Goal: Find specific page/section: Find specific page/section

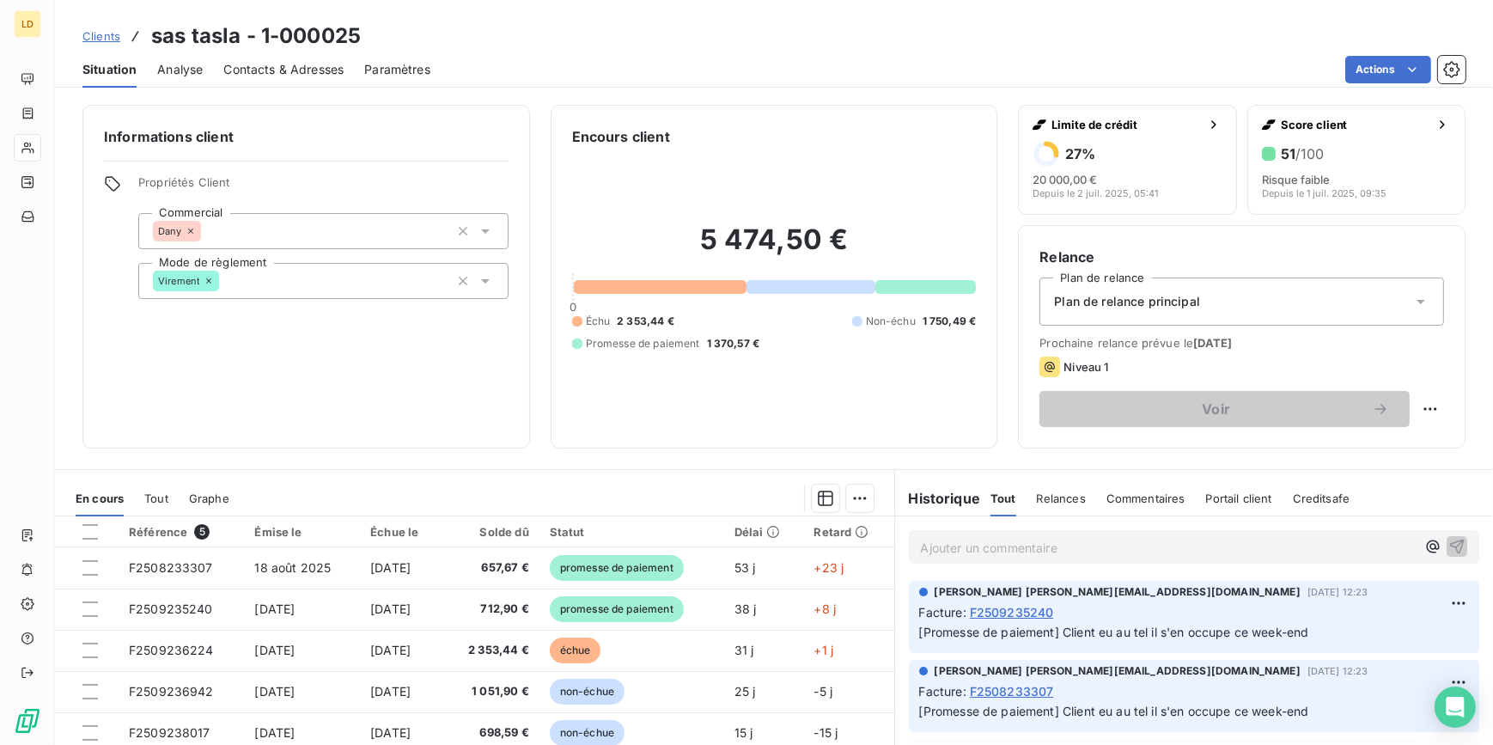
scroll to position [208, 0]
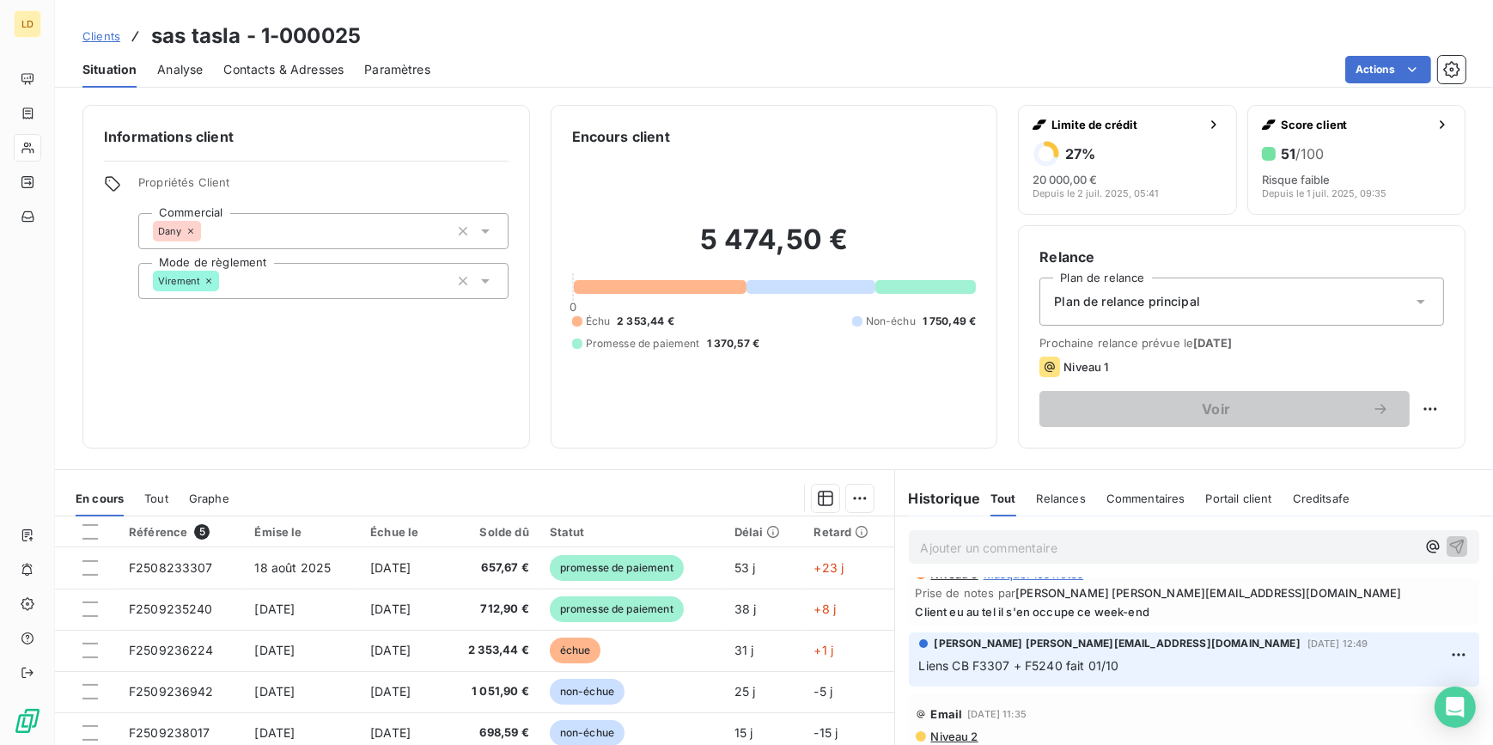
click at [34, 142] on div at bounding box center [27, 147] width 27 height 27
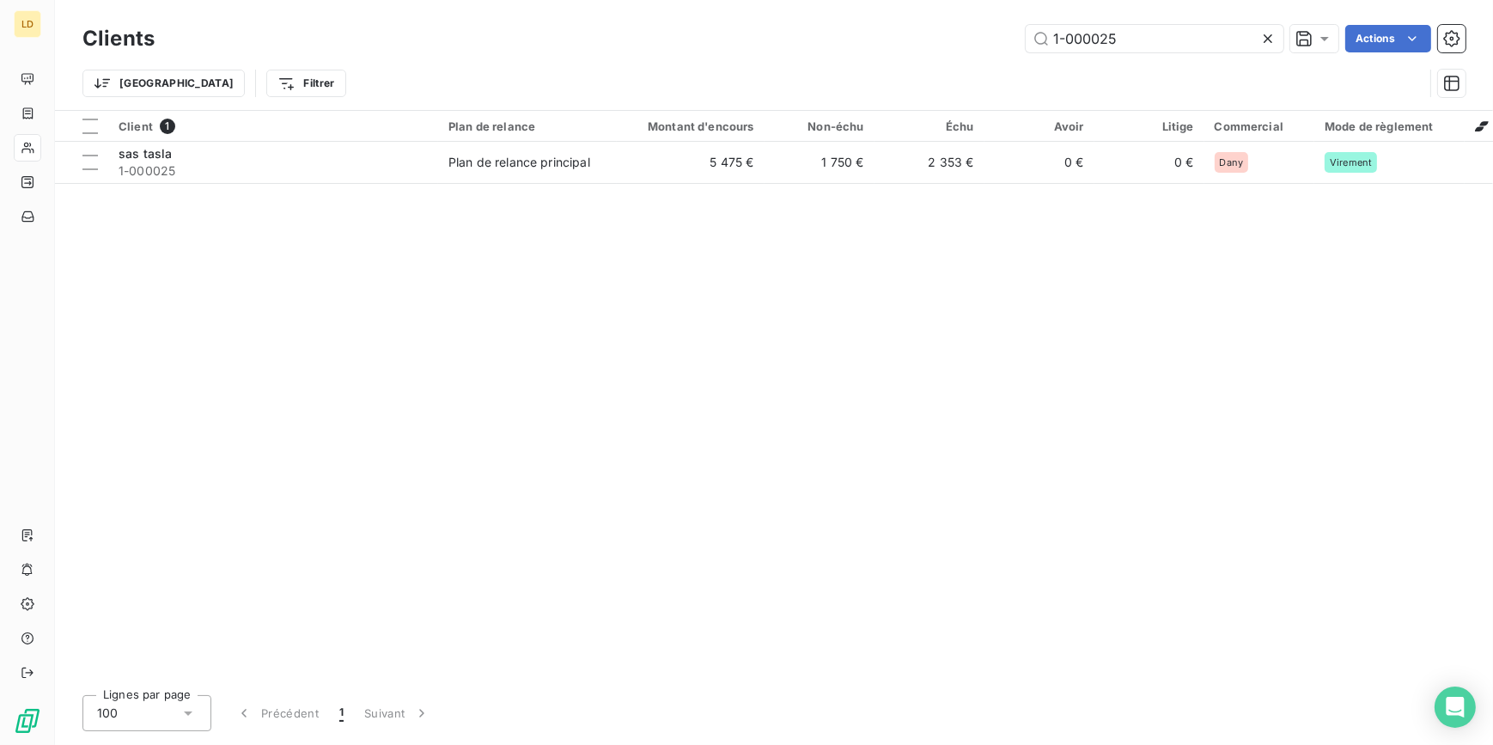
drag, startPoint x: 1061, startPoint y: 50, endPoint x: 931, endPoint y: 48, distance: 129.7
click at [932, 48] on div "Clients 1-000025 Actions" at bounding box center [773, 39] width 1383 height 36
click at [1153, 18] on div "Clients 1-000025 Actions Trier Filtrer" at bounding box center [774, 55] width 1438 height 110
drag, startPoint x: 1138, startPoint y: 37, endPoint x: 971, endPoint y: 60, distance: 169.1
click at [980, 60] on div "Clients 1-000025 Actions Trier Filtrer" at bounding box center [773, 65] width 1383 height 89
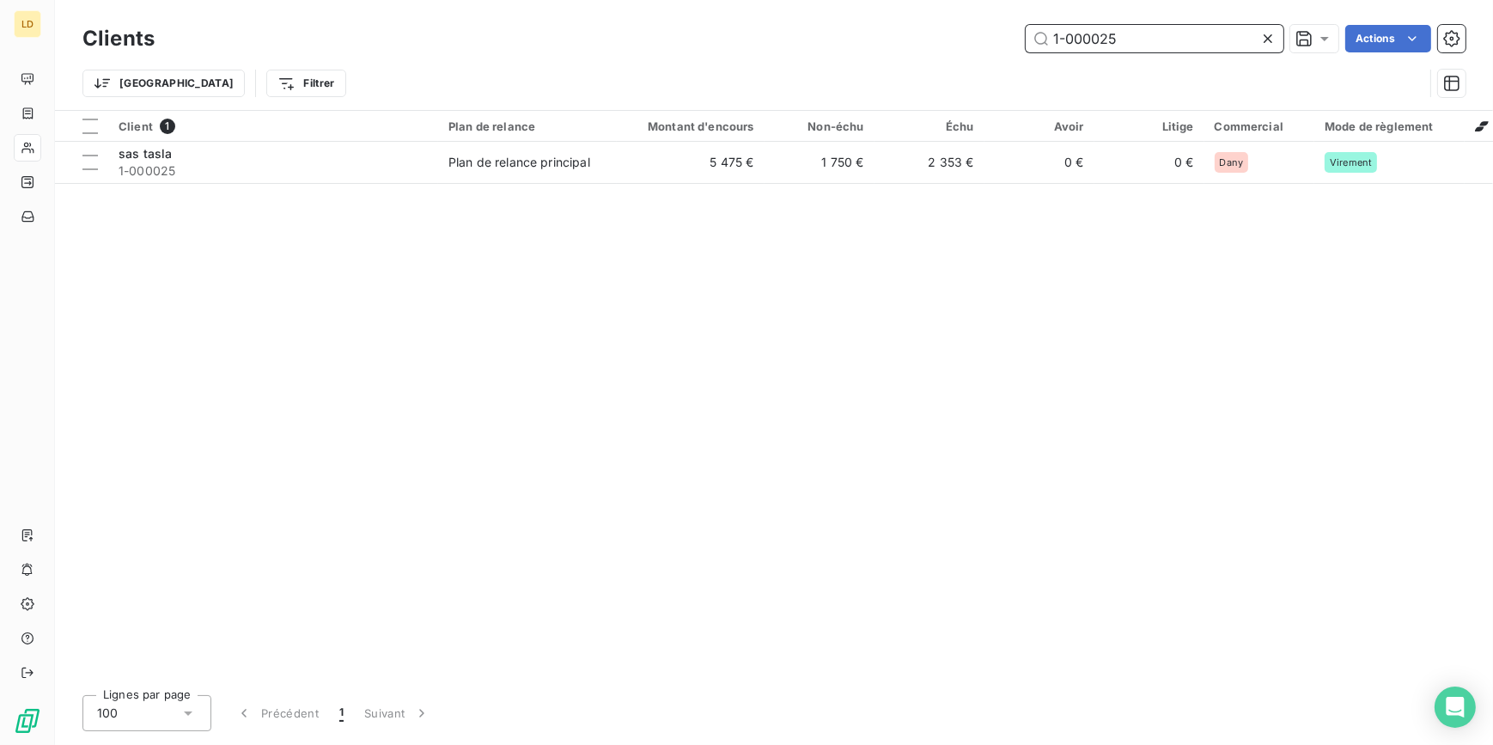
paste input "07"
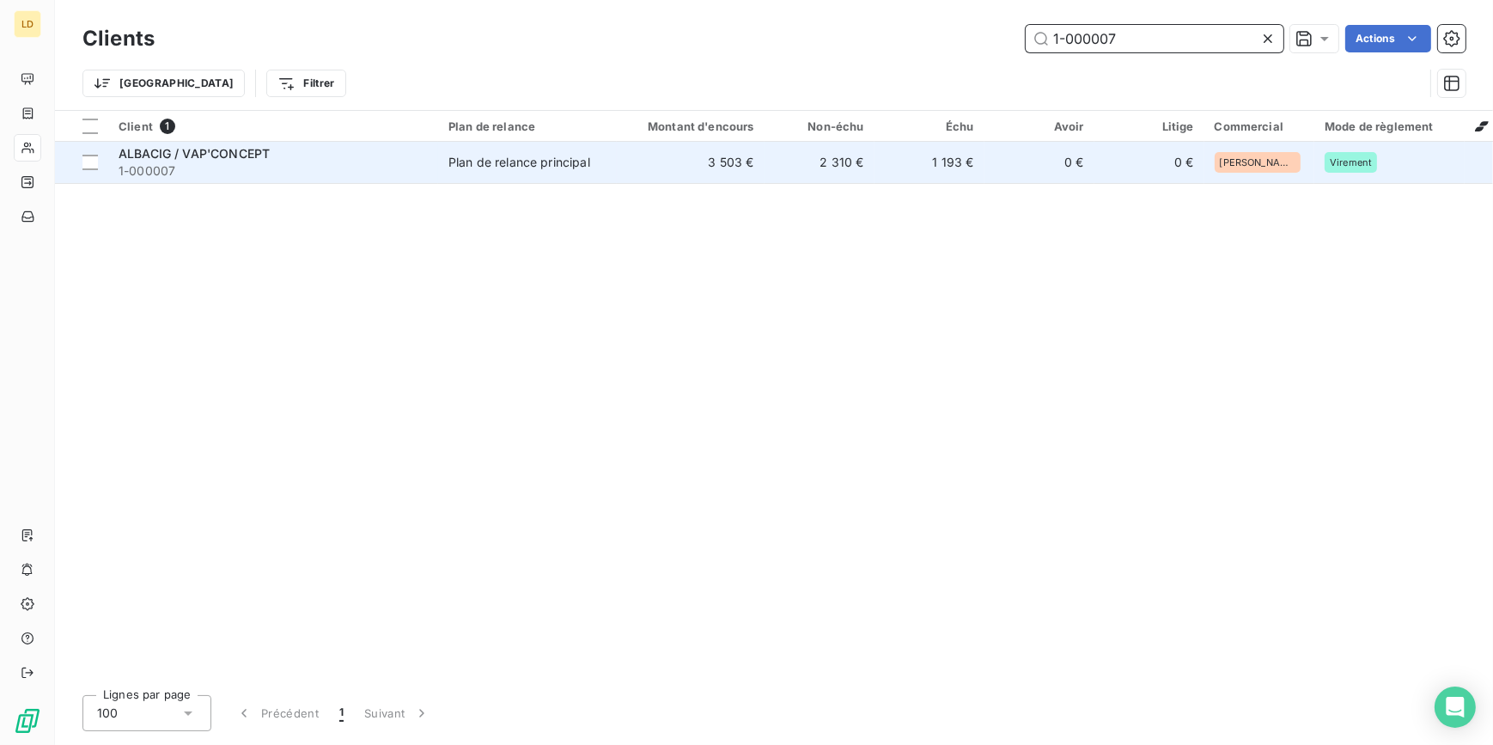
type input "1-000007"
click at [394, 160] on div "ALBACIG / VAP'CONCEPT" at bounding box center [273, 153] width 309 height 17
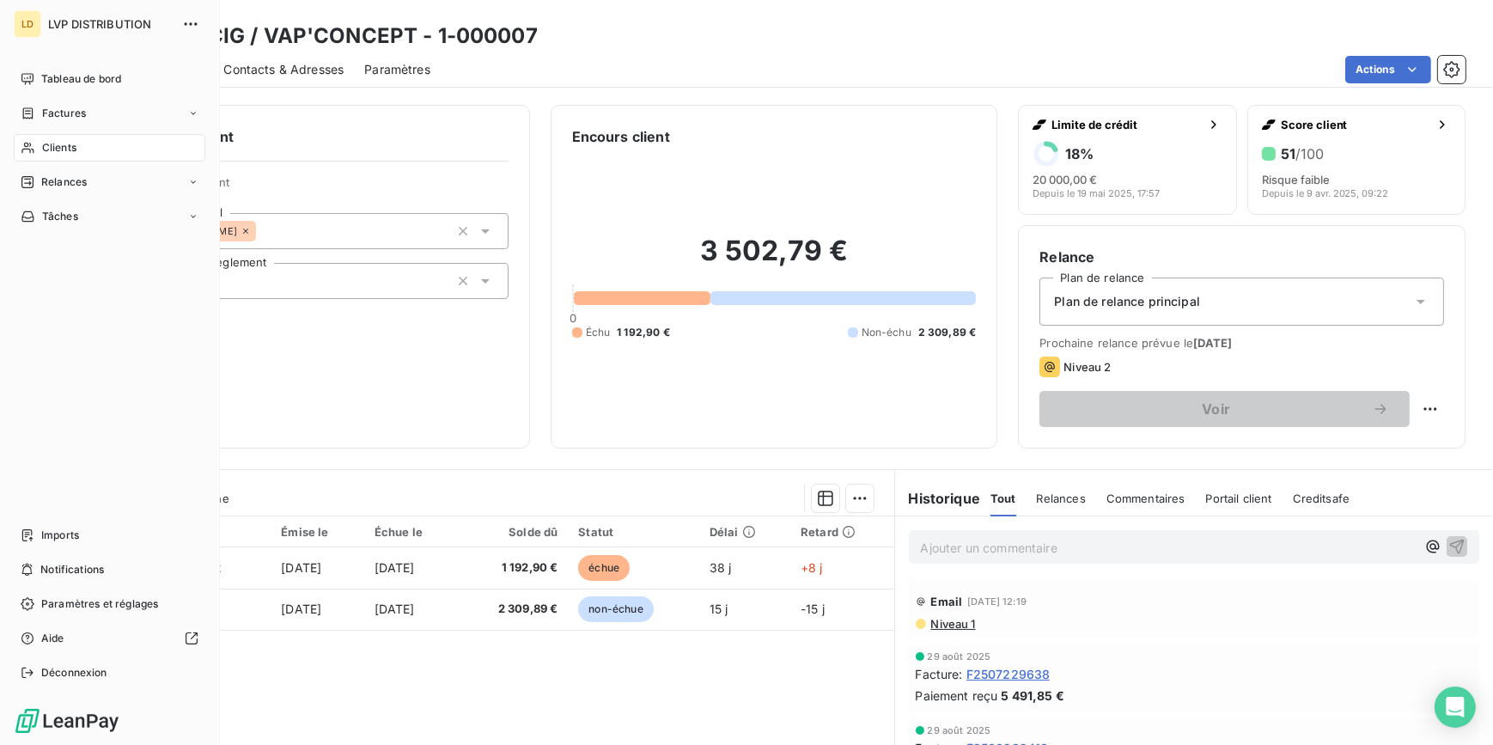
click at [42, 150] on span "Clients" at bounding box center [59, 147] width 34 height 15
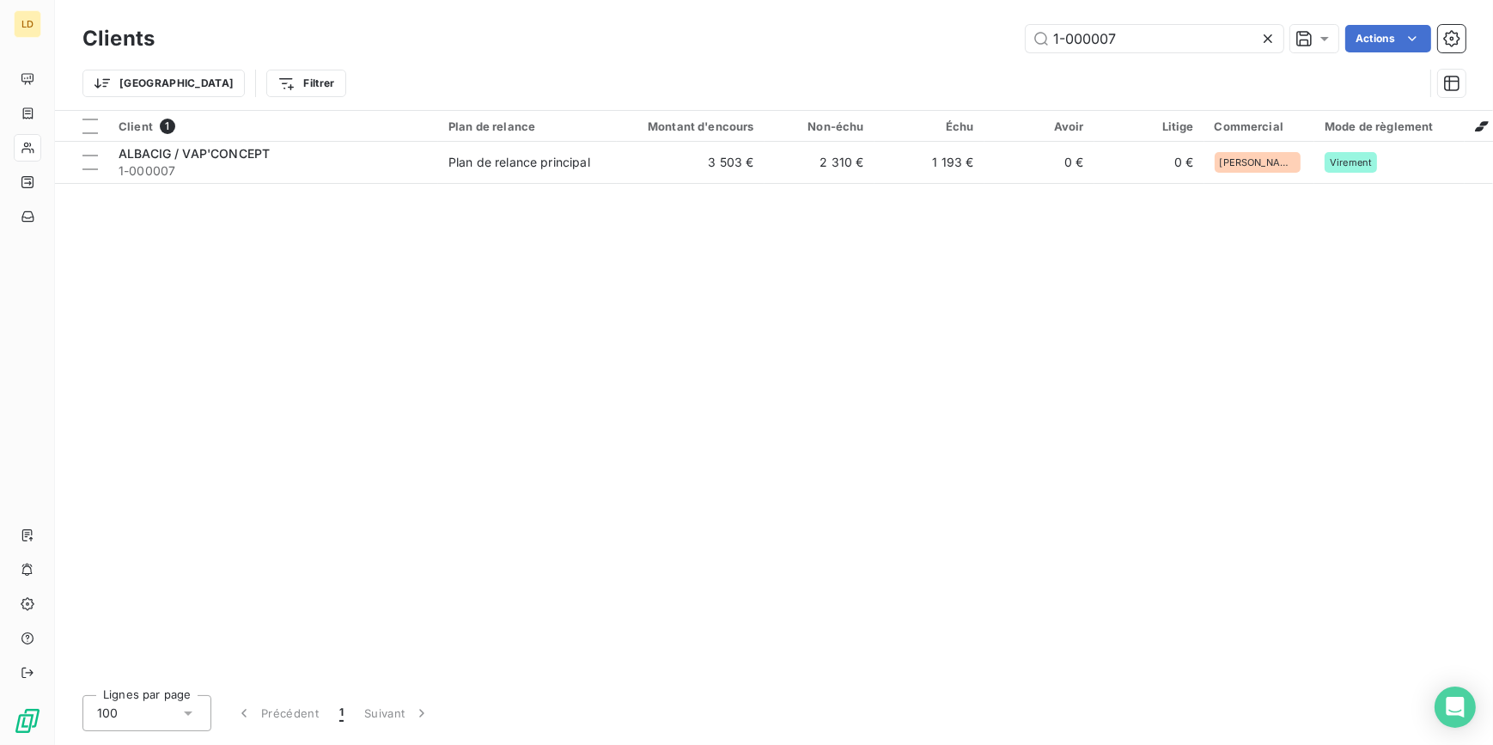
drag, startPoint x: 1066, startPoint y: 36, endPoint x: 917, endPoint y: 32, distance: 148.6
click at [928, 32] on div "1-000007 Actions" at bounding box center [820, 38] width 1290 height 27
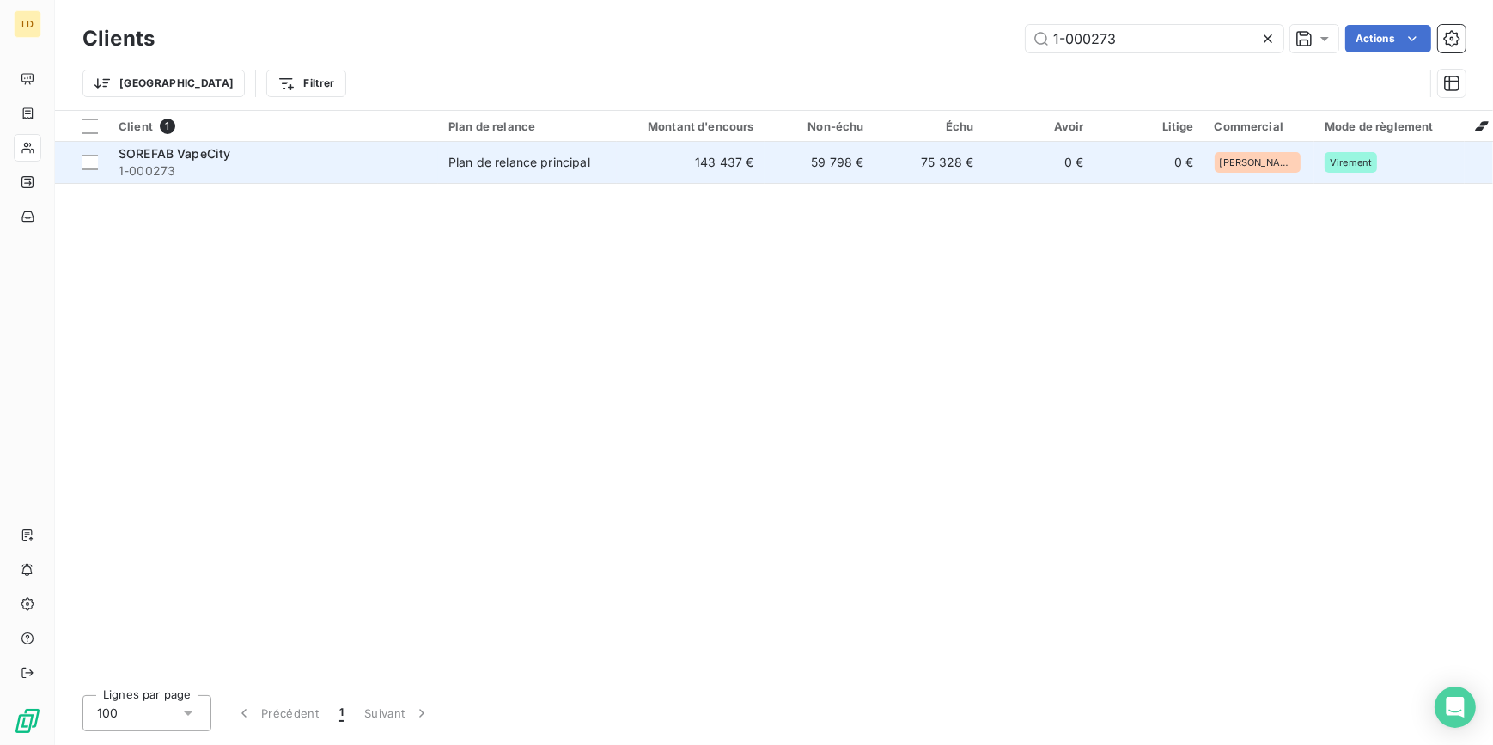
type input "1-000273"
click at [441, 167] on td "Plan de relance principal" at bounding box center [527, 162] width 179 height 41
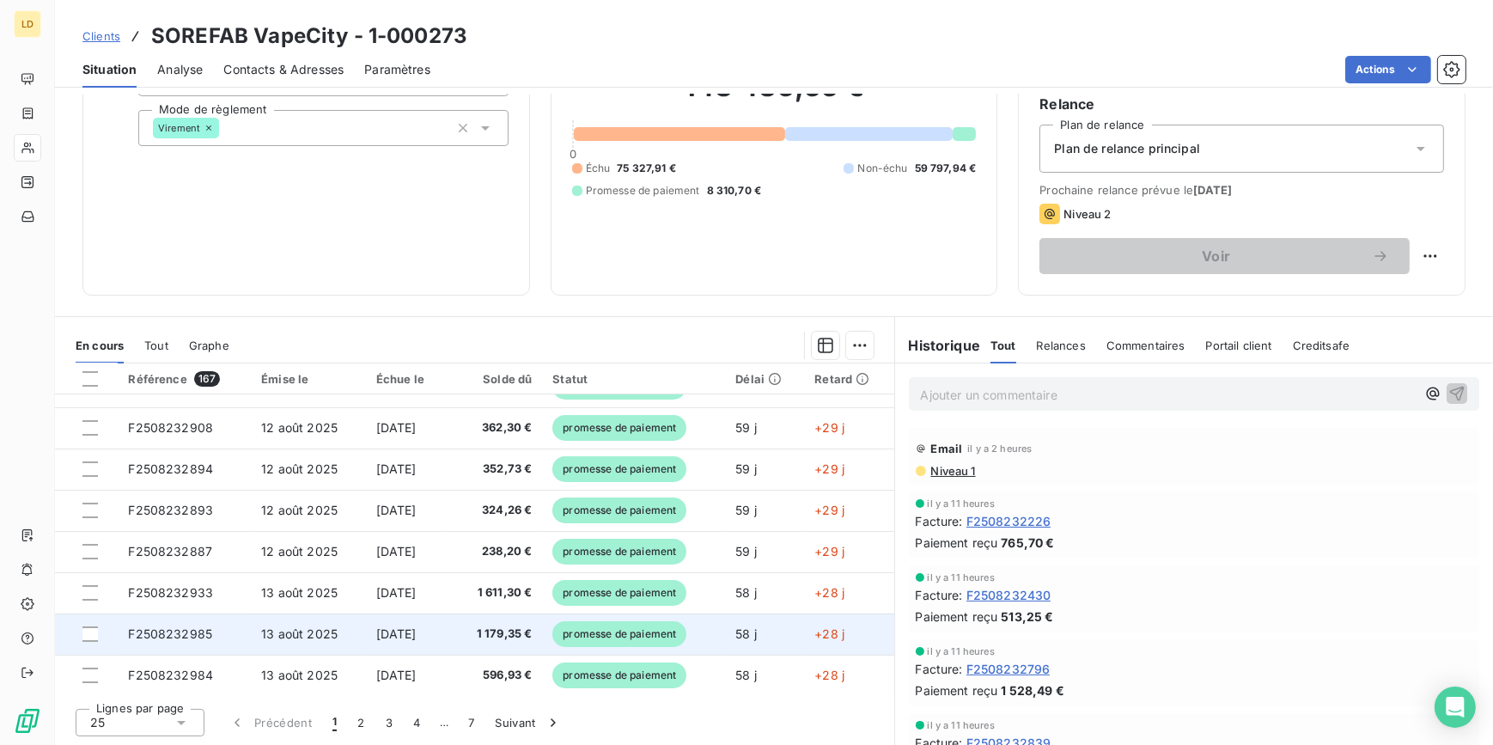
scroll to position [208, 0]
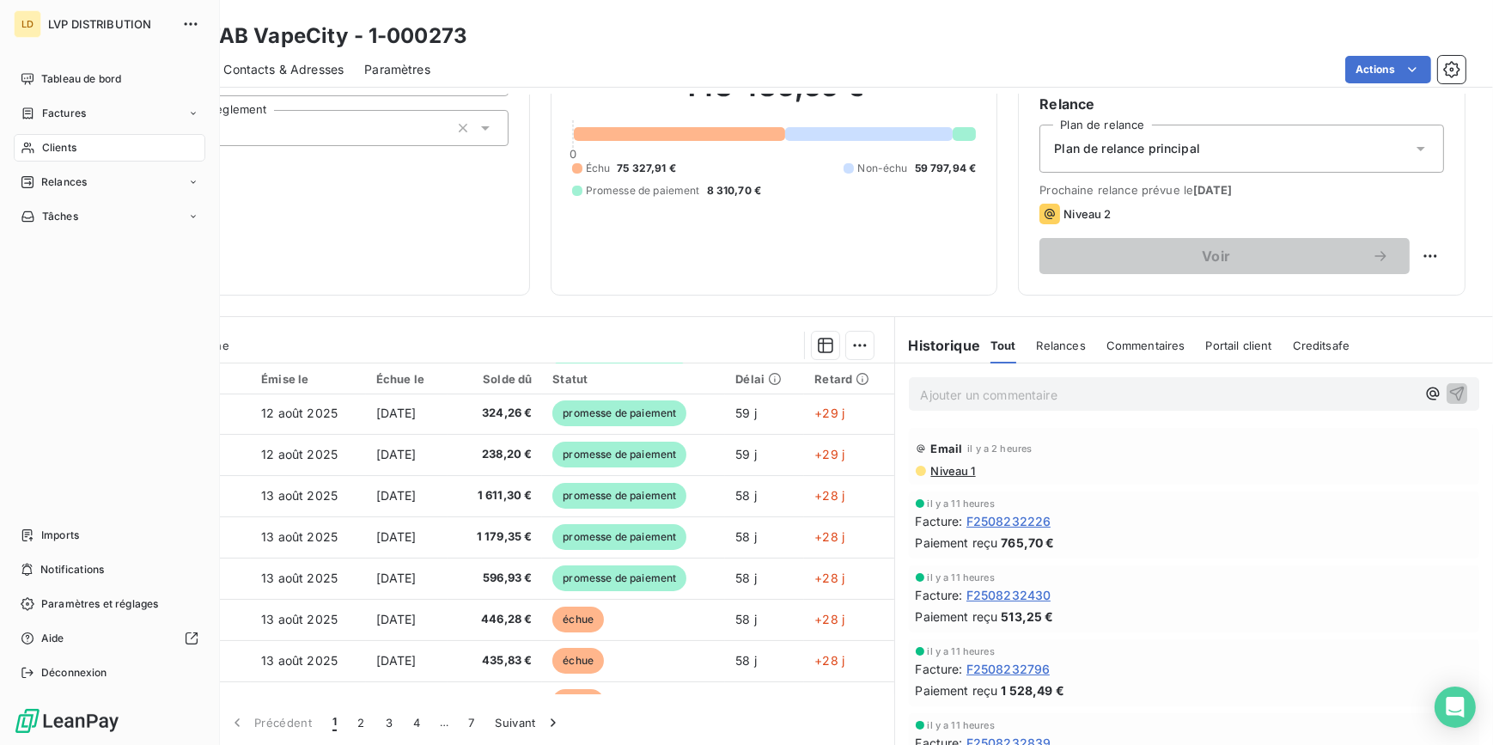
click at [61, 140] on span "Clients" at bounding box center [59, 147] width 34 height 15
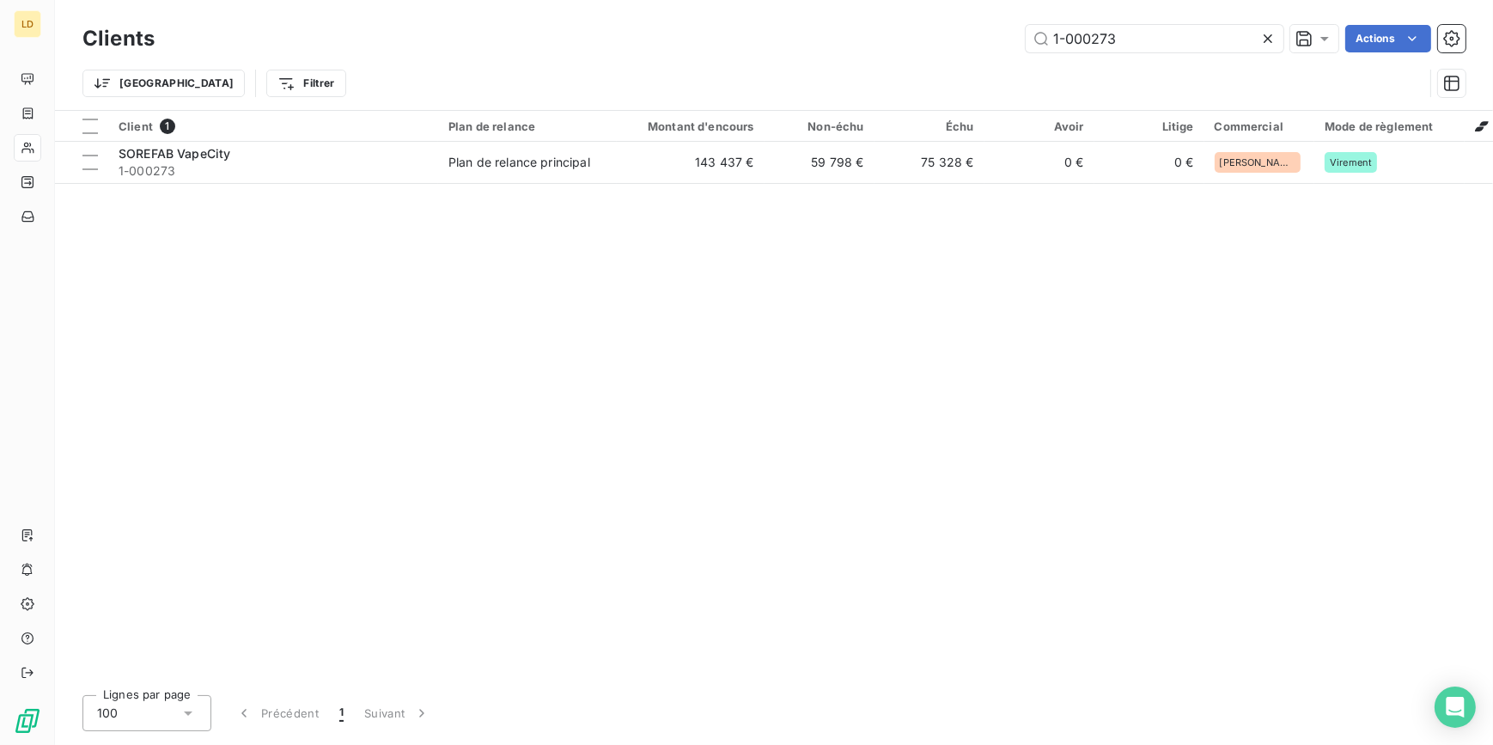
drag, startPoint x: 1166, startPoint y: 31, endPoint x: 941, endPoint y: 32, distance: 225.0
click at [946, 32] on div "1-000273 Actions" at bounding box center [820, 38] width 1290 height 27
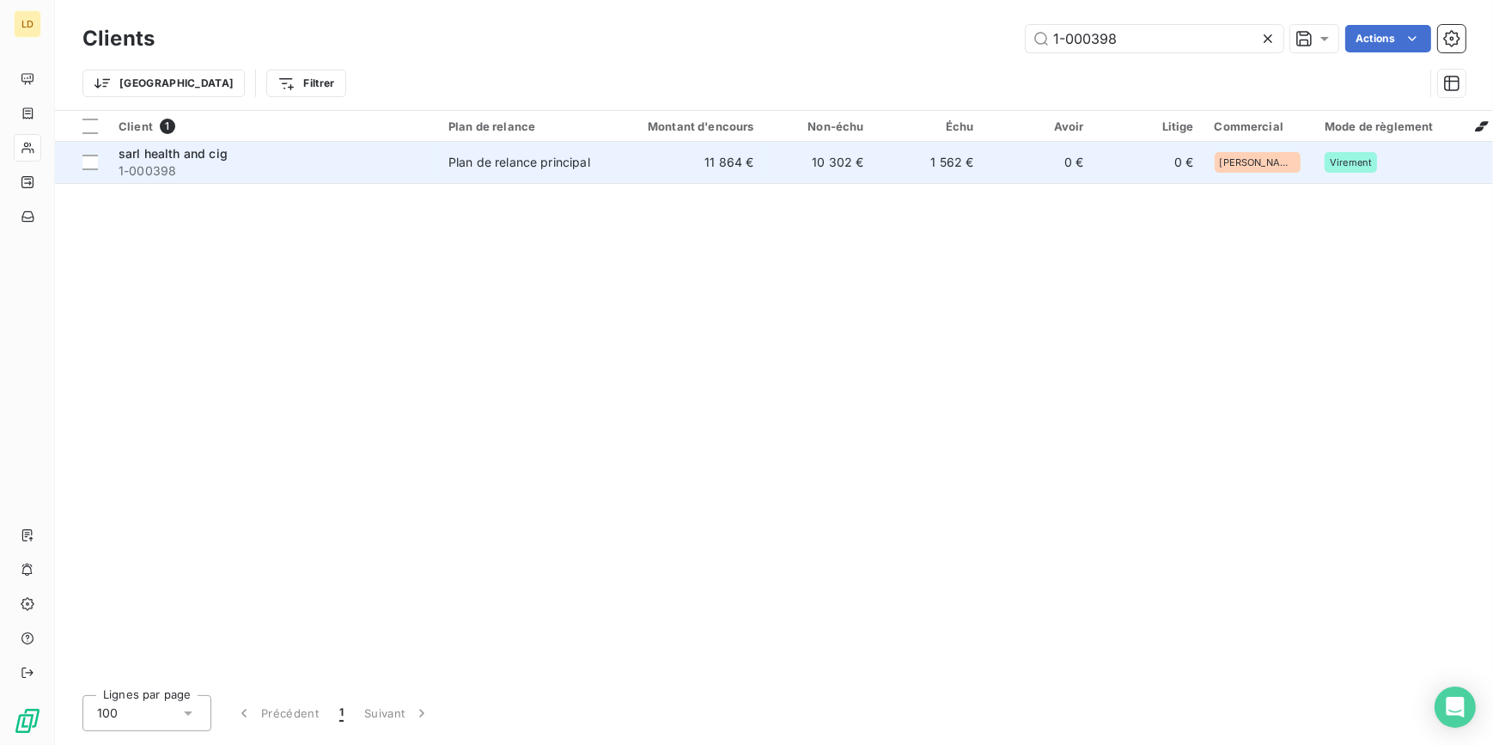
type input "1-000398"
click at [618, 161] on td "11 864 €" at bounding box center [691, 162] width 148 height 41
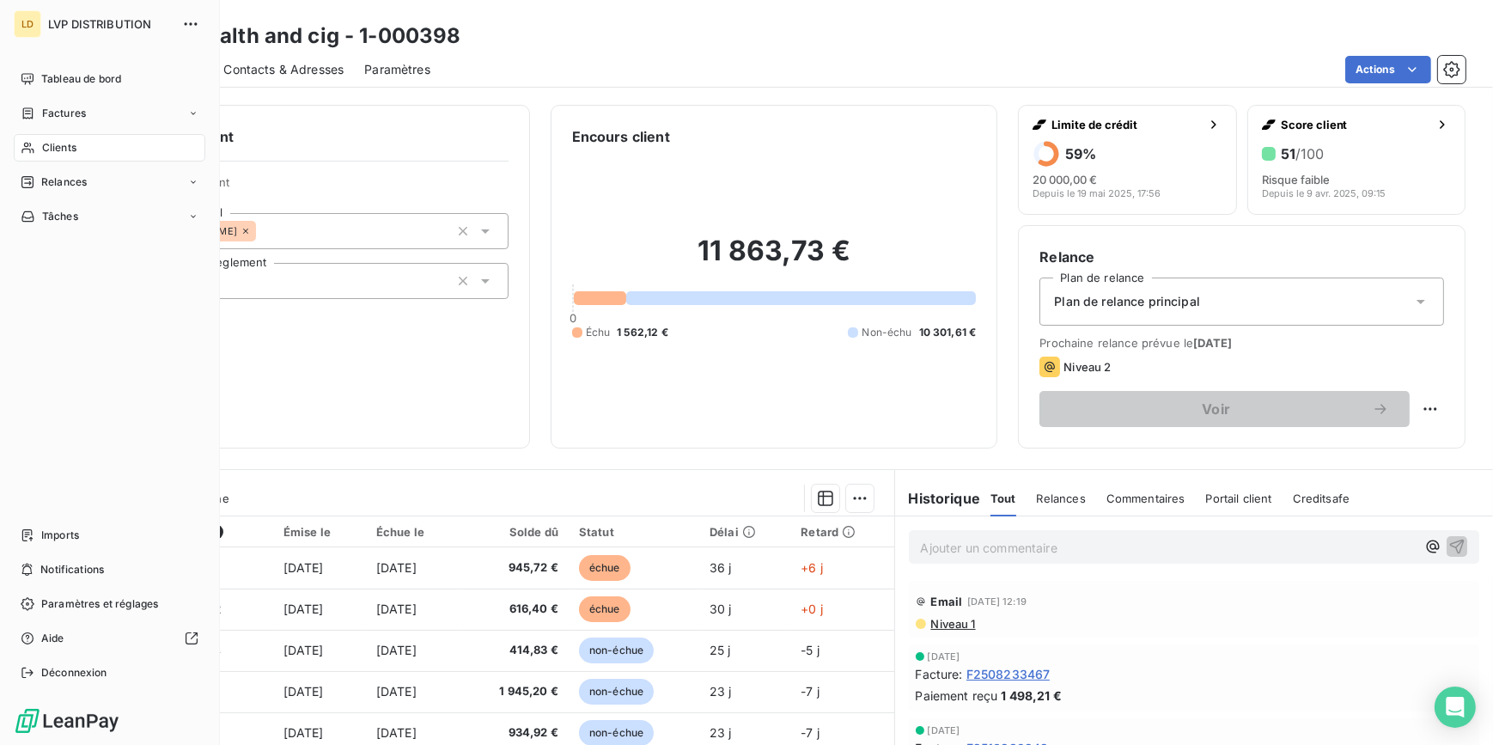
click at [77, 150] on div "Clients" at bounding box center [110, 147] width 192 height 27
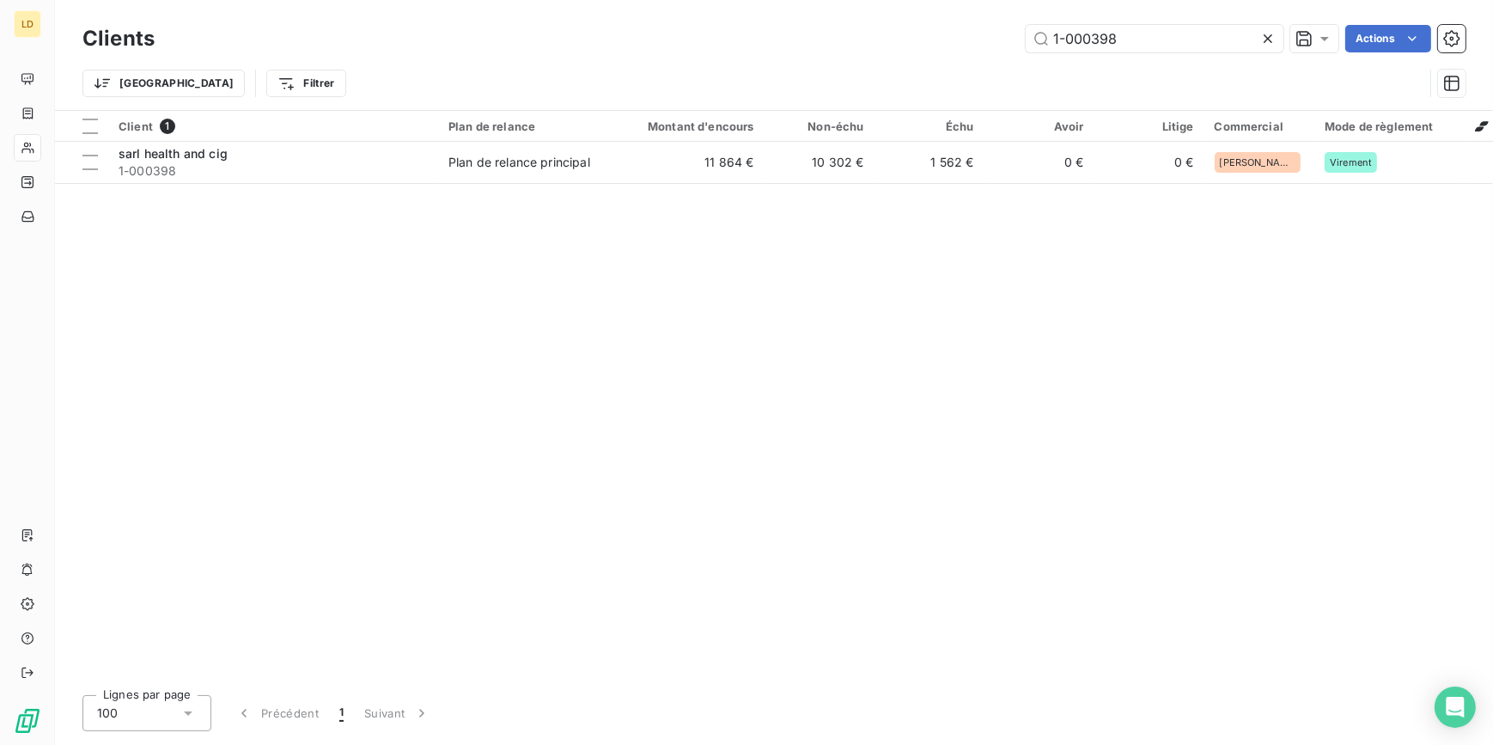
drag, startPoint x: 1210, startPoint y: 40, endPoint x: 945, endPoint y: 28, distance: 265.6
click at [953, 28] on div "1-000398 Actions" at bounding box center [820, 38] width 1290 height 27
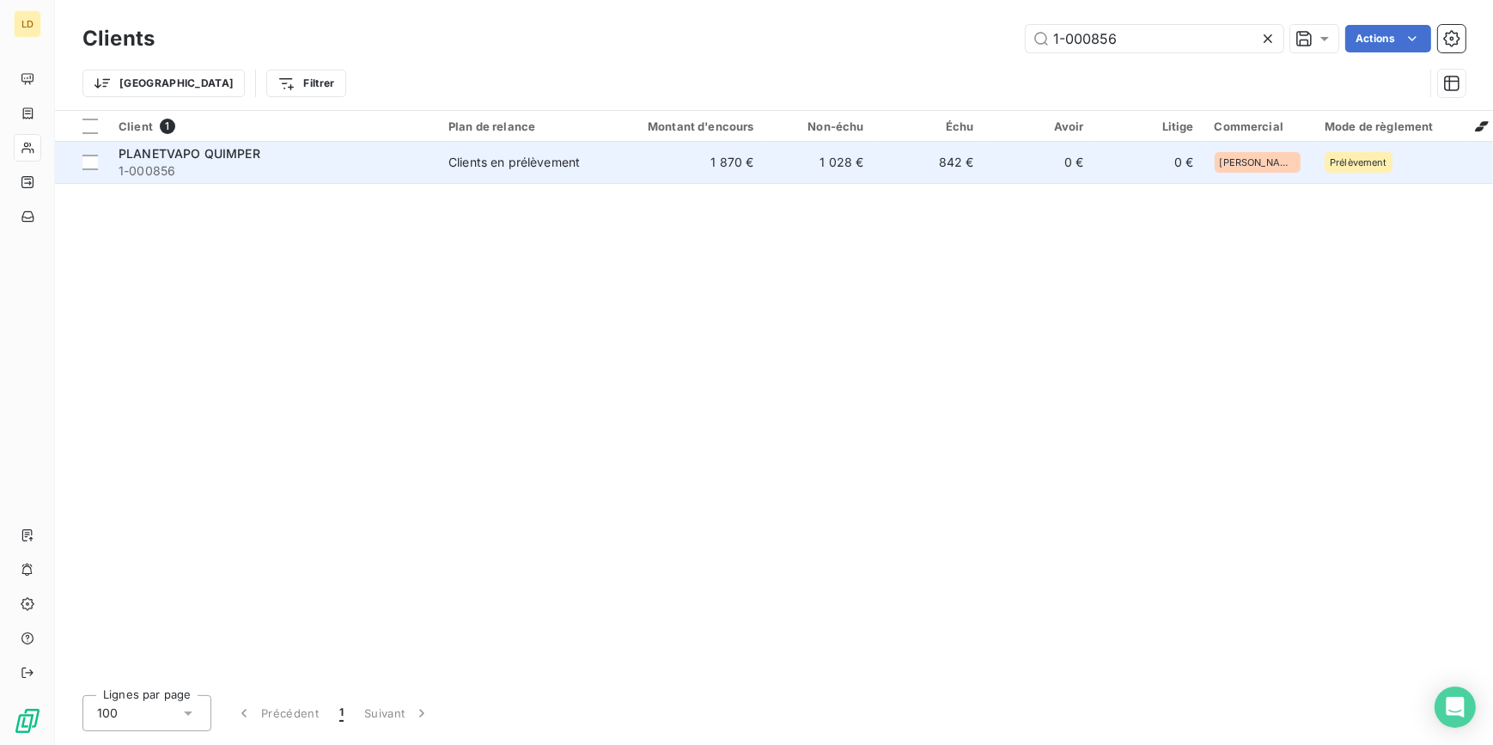
type input "1-000856"
click at [500, 158] on div "Clients en prélèvement" at bounding box center [513, 162] width 131 height 17
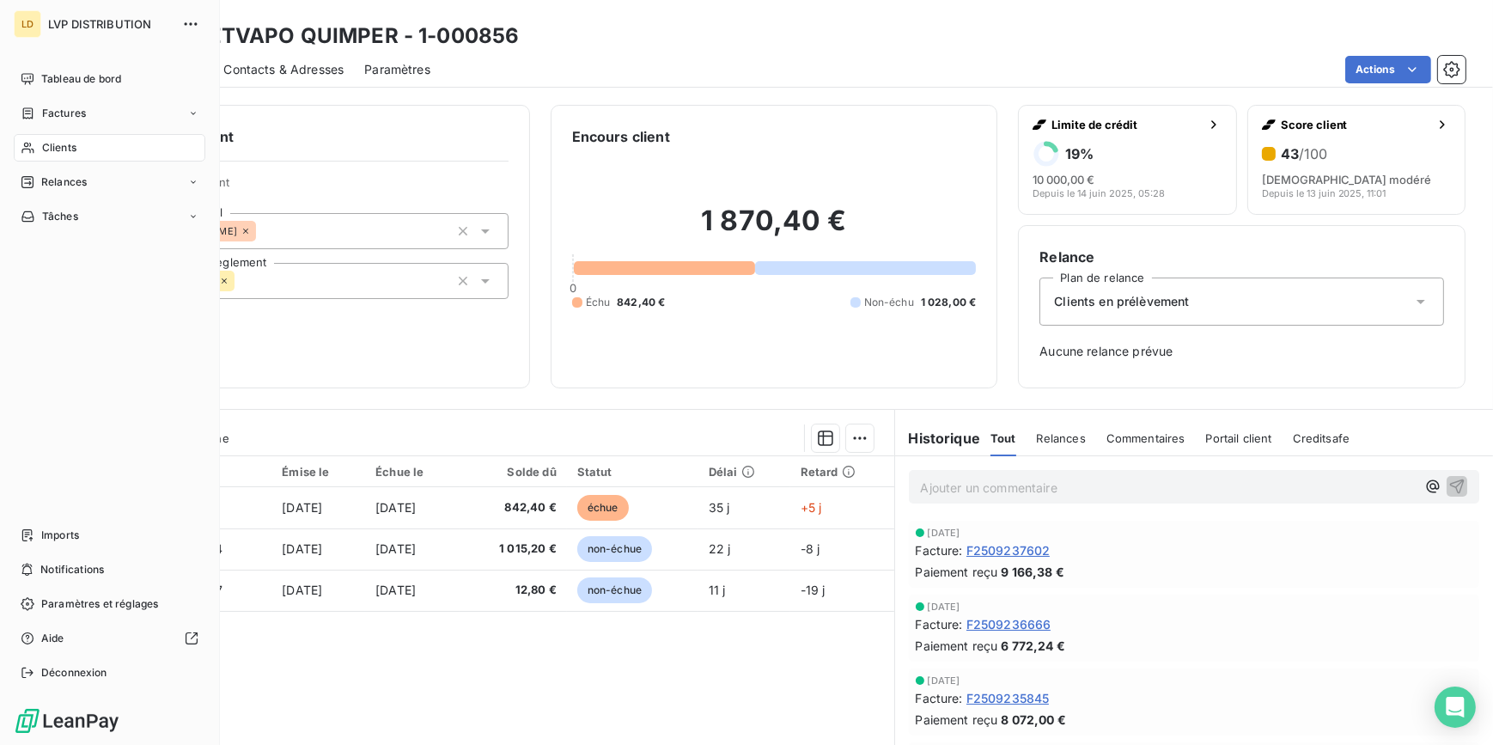
click at [66, 134] on div "Clients" at bounding box center [110, 147] width 192 height 27
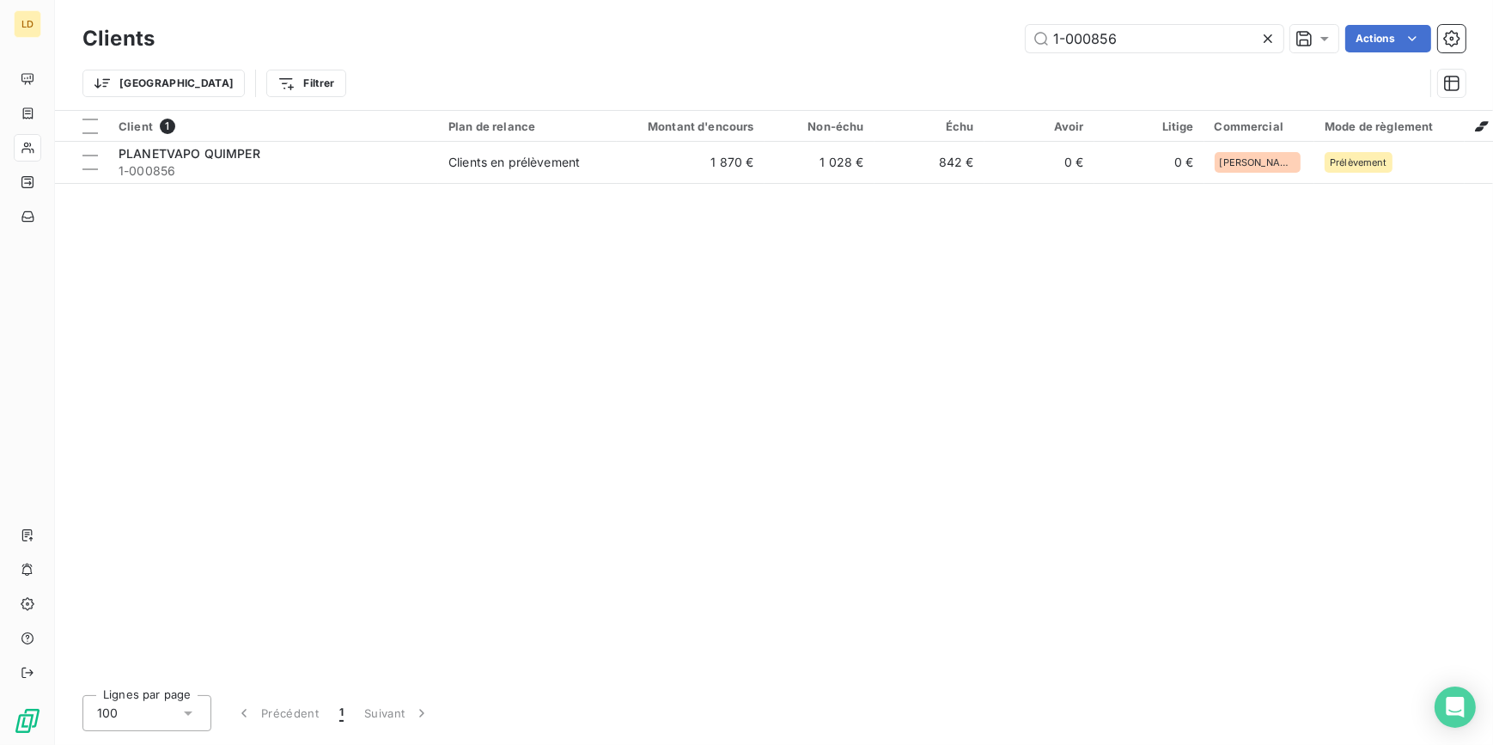
drag, startPoint x: 1057, startPoint y: 20, endPoint x: 948, endPoint y: 21, distance: 109.1
click at [954, 21] on div "Clients 1-000856 Actions" at bounding box center [773, 39] width 1383 height 36
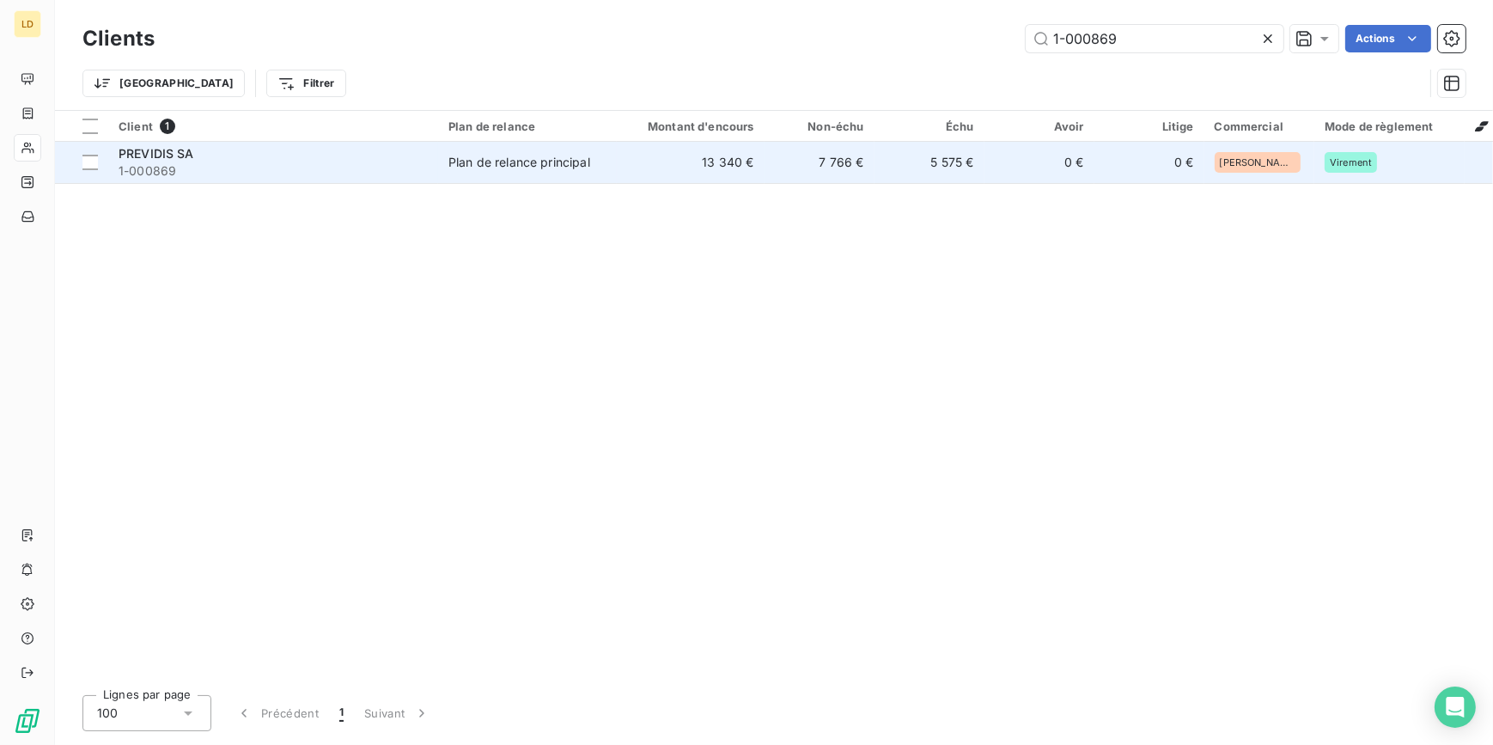
type input "1-000869"
click at [751, 166] on td "13 340 €" at bounding box center [691, 162] width 148 height 41
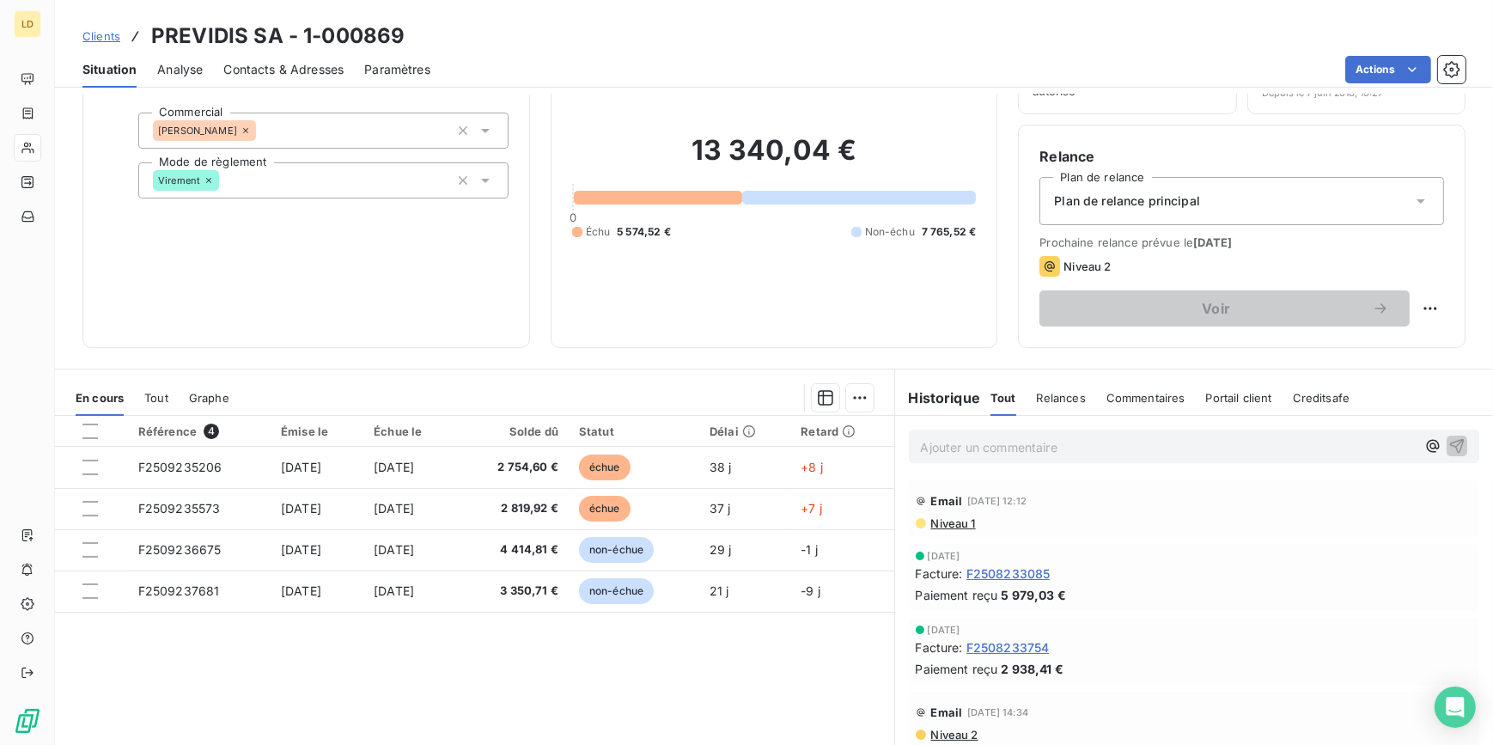
scroll to position [103, 0]
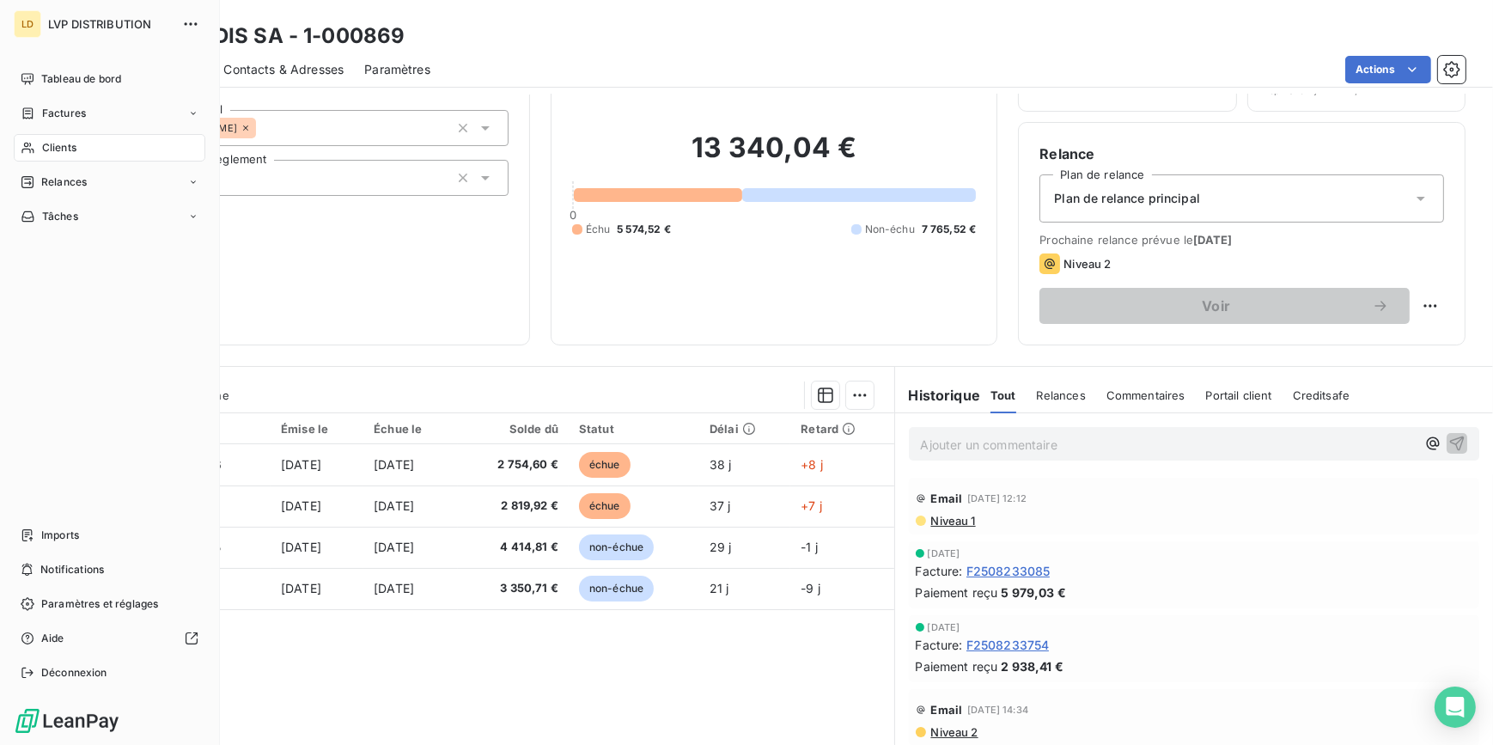
drag, startPoint x: 54, startPoint y: 146, endPoint x: 116, endPoint y: 140, distance: 62.1
click at [48, 147] on span "Clients" at bounding box center [59, 147] width 34 height 15
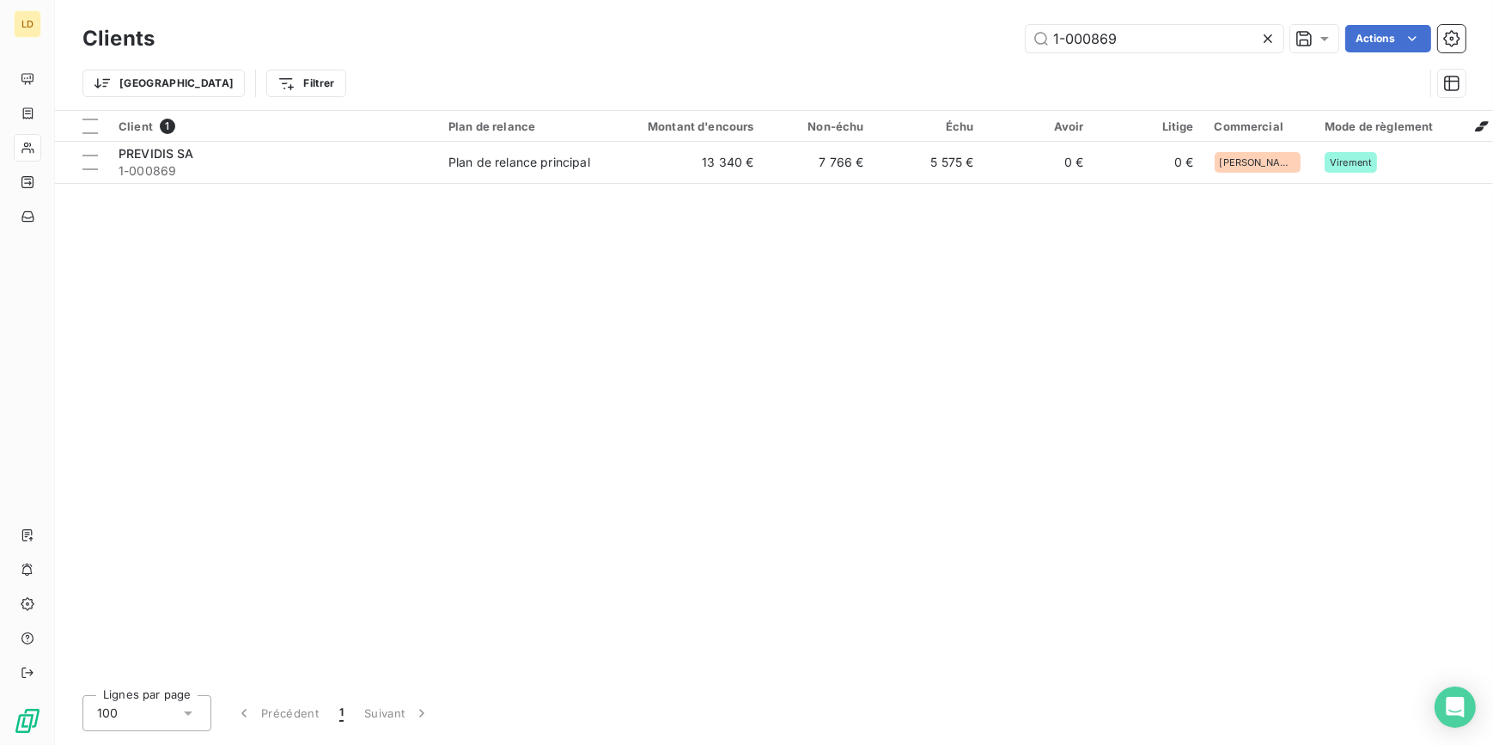
drag, startPoint x: 1135, startPoint y: 36, endPoint x: 938, endPoint y: 33, distance: 196.7
click at [947, 30] on div "1-000869 Actions" at bounding box center [820, 38] width 1290 height 27
type input "1-001117"
click at [689, 168] on td "41 054 €" at bounding box center [691, 162] width 148 height 41
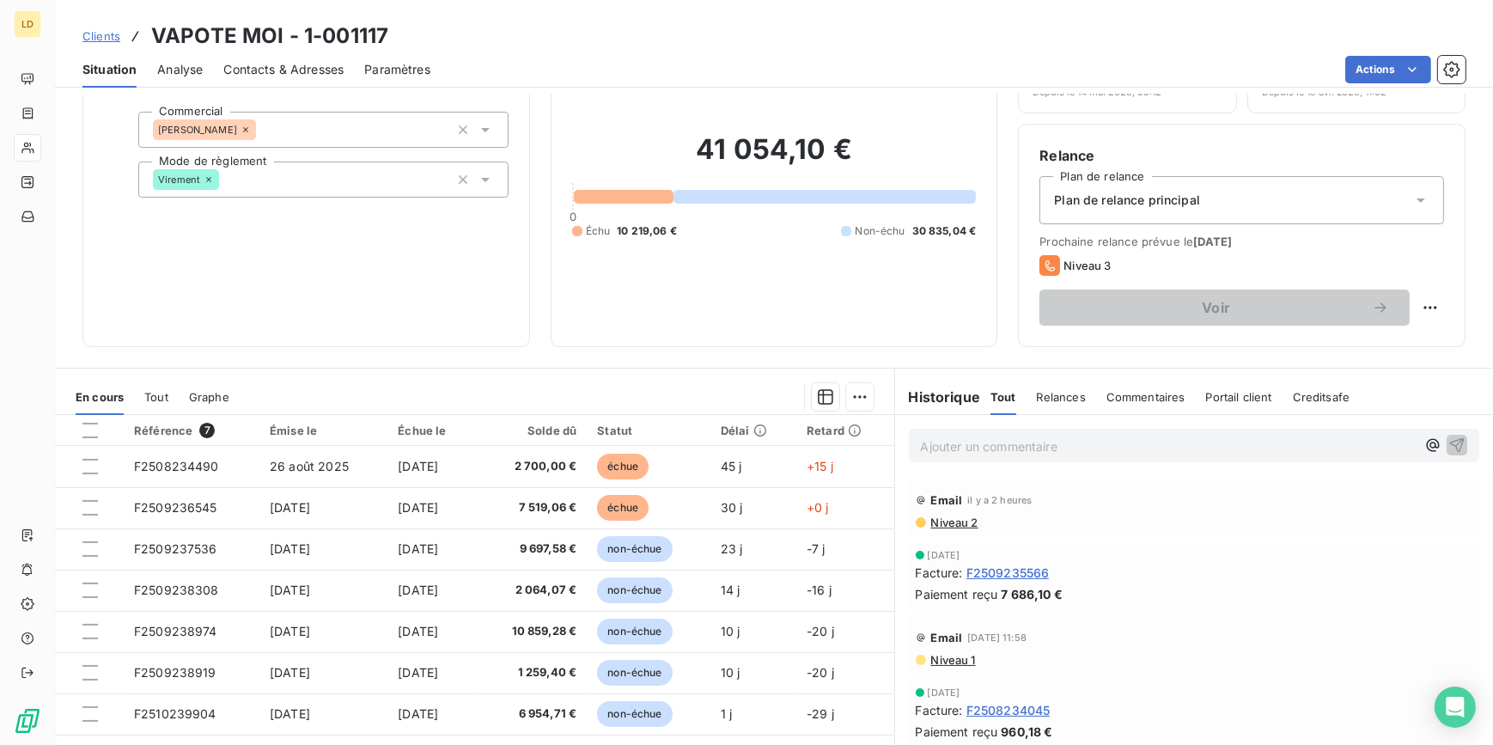
scroll to position [103, 0]
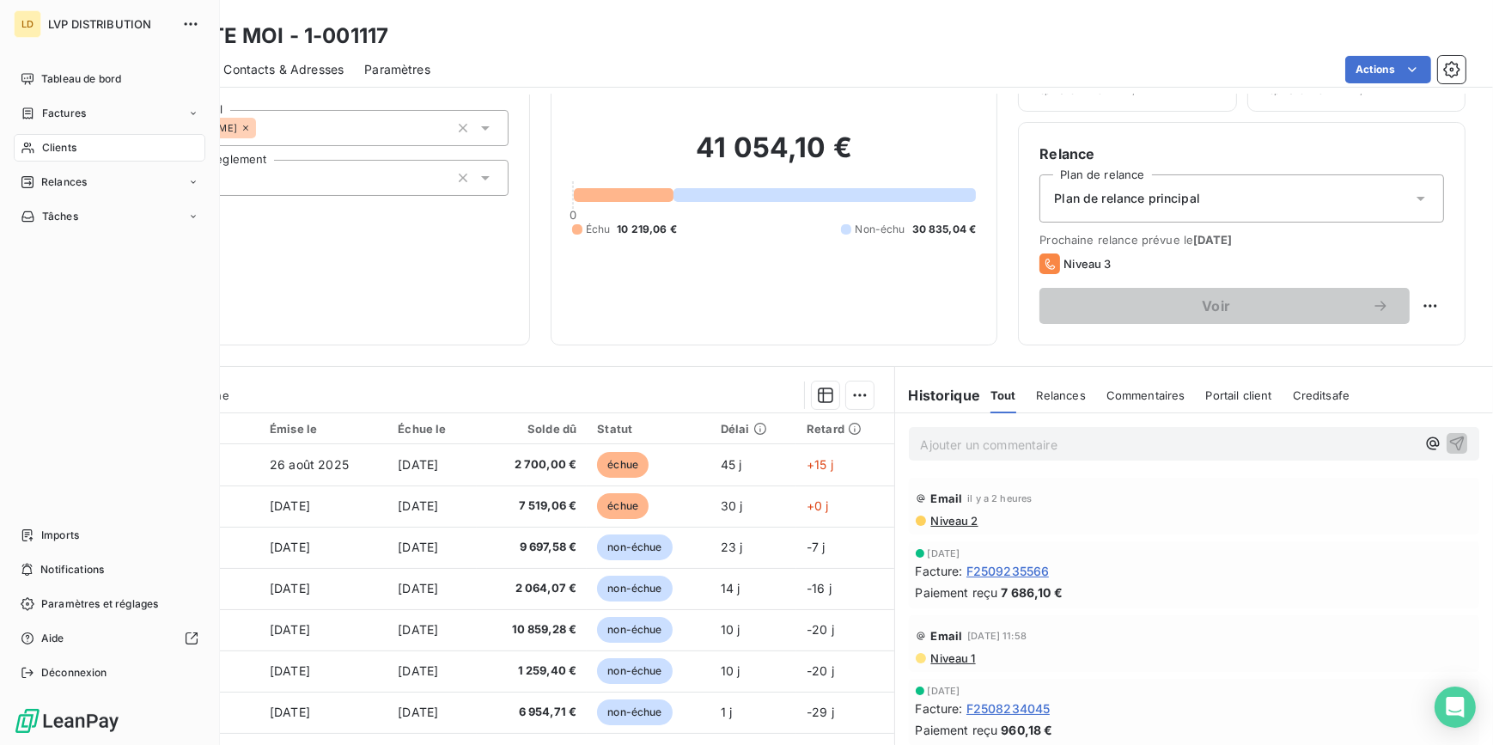
drag, startPoint x: 45, startPoint y: 148, endPoint x: 113, endPoint y: 147, distance: 67.9
click at [45, 147] on span "Clients" at bounding box center [59, 147] width 34 height 15
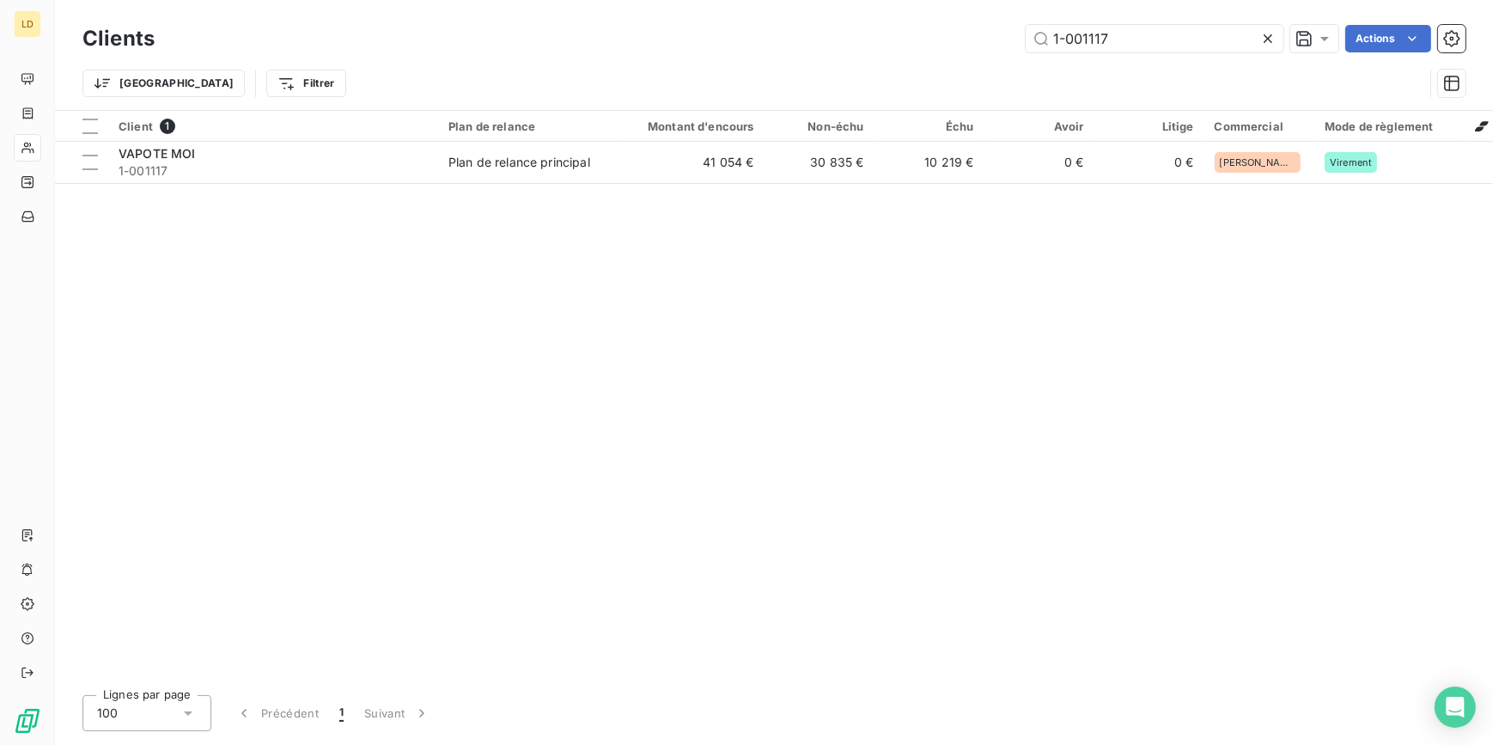
click at [934, 23] on div "Clients 1-001117 Actions" at bounding box center [773, 39] width 1383 height 36
type input "1-002100"
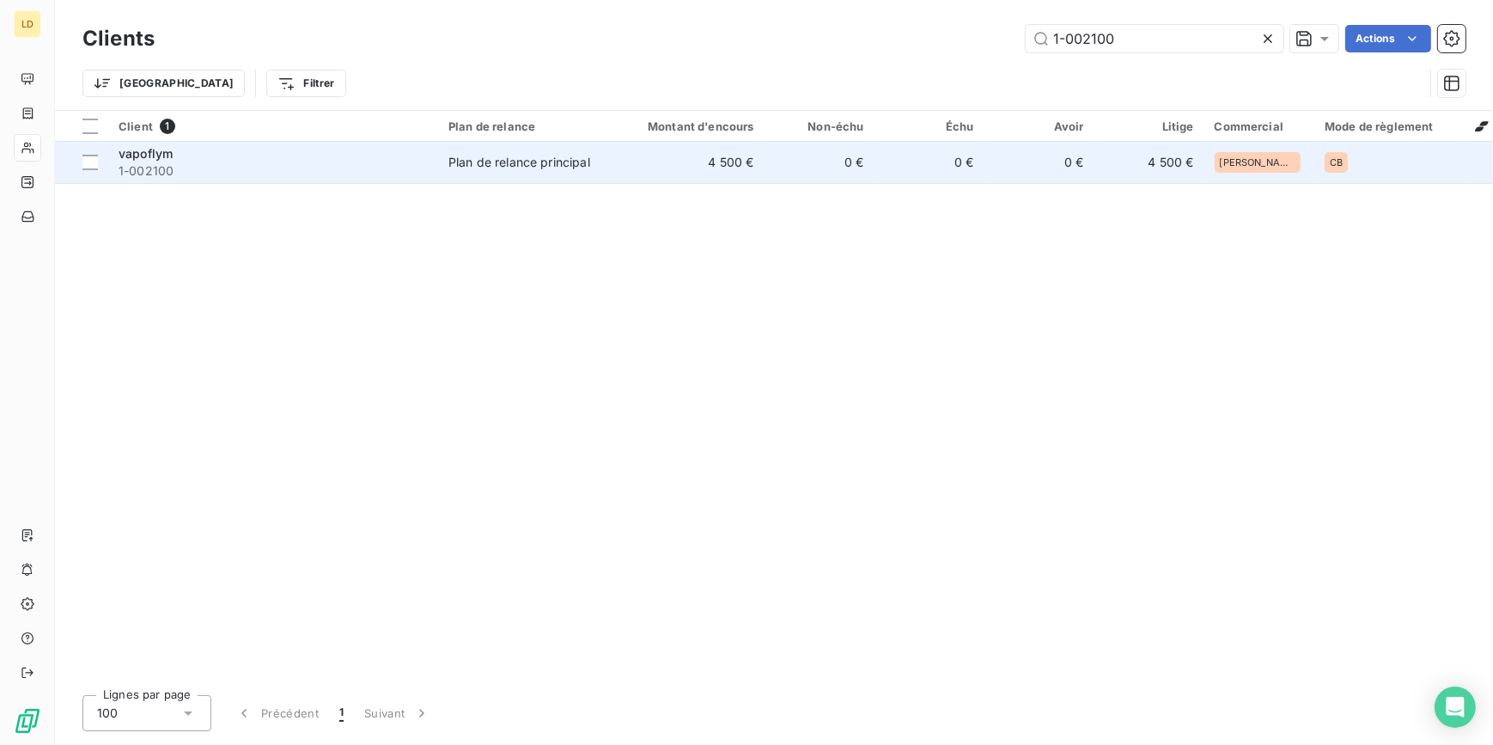
drag, startPoint x: 706, startPoint y: 171, endPoint x: 676, endPoint y: 175, distance: 30.4
click at [701, 166] on td "4 500 €" at bounding box center [691, 162] width 148 height 41
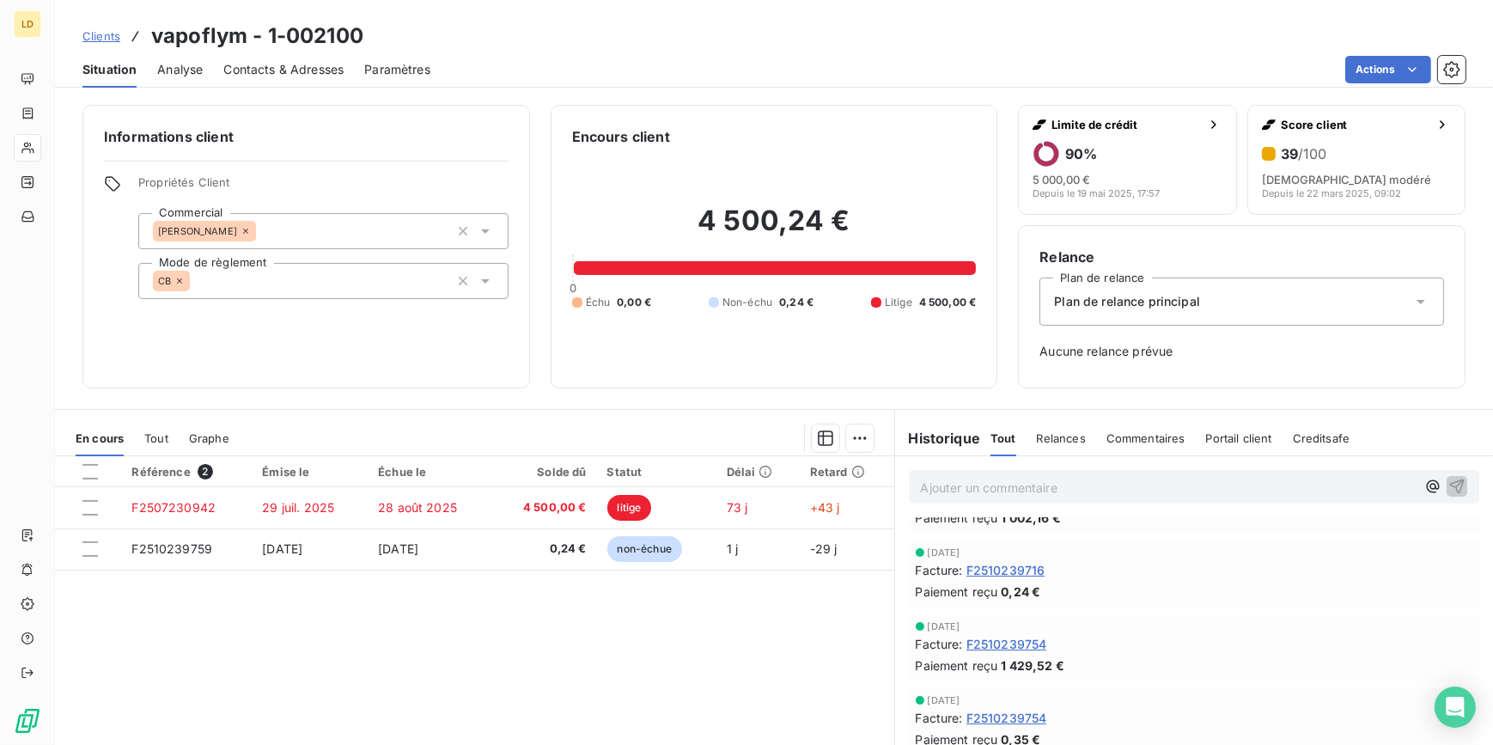
scroll to position [155, 0]
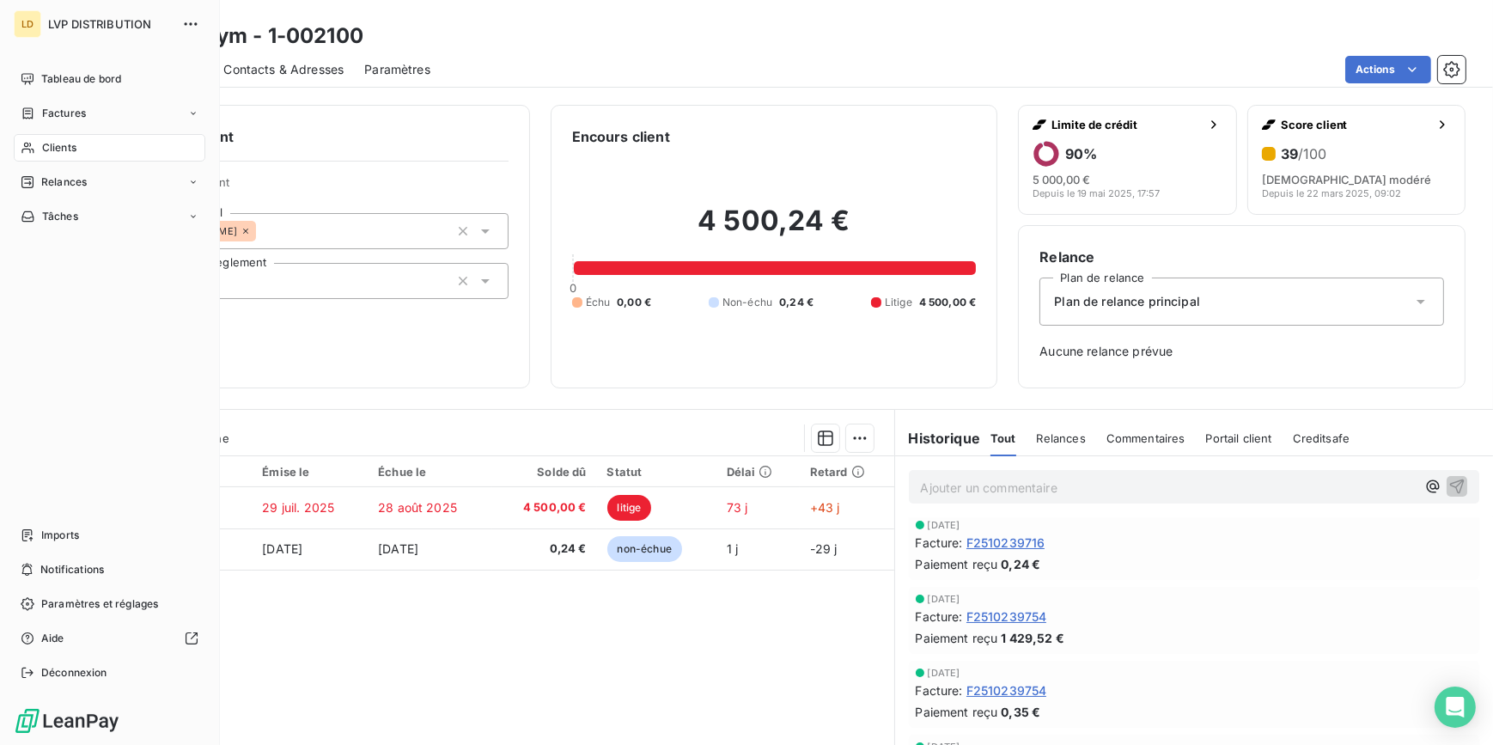
click at [37, 152] on div "Clients" at bounding box center [110, 147] width 192 height 27
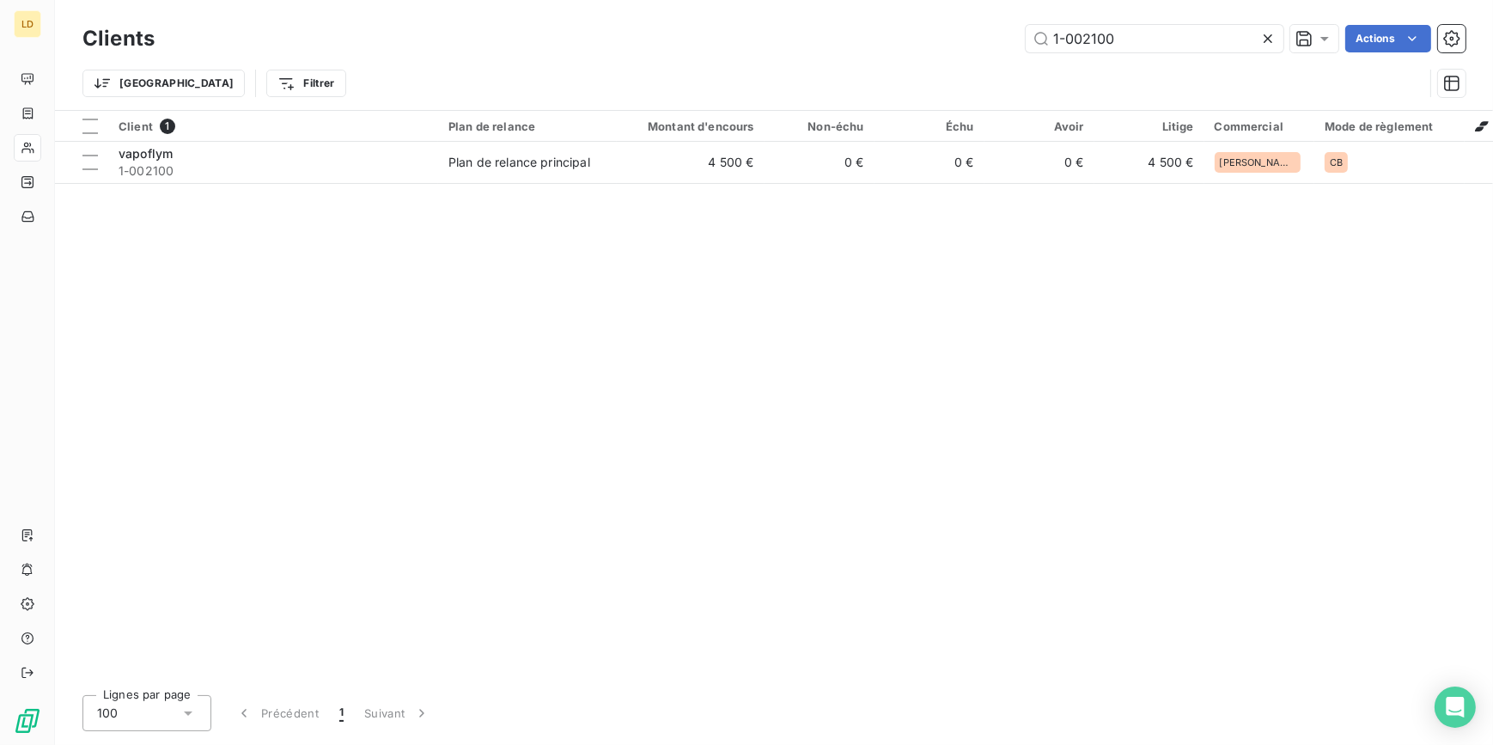
drag, startPoint x: 1057, startPoint y: 34, endPoint x: 953, endPoint y: 31, distance: 104.0
click at [953, 31] on div "1-002100 Actions" at bounding box center [820, 38] width 1290 height 27
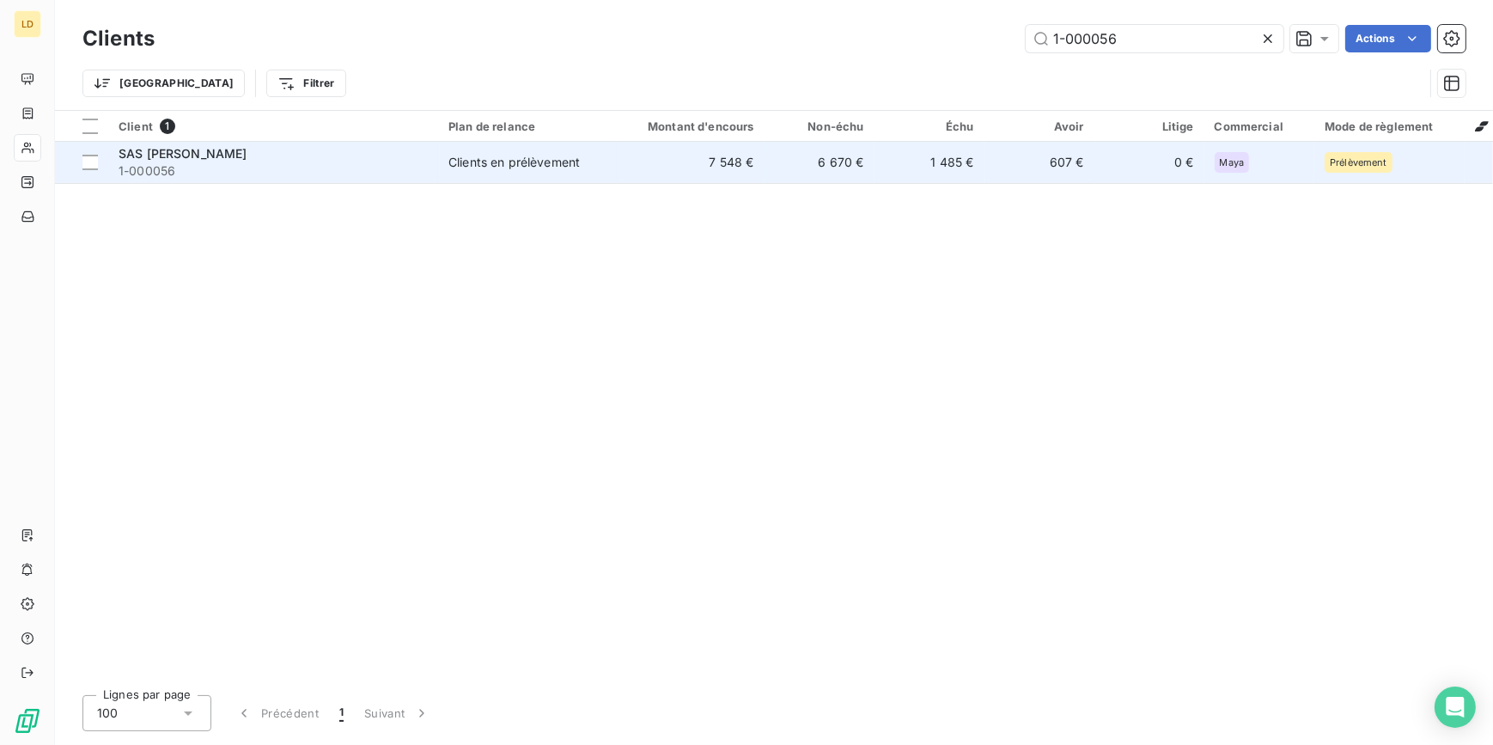
type input "1-000056"
click at [520, 163] on div "Clients en prélèvement" at bounding box center [513, 162] width 131 height 17
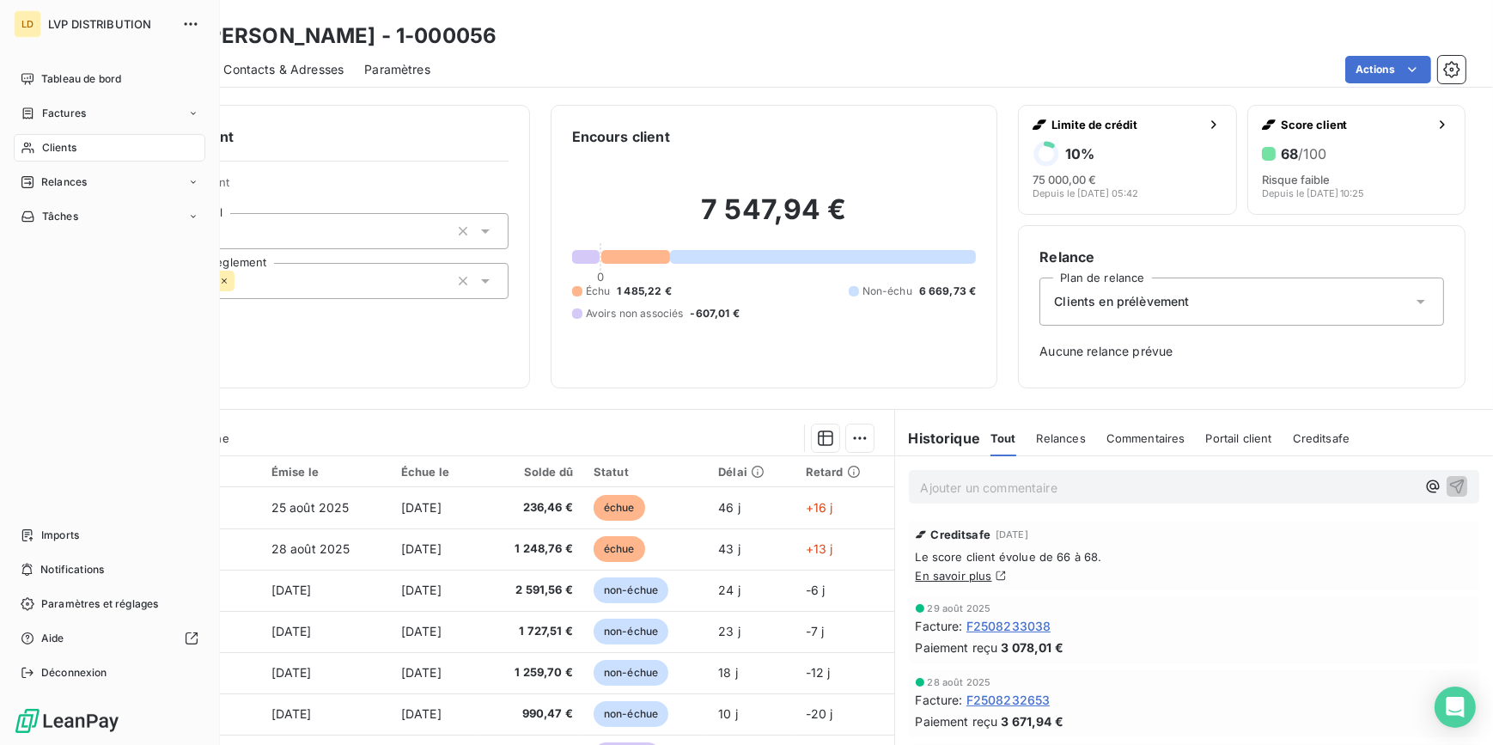
click at [31, 157] on div "Clients" at bounding box center [110, 147] width 192 height 27
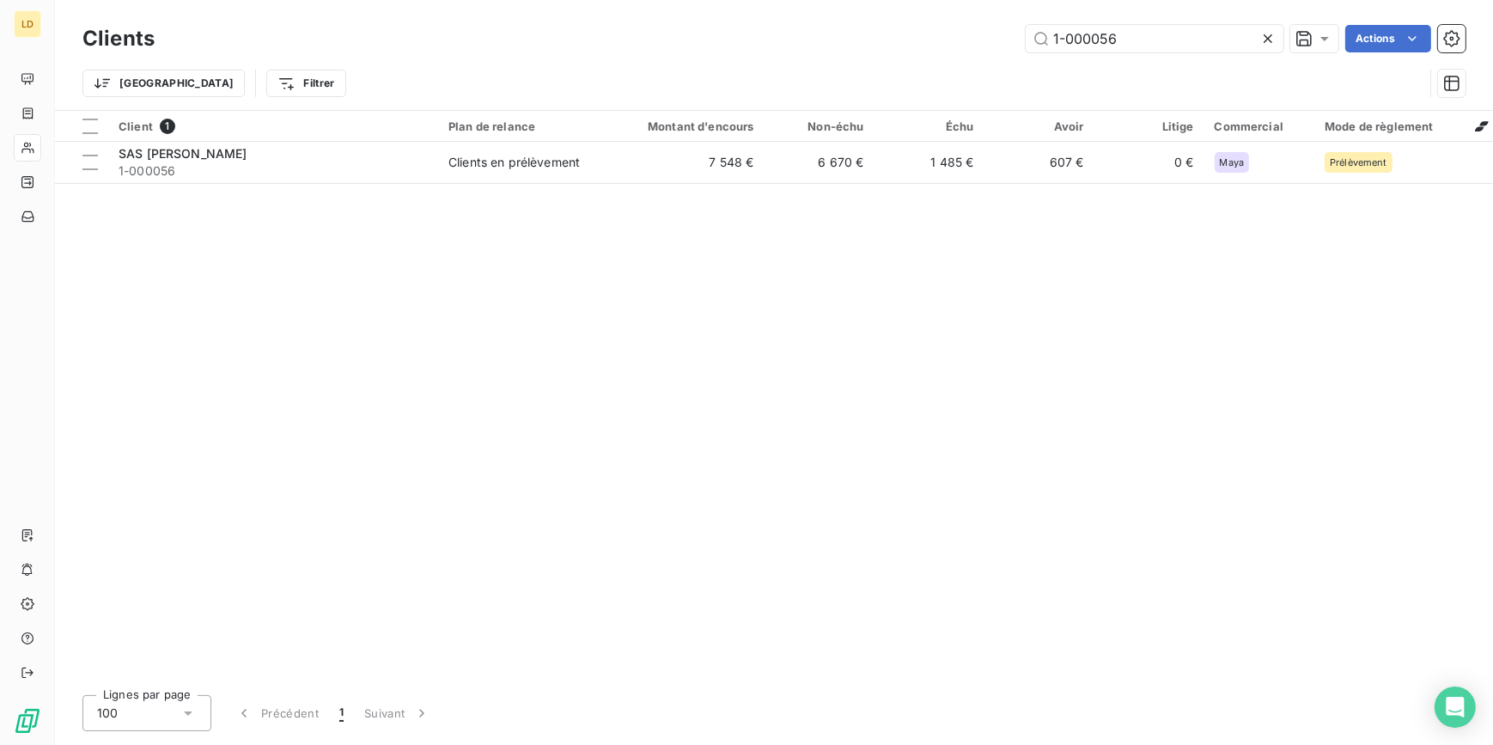
drag, startPoint x: 1022, startPoint y: 32, endPoint x: 960, endPoint y: 32, distance: 61.8
click at [961, 32] on div "1-000056 Actions" at bounding box center [820, 38] width 1290 height 27
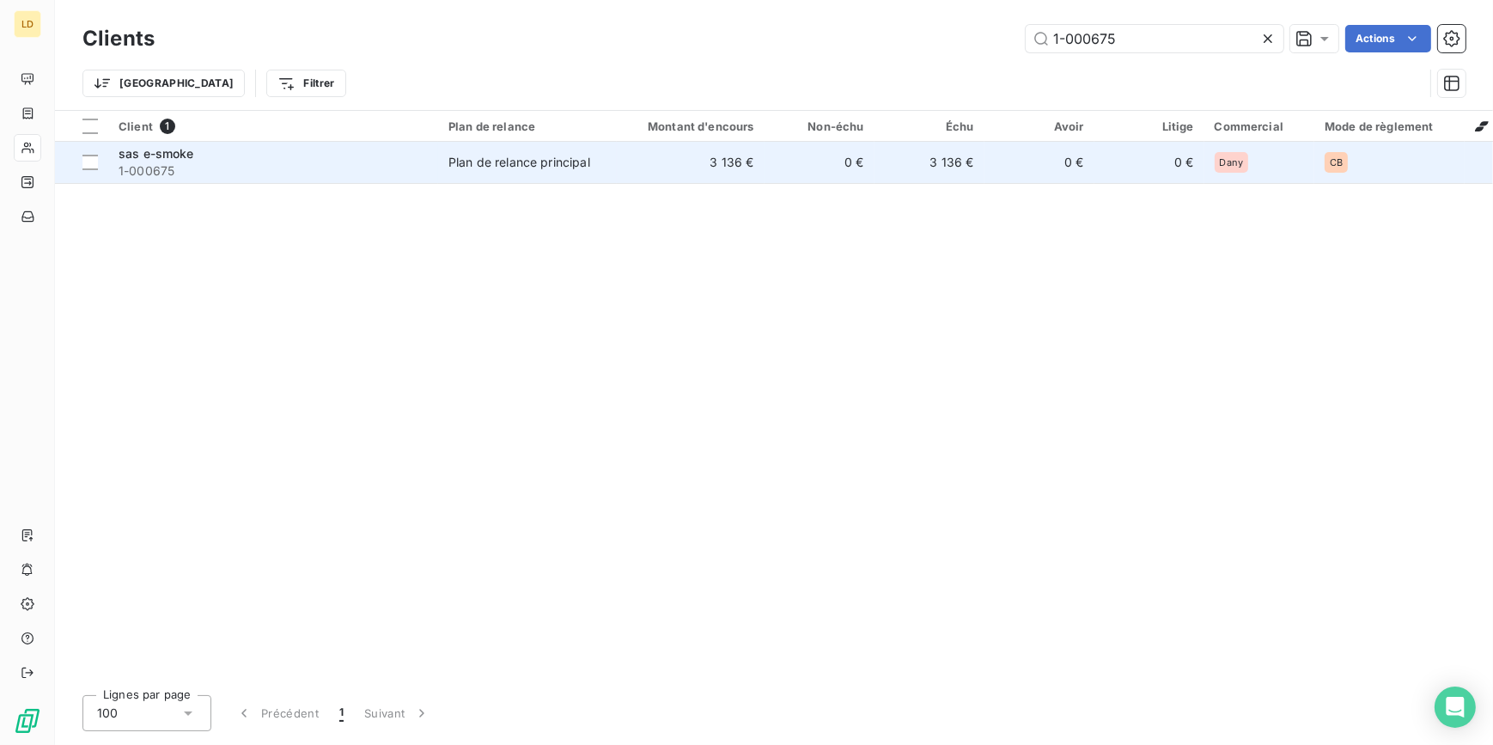
type input "1-000675"
click at [507, 165] on div "Plan de relance principal" at bounding box center [519, 162] width 142 height 17
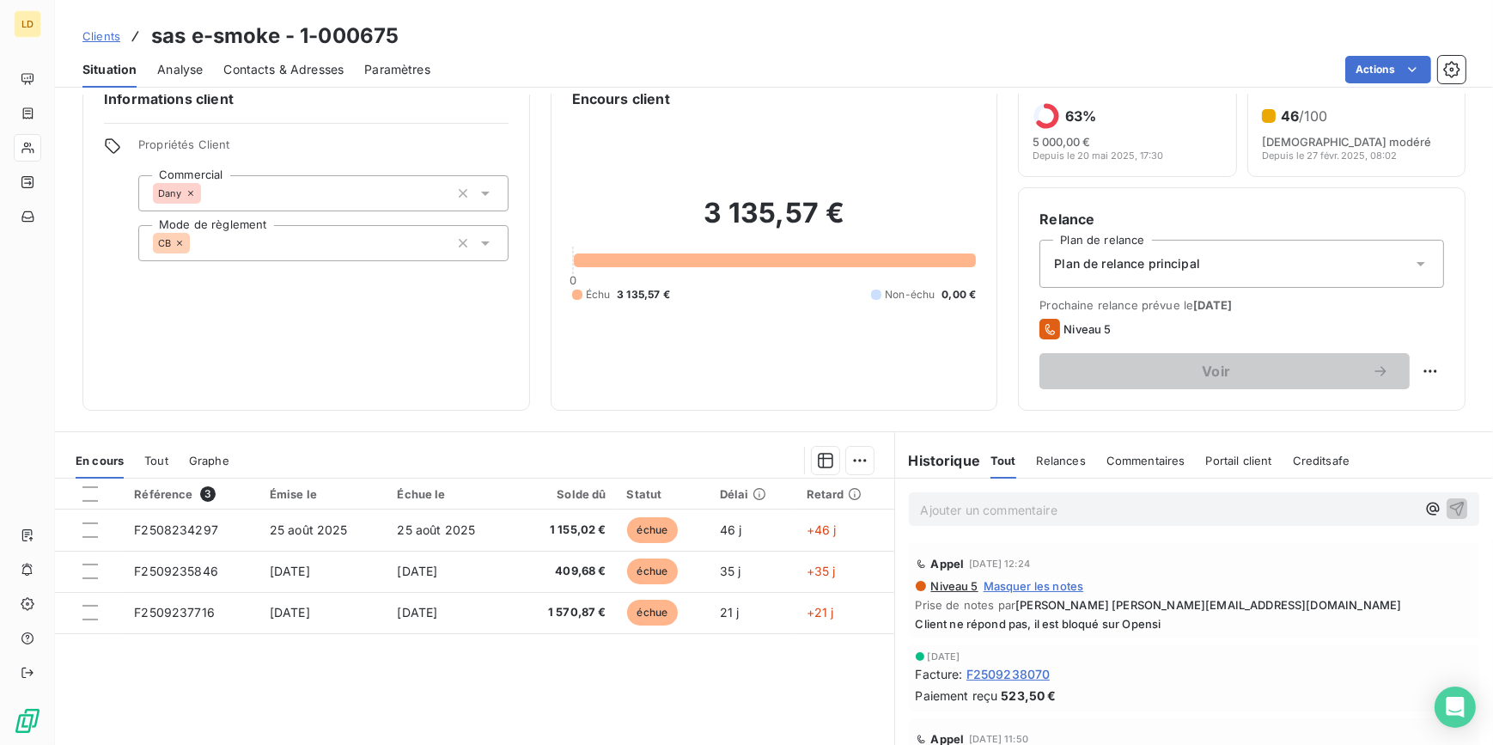
scroll to position [153, 0]
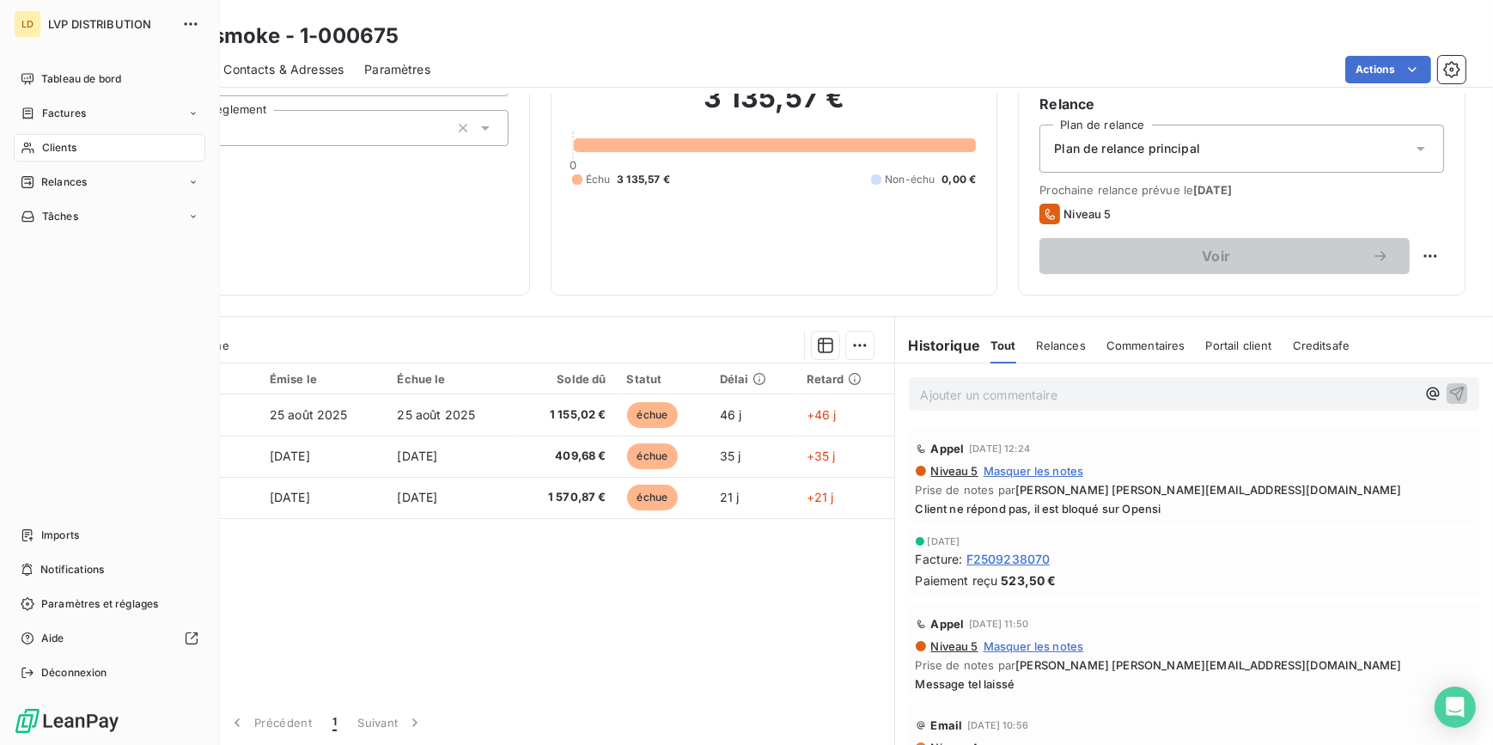
drag, startPoint x: 62, startPoint y: 145, endPoint x: 155, endPoint y: 143, distance: 92.8
click at [61, 145] on span "Clients" at bounding box center [59, 147] width 34 height 15
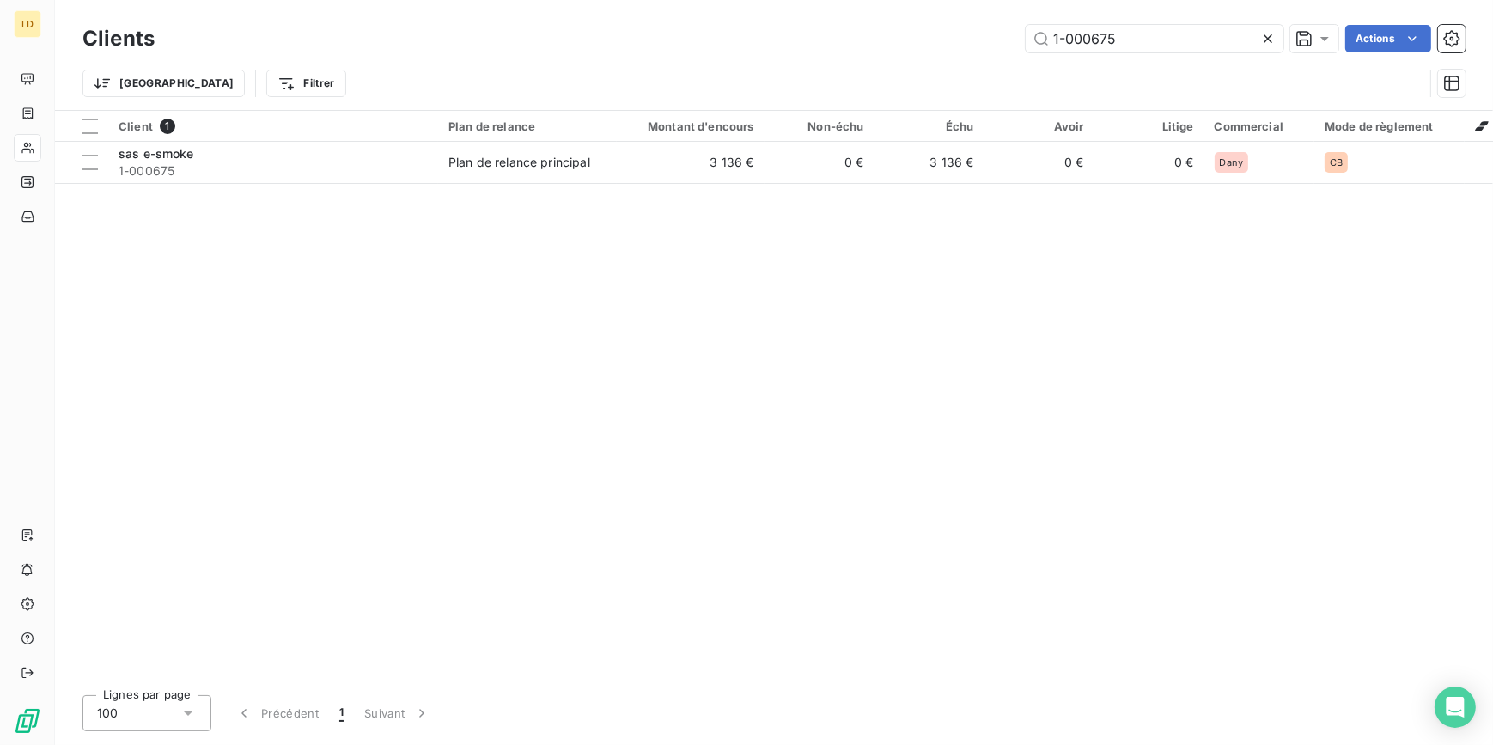
drag, startPoint x: 1121, startPoint y: 51, endPoint x: 1022, endPoint y: 38, distance: 99.6
click at [1022, 38] on div "Clients 1-000675 Actions" at bounding box center [773, 39] width 1383 height 36
drag, startPoint x: 1132, startPoint y: 38, endPoint x: 967, endPoint y: 29, distance: 165.1
click at [970, 29] on div "1-000675 Actions" at bounding box center [820, 38] width 1290 height 27
paste input "1479"
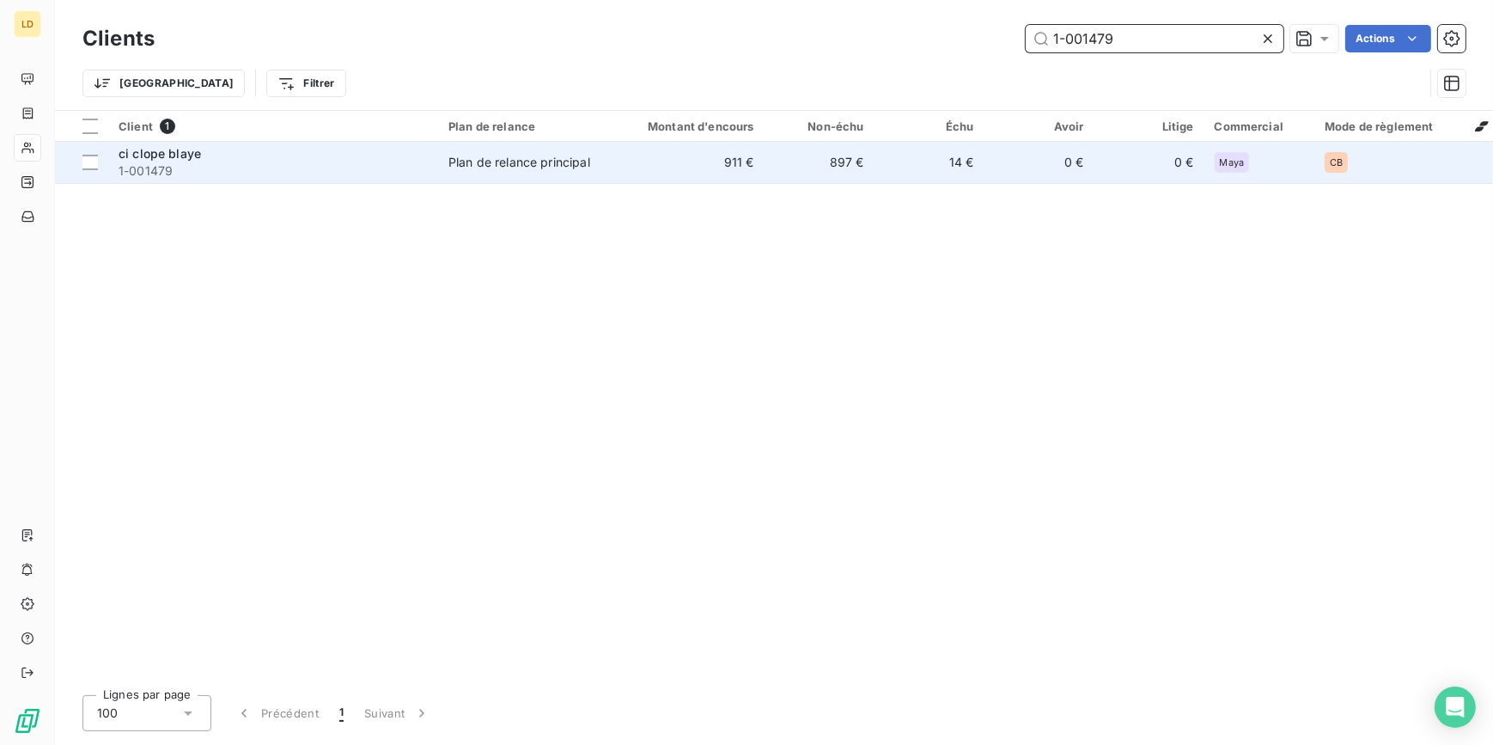
type input "1-001479"
click at [540, 161] on div "Plan de relance principal" at bounding box center [519, 162] width 142 height 17
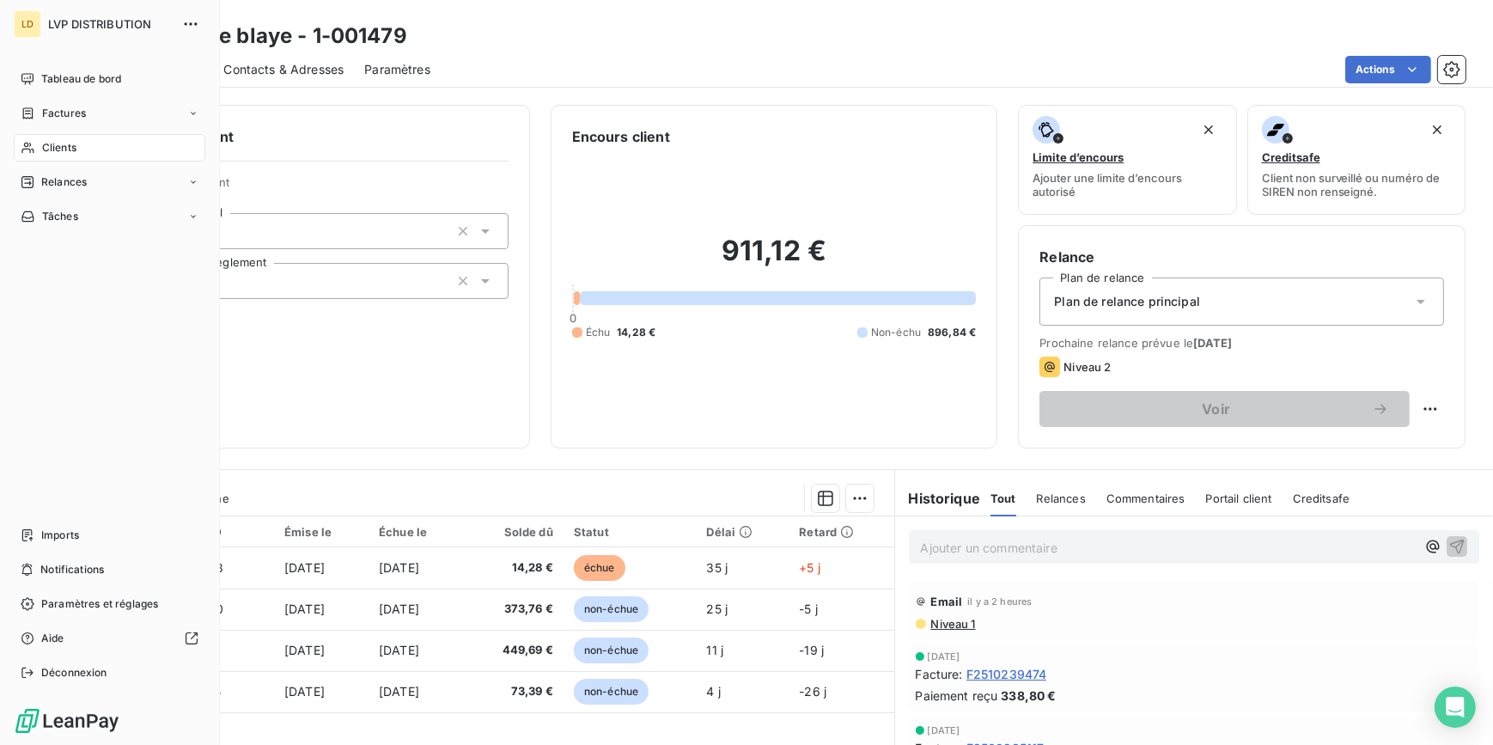
click at [64, 141] on span "Clients" at bounding box center [59, 147] width 34 height 15
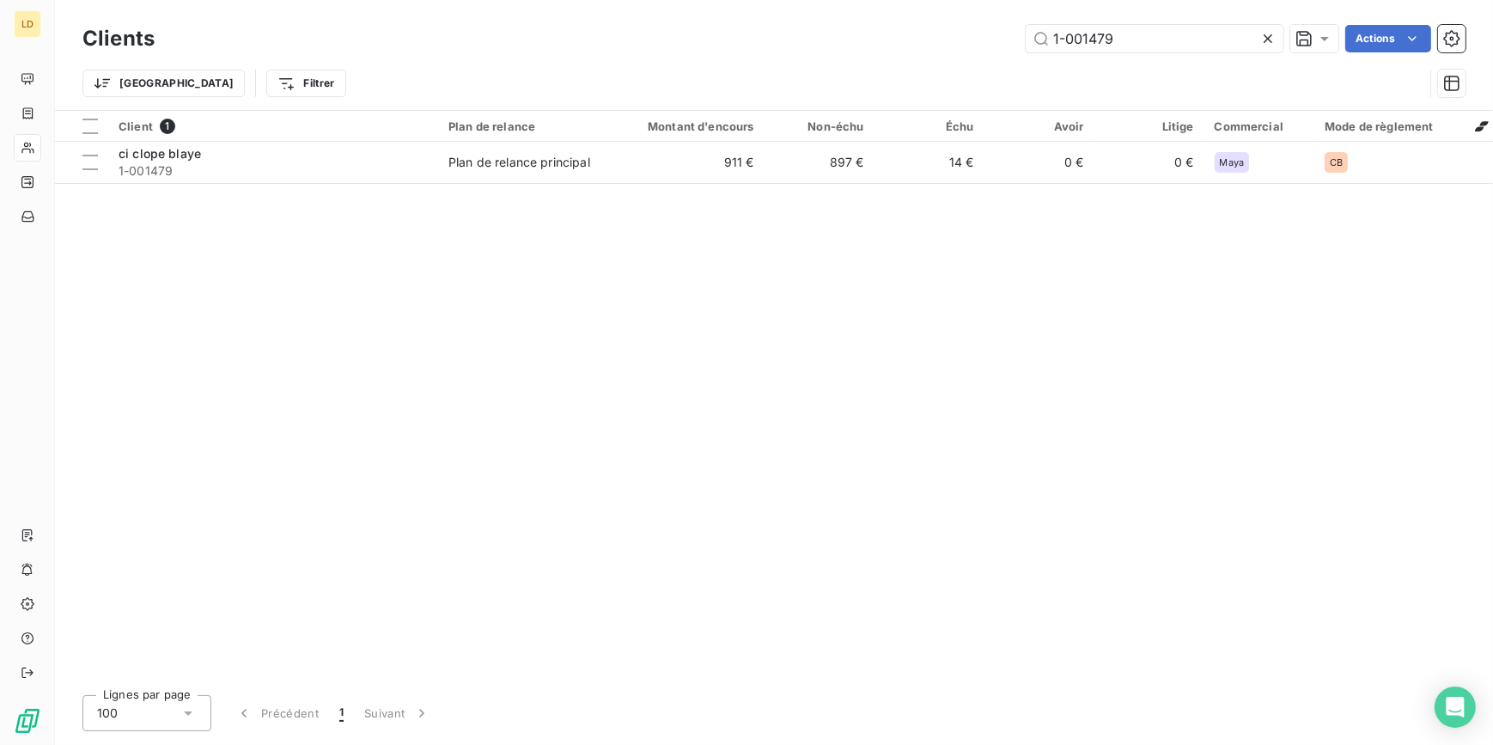
click at [975, 40] on div "1-001479 Actions" at bounding box center [820, 38] width 1290 height 27
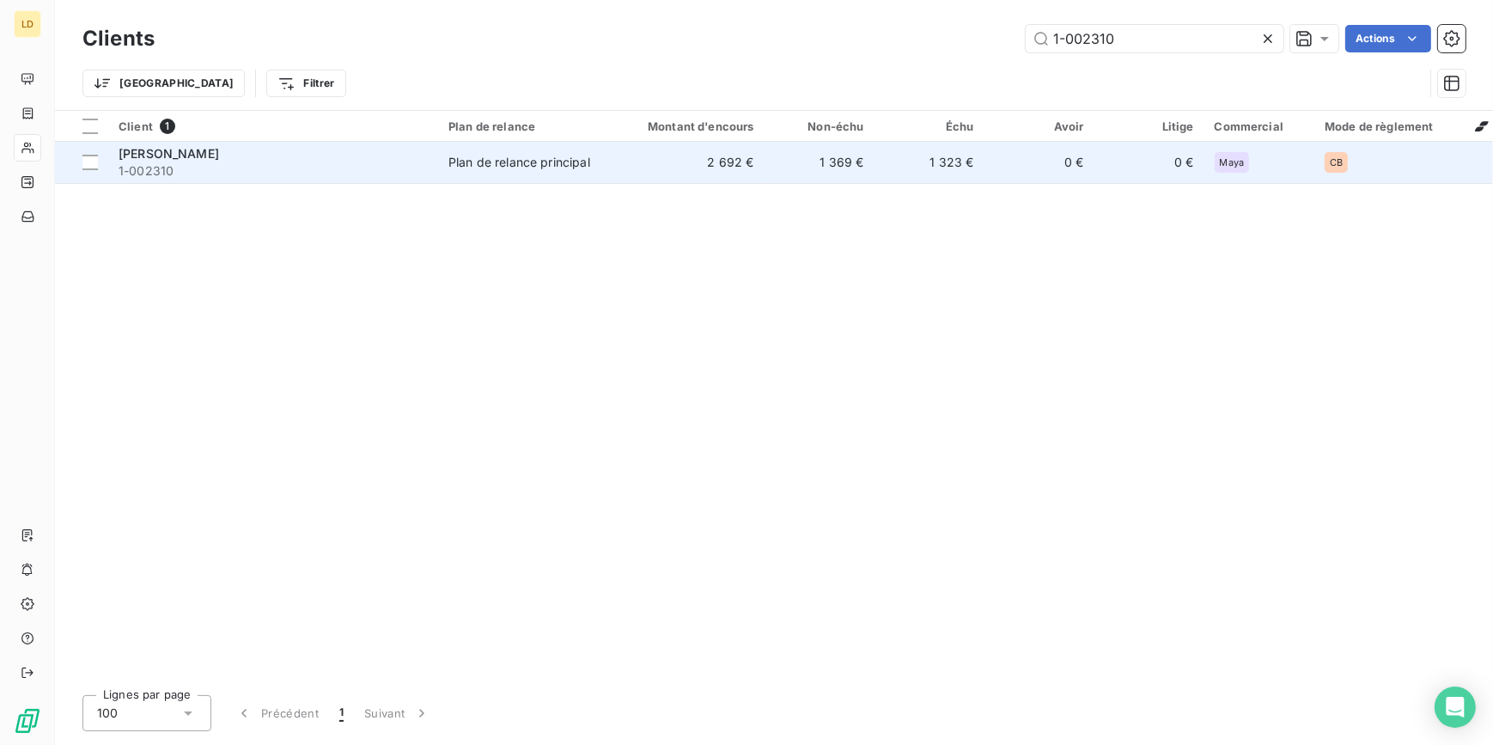
type input "1-002310"
click at [833, 149] on td "1 369 €" at bounding box center [819, 162] width 110 height 41
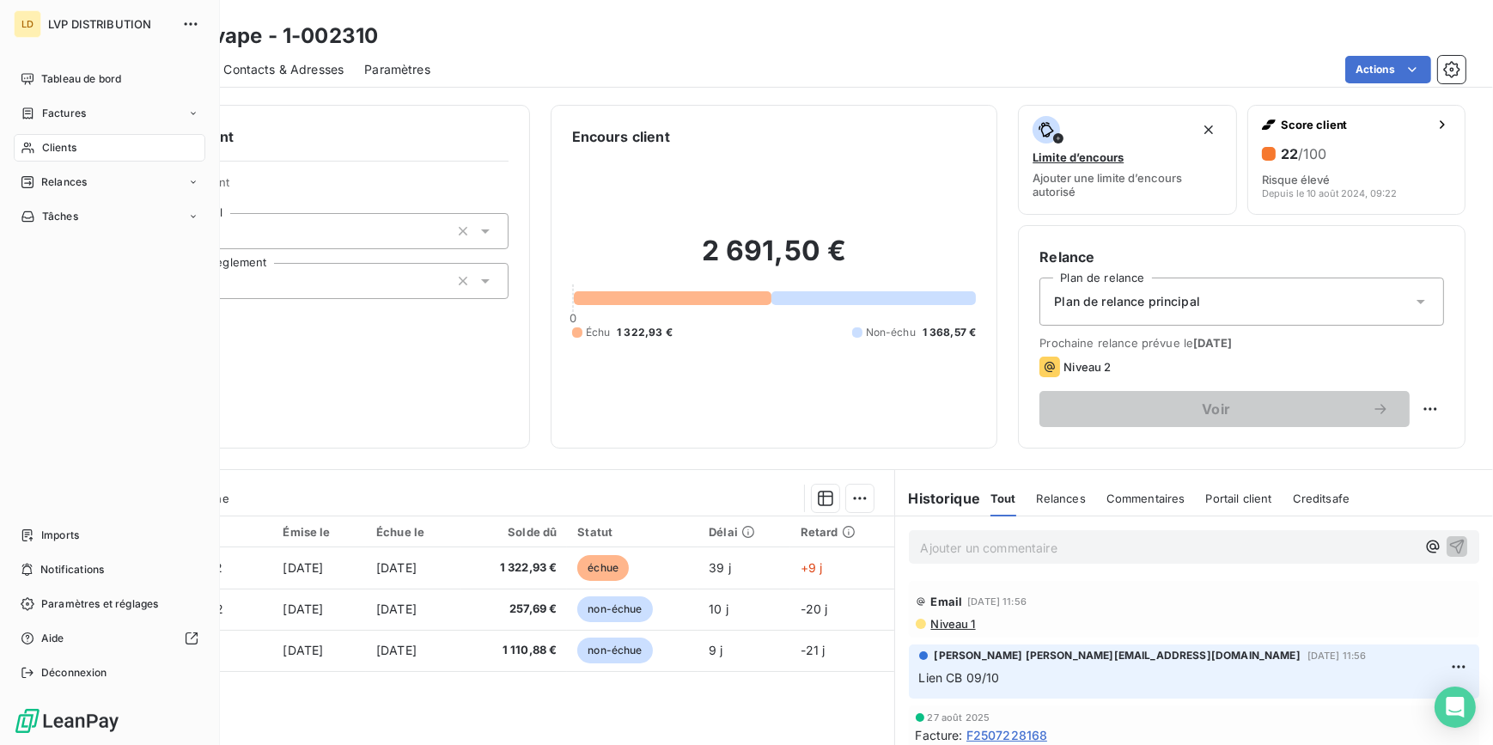
drag, startPoint x: 50, startPoint y: 143, endPoint x: 79, endPoint y: 139, distance: 29.4
click at [50, 143] on span "Clients" at bounding box center [59, 147] width 34 height 15
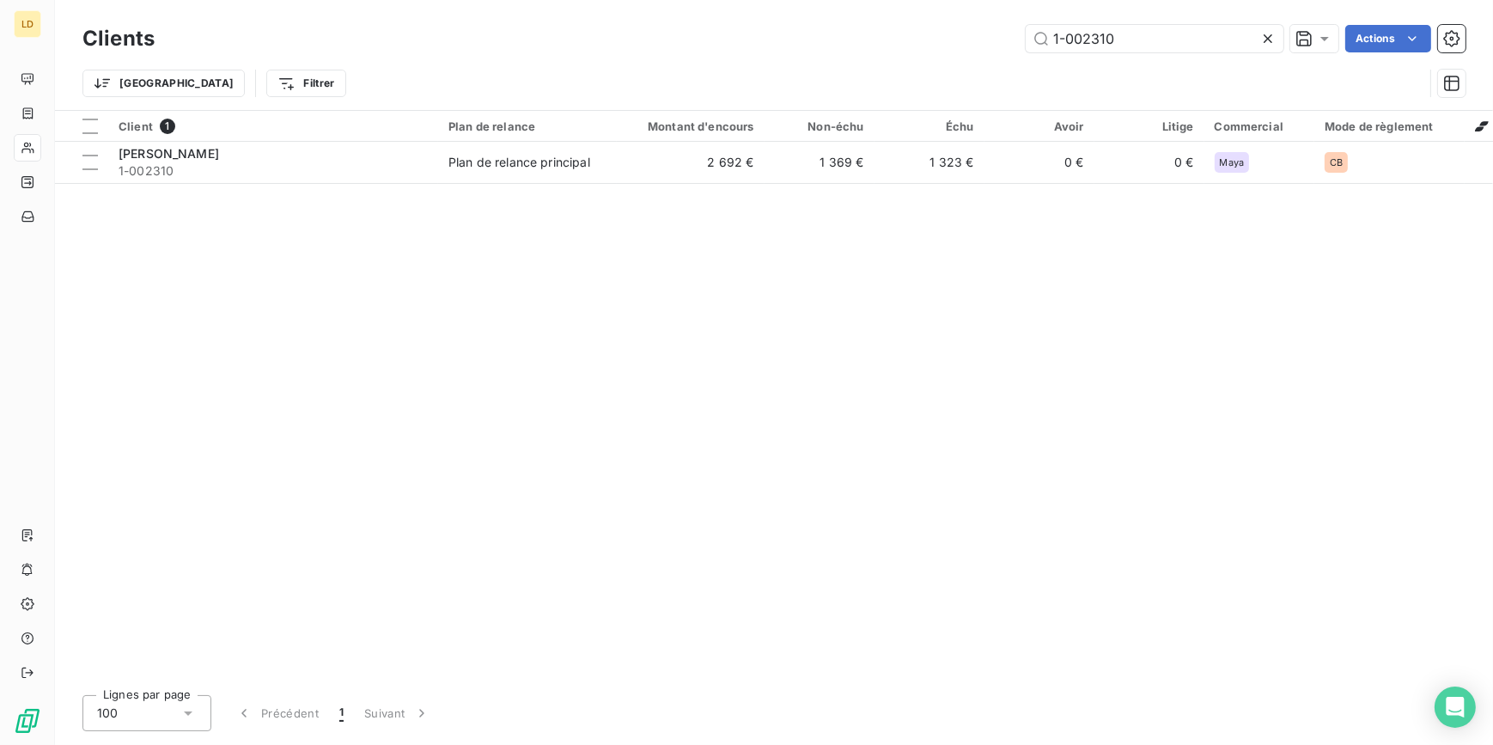
drag, startPoint x: 1166, startPoint y: 35, endPoint x: 936, endPoint y: 38, distance: 230.2
click at [938, 38] on div "1-002310 Actions" at bounding box center [820, 38] width 1290 height 27
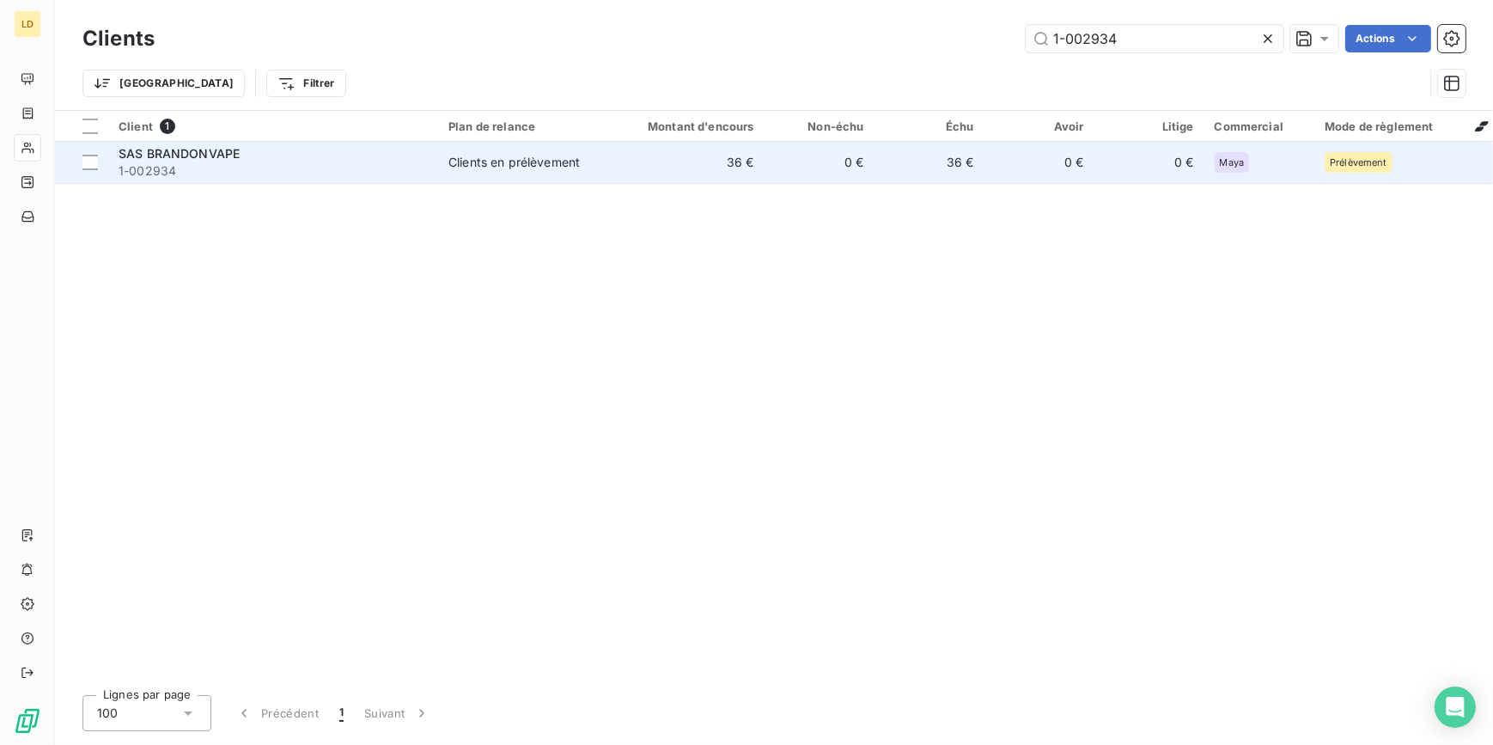
type input "1-002934"
click at [679, 167] on td "36 €" at bounding box center [691, 162] width 148 height 41
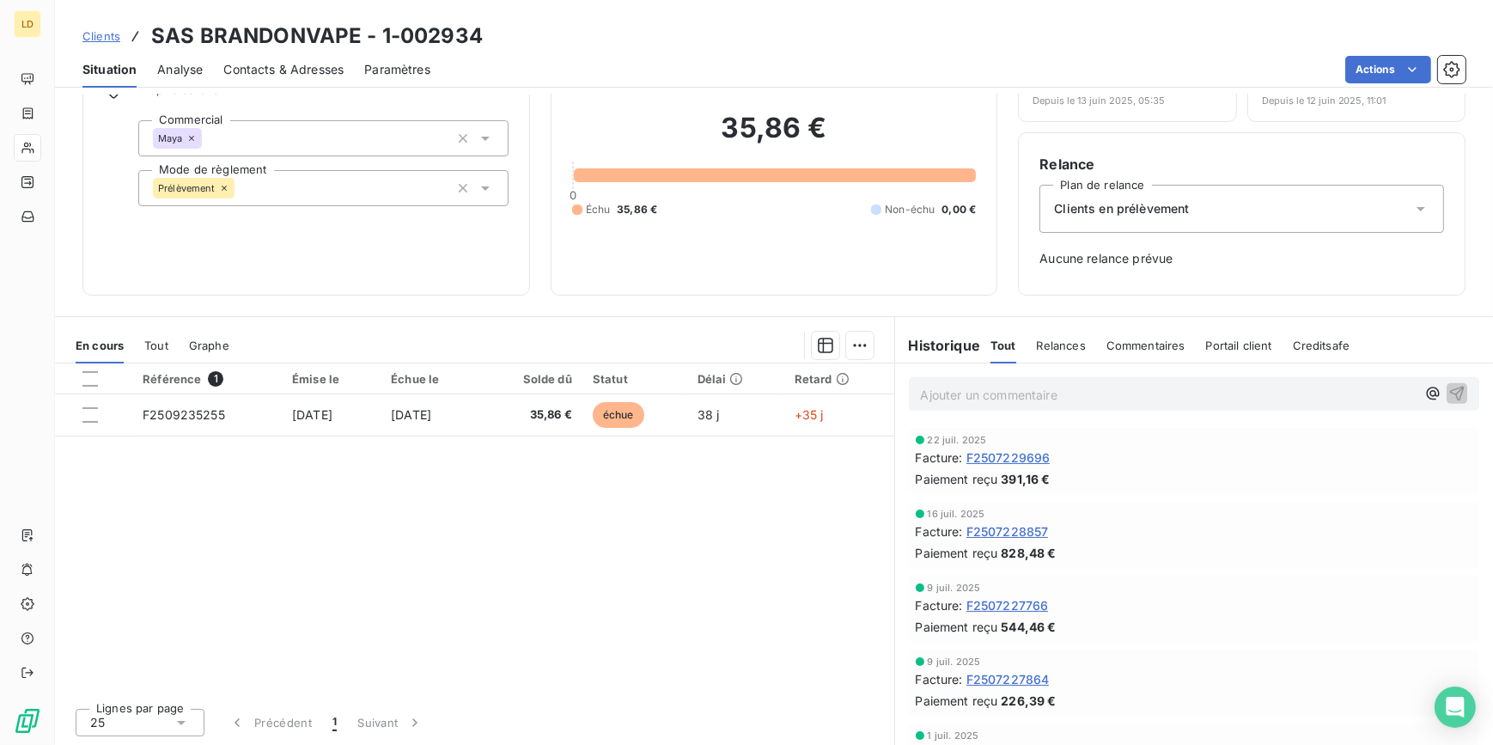
scroll to position [1145, 0]
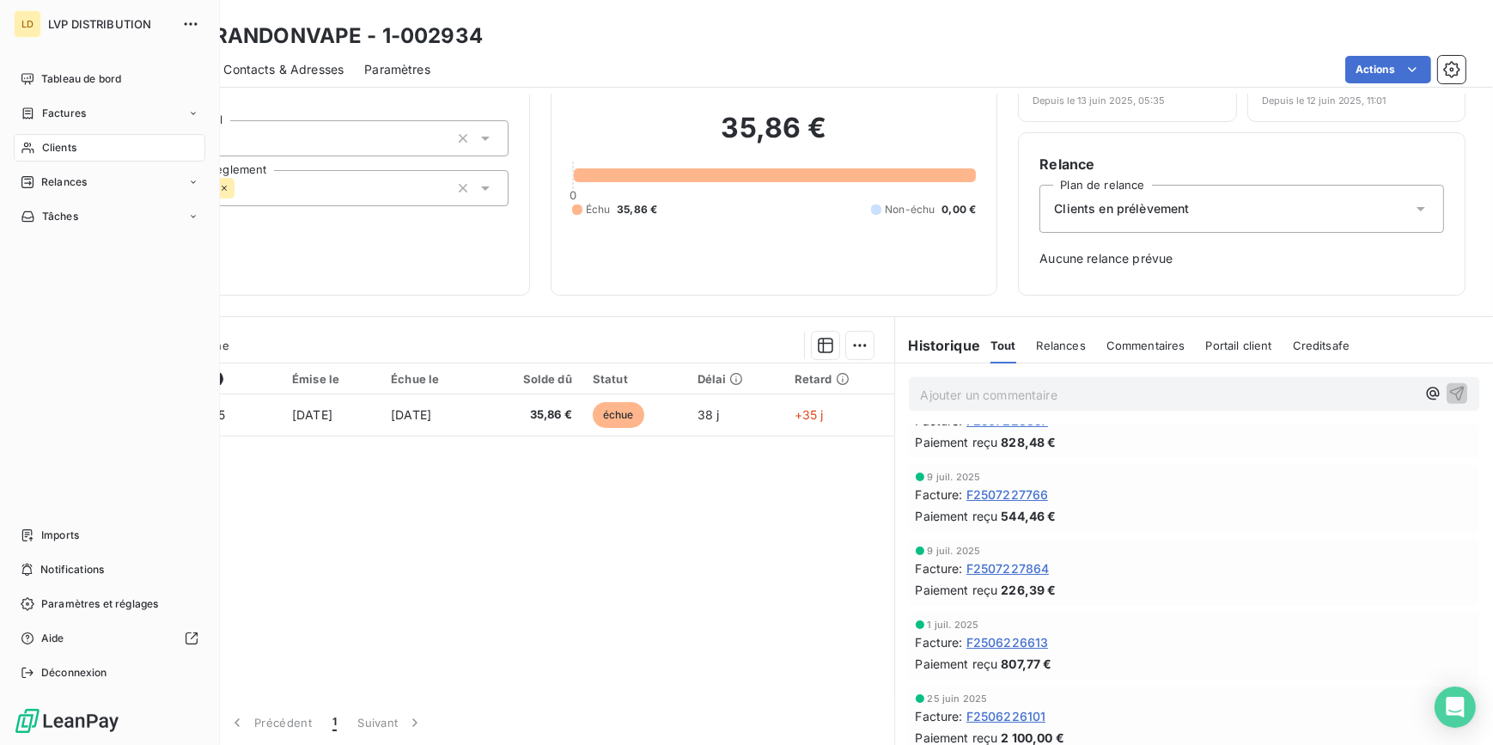
click at [25, 152] on icon at bounding box center [28, 148] width 15 height 14
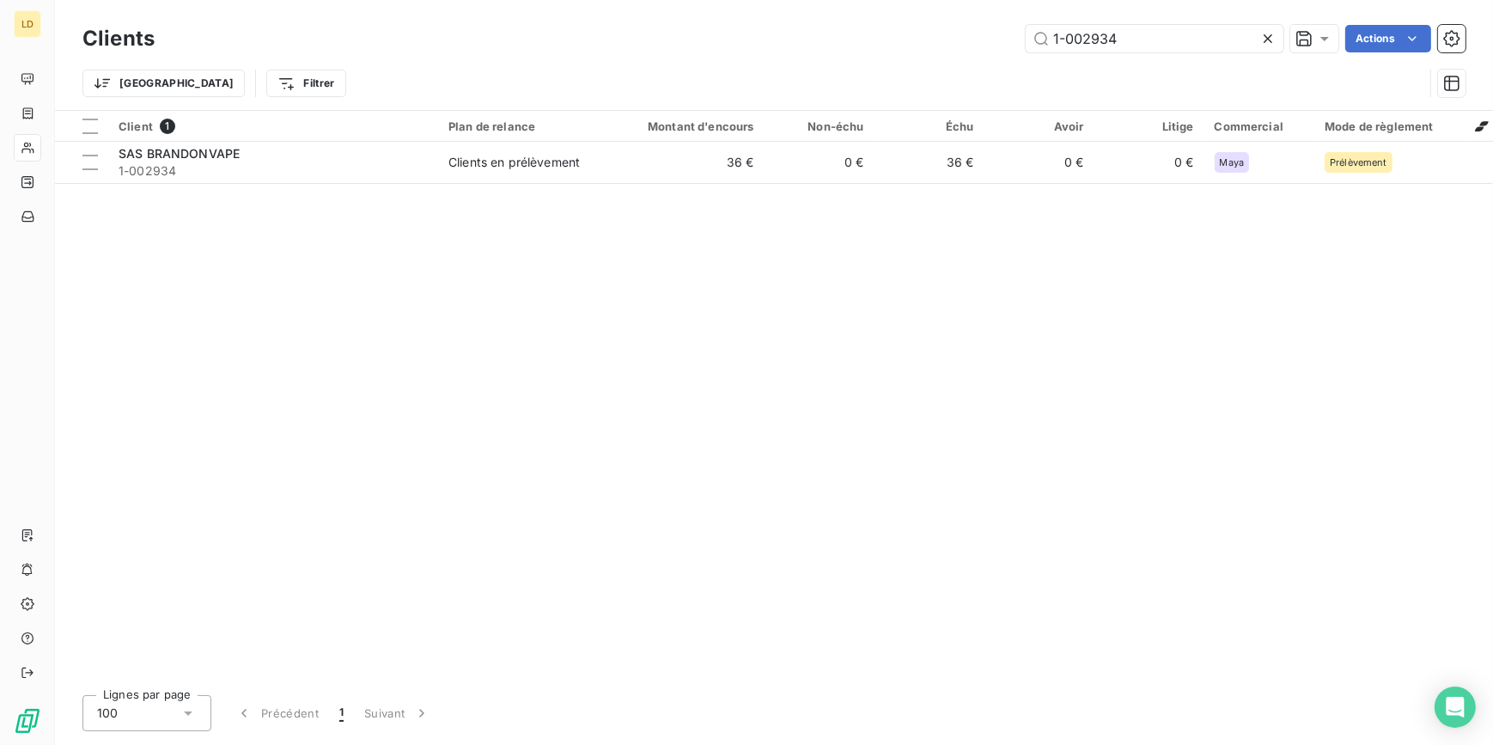
drag, startPoint x: 1161, startPoint y: 46, endPoint x: 887, endPoint y: 52, distance: 274.0
click at [896, 52] on div "1-002934 Actions" at bounding box center [820, 38] width 1290 height 27
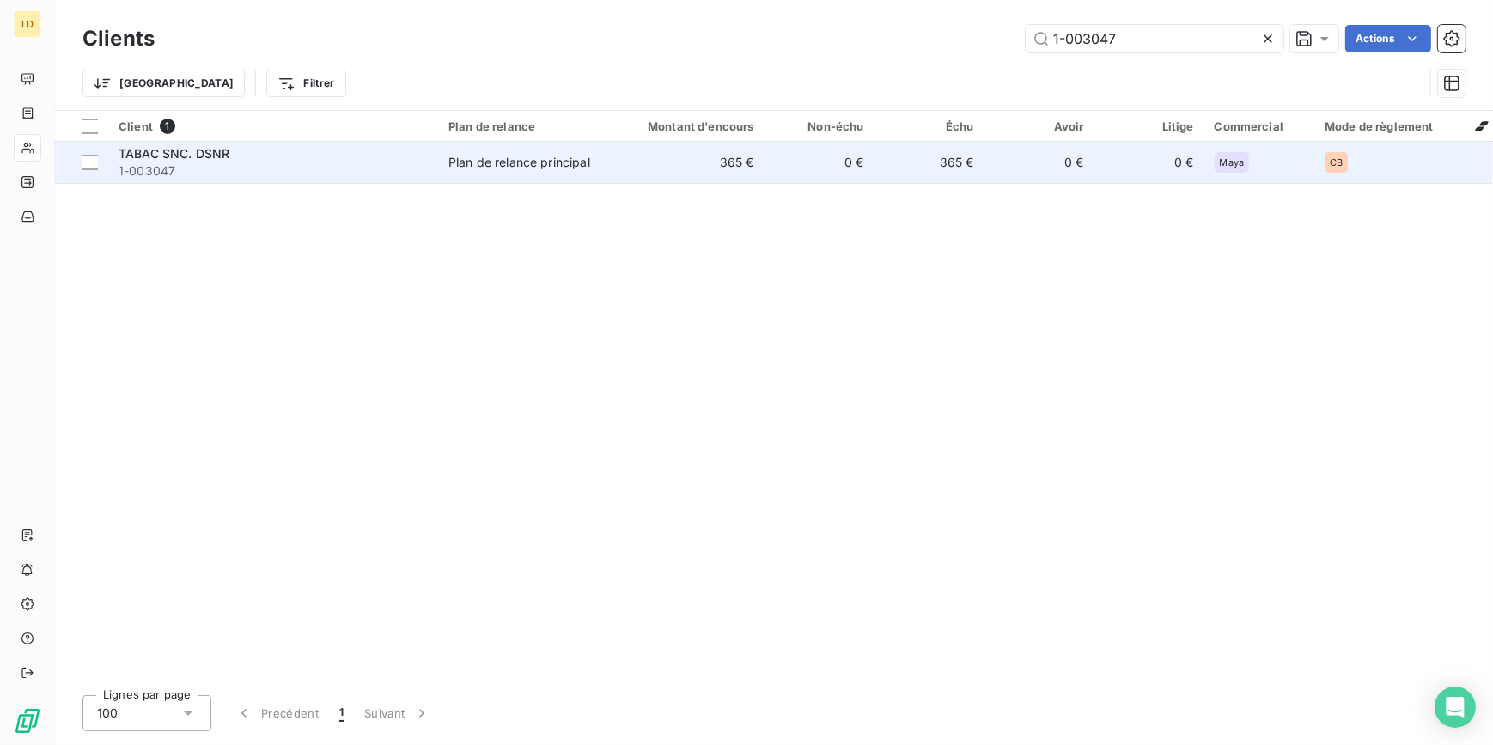
type input "1-003047"
click at [538, 158] on div "Plan de relance principal" at bounding box center [519, 162] width 142 height 17
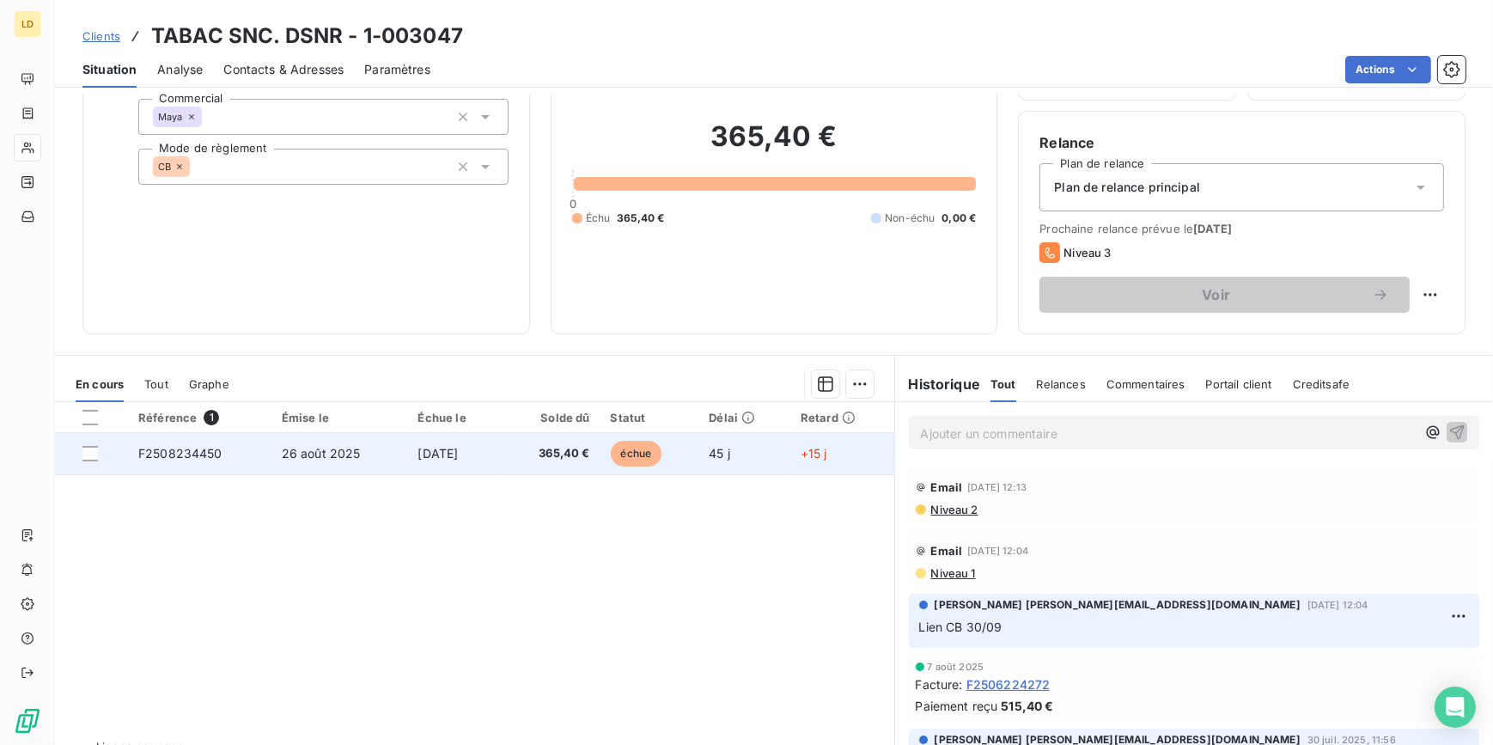
scroll to position [153, 0]
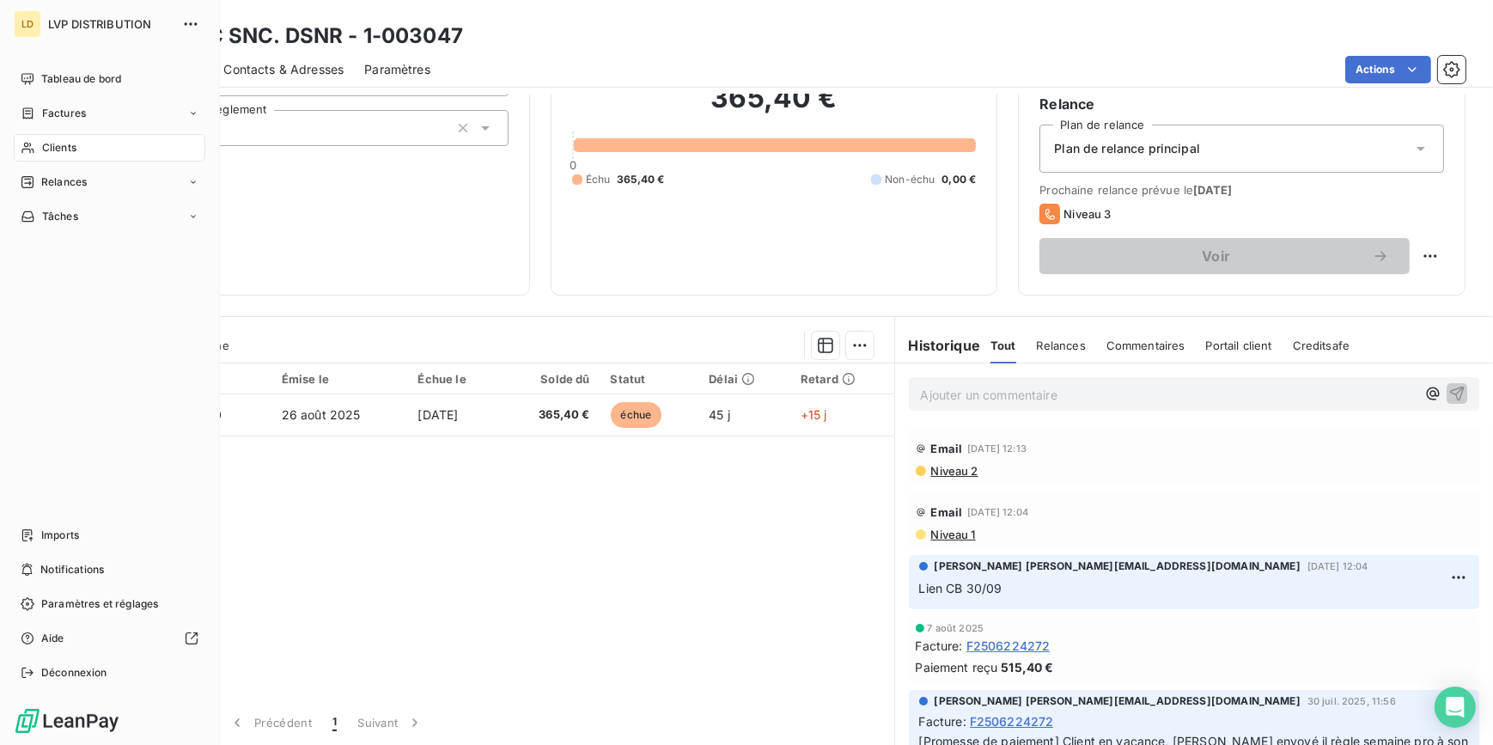
click at [82, 149] on div "Clients" at bounding box center [110, 147] width 192 height 27
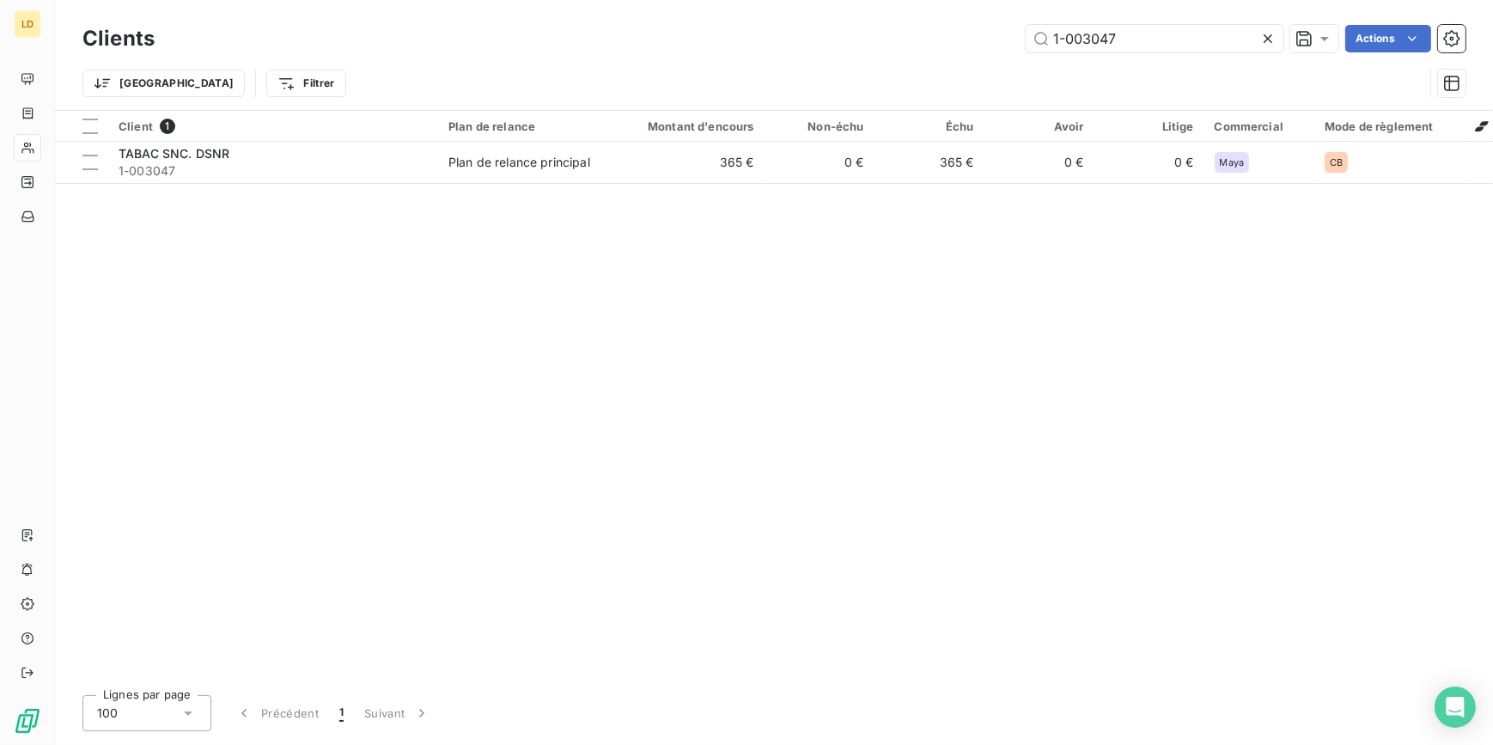
drag, startPoint x: 1172, startPoint y: 28, endPoint x: 927, endPoint y: 26, distance: 245.6
click at [928, 27] on div "1-003047 Actions" at bounding box center [820, 38] width 1290 height 27
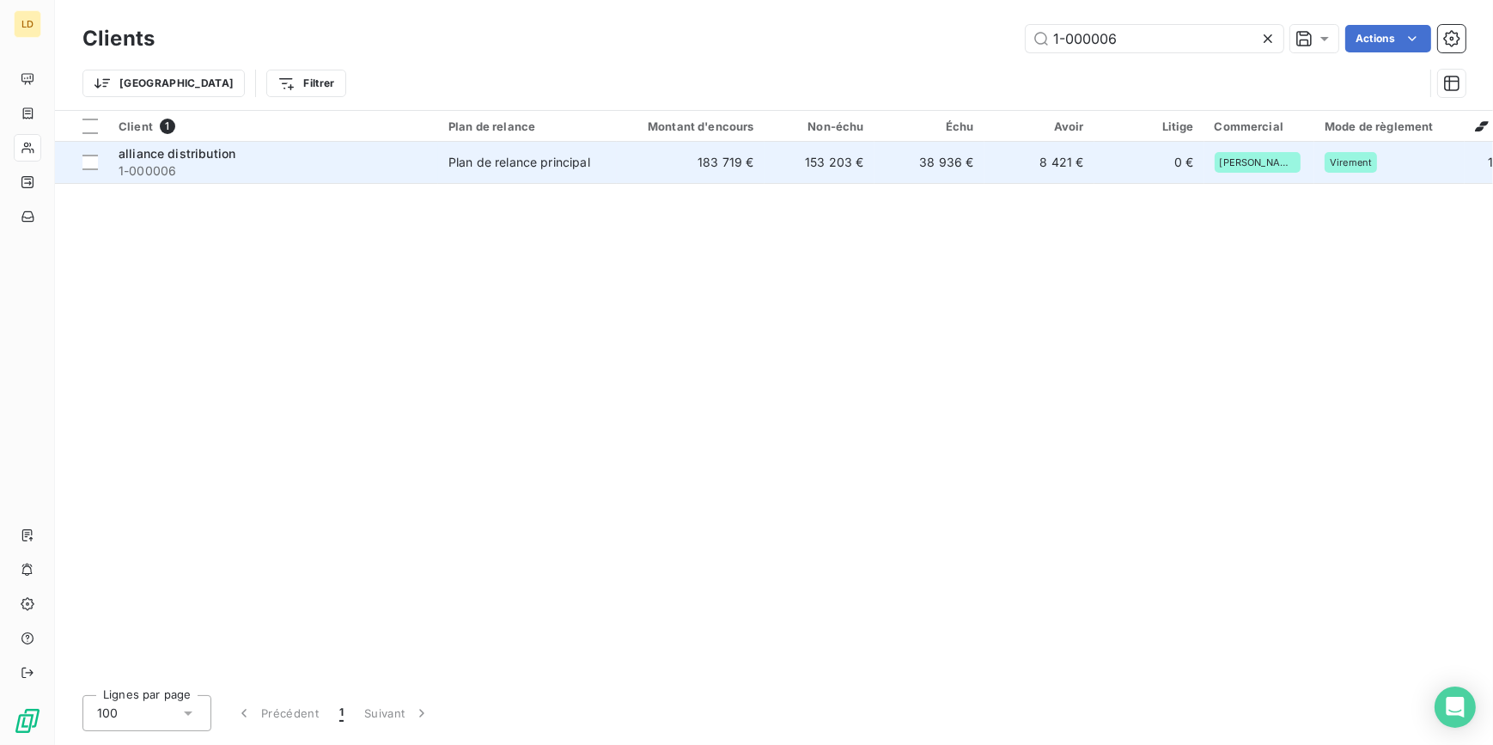
type input "1-000006"
click at [470, 170] on td "Plan de relance principal" at bounding box center [527, 162] width 179 height 41
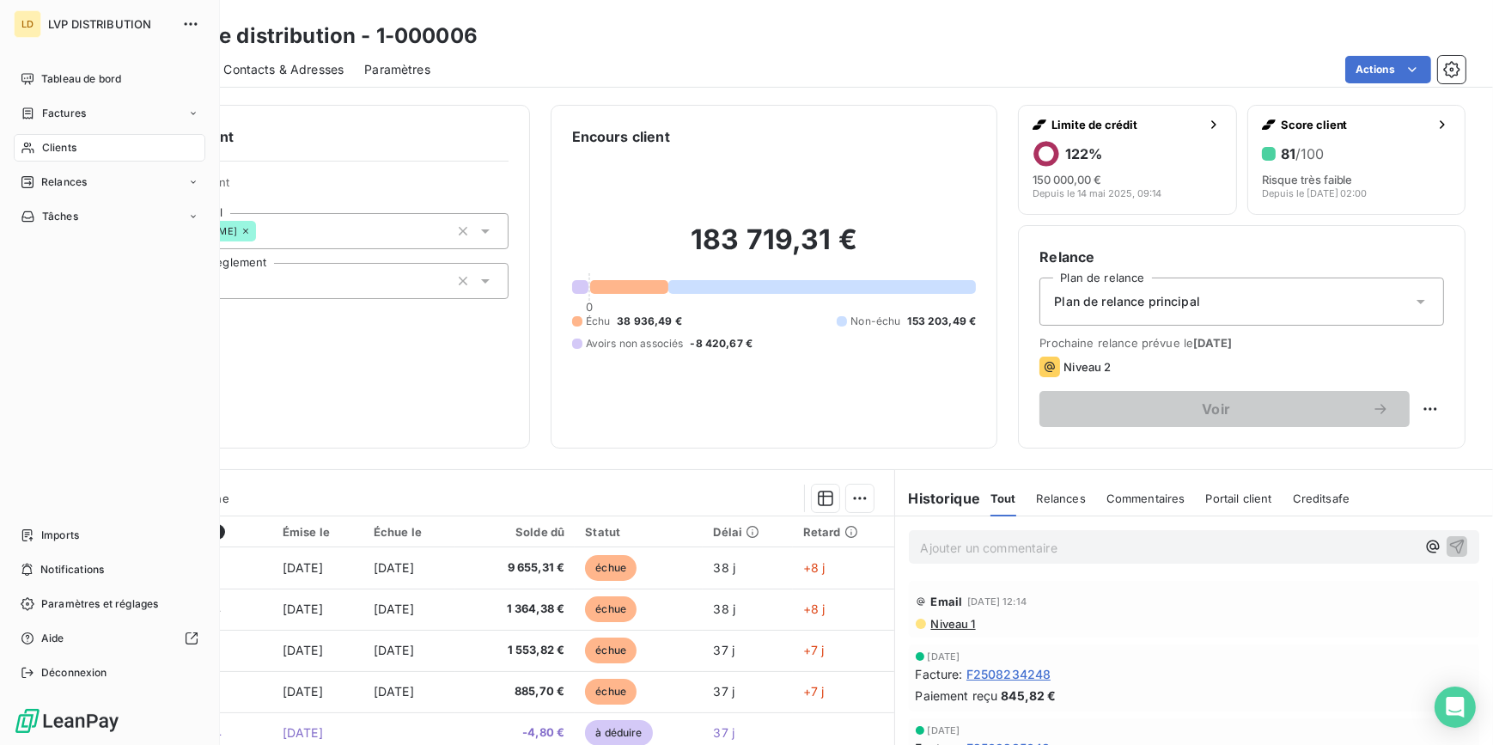
drag, startPoint x: 38, startPoint y: 143, endPoint x: 48, endPoint y: 146, distance: 10.9
click at [38, 143] on div "Clients" at bounding box center [110, 147] width 192 height 27
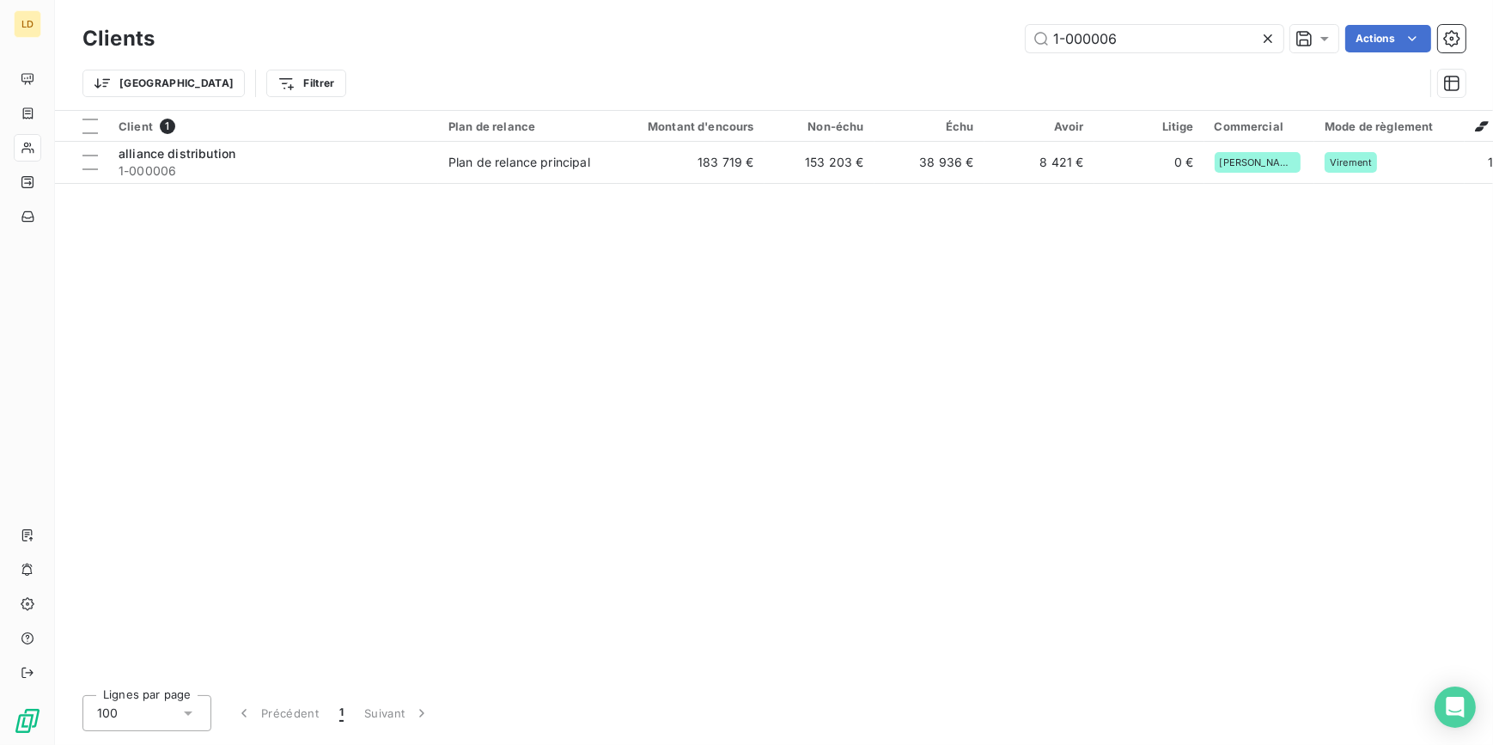
drag, startPoint x: 1162, startPoint y: 39, endPoint x: 902, endPoint y: 31, distance: 260.4
click at [908, 31] on div "1-000006 Actions" at bounding box center [820, 38] width 1290 height 27
type input "1-000062"
click at [497, 186] on div "Client 1 Plan de relance Montant d'encours Non-échu Échu Avoir Litige Commercia…" at bounding box center [774, 396] width 1438 height 570
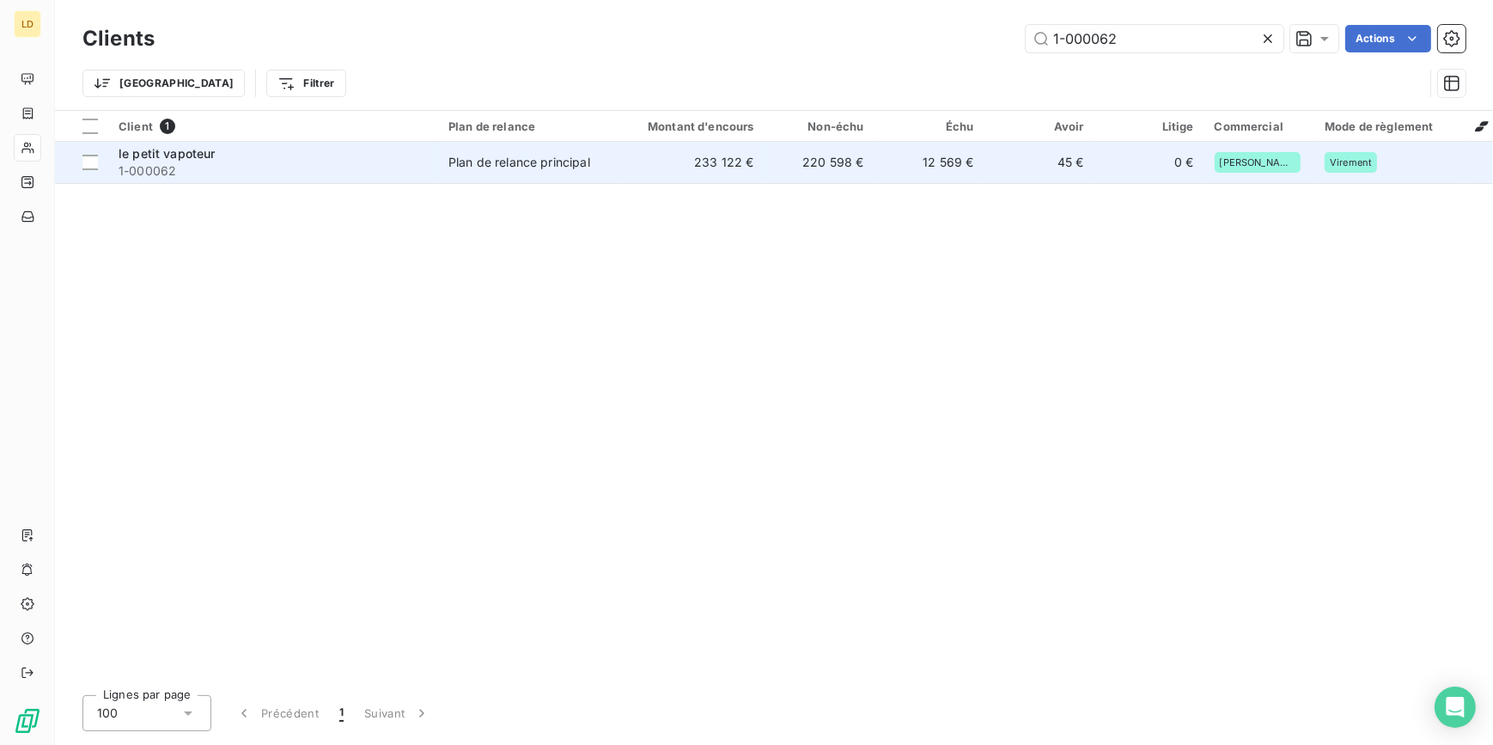
click at [505, 170] on div "Plan de relance principal" at bounding box center [519, 162] width 142 height 17
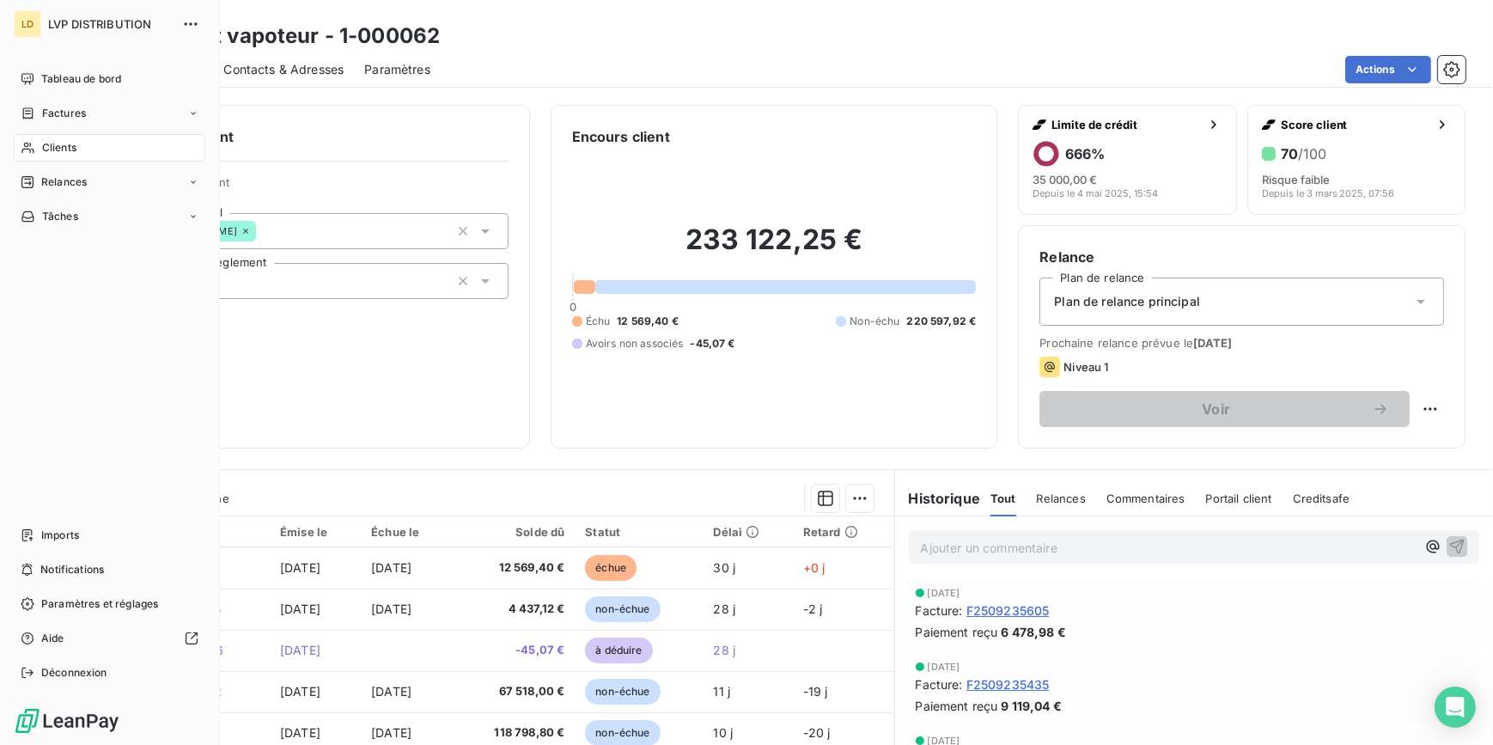
drag, startPoint x: 76, startPoint y: 142, endPoint x: 206, endPoint y: 127, distance: 130.5
click at [76, 142] on span "Clients" at bounding box center [59, 147] width 34 height 15
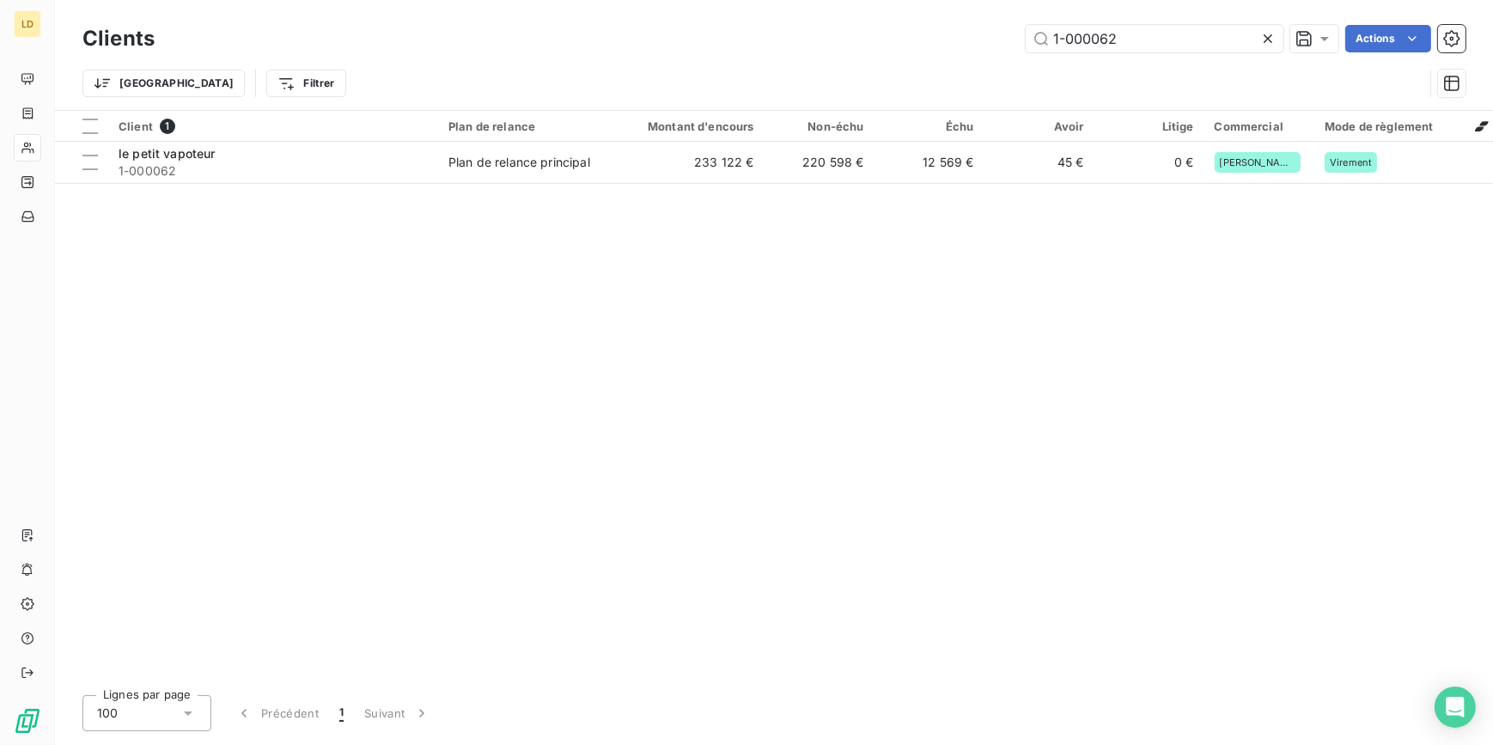
drag, startPoint x: 1154, startPoint y: 38, endPoint x: 970, endPoint y: 43, distance: 184.7
click at [971, 43] on div "1-000062 Actions" at bounding box center [820, 38] width 1290 height 27
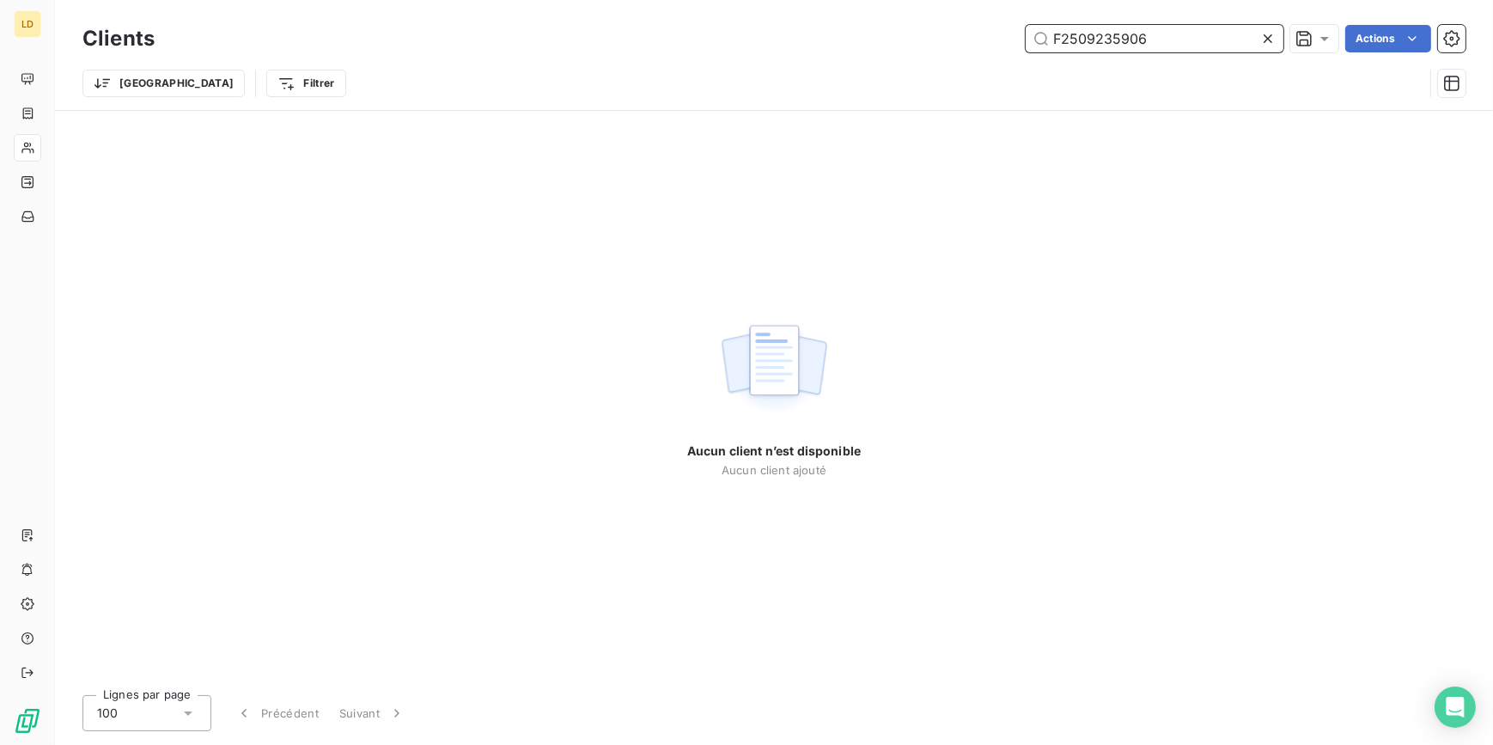
drag, startPoint x: 1142, startPoint y: 40, endPoint x: 959, endPoint y: 45, distance: 183.0
click at [963, 45] on div "F2509235906 Actions" at bounding box center [820, 38] width 1290 height 27
paste input "1-000077"
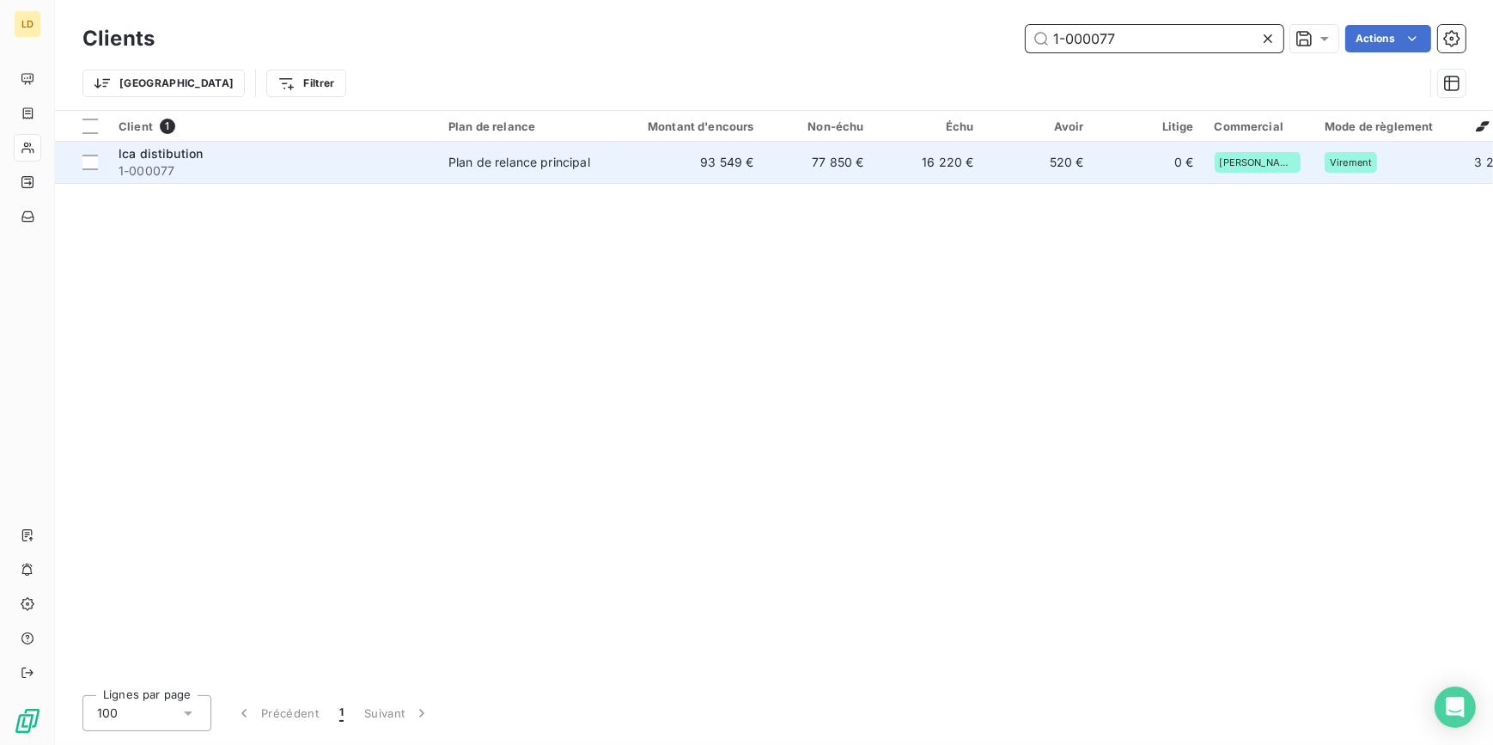
type input "1-000077"
click at [472, 179] on td "Plan de relance principal" at bounding box center [527, 162] width 179 height 41
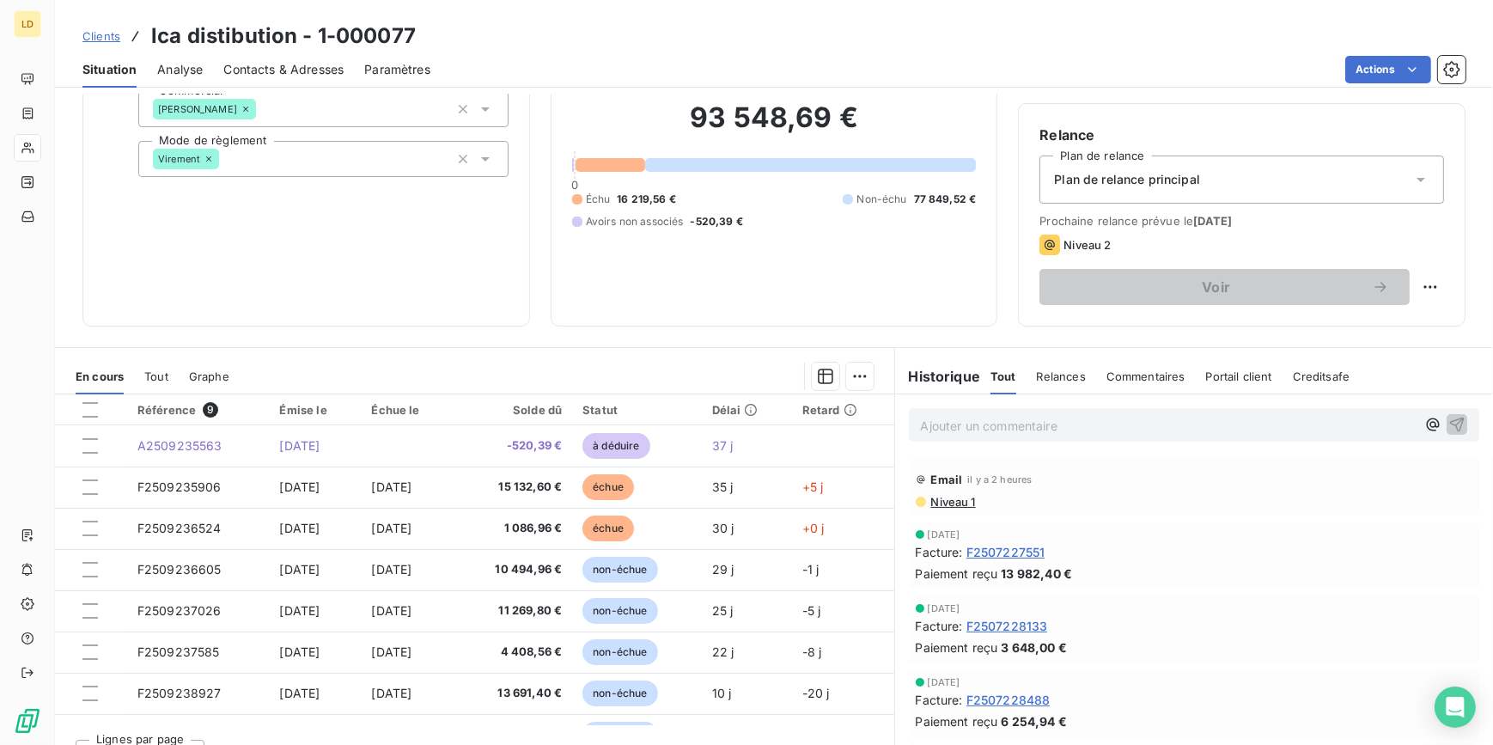
scroll to position [153, 0]
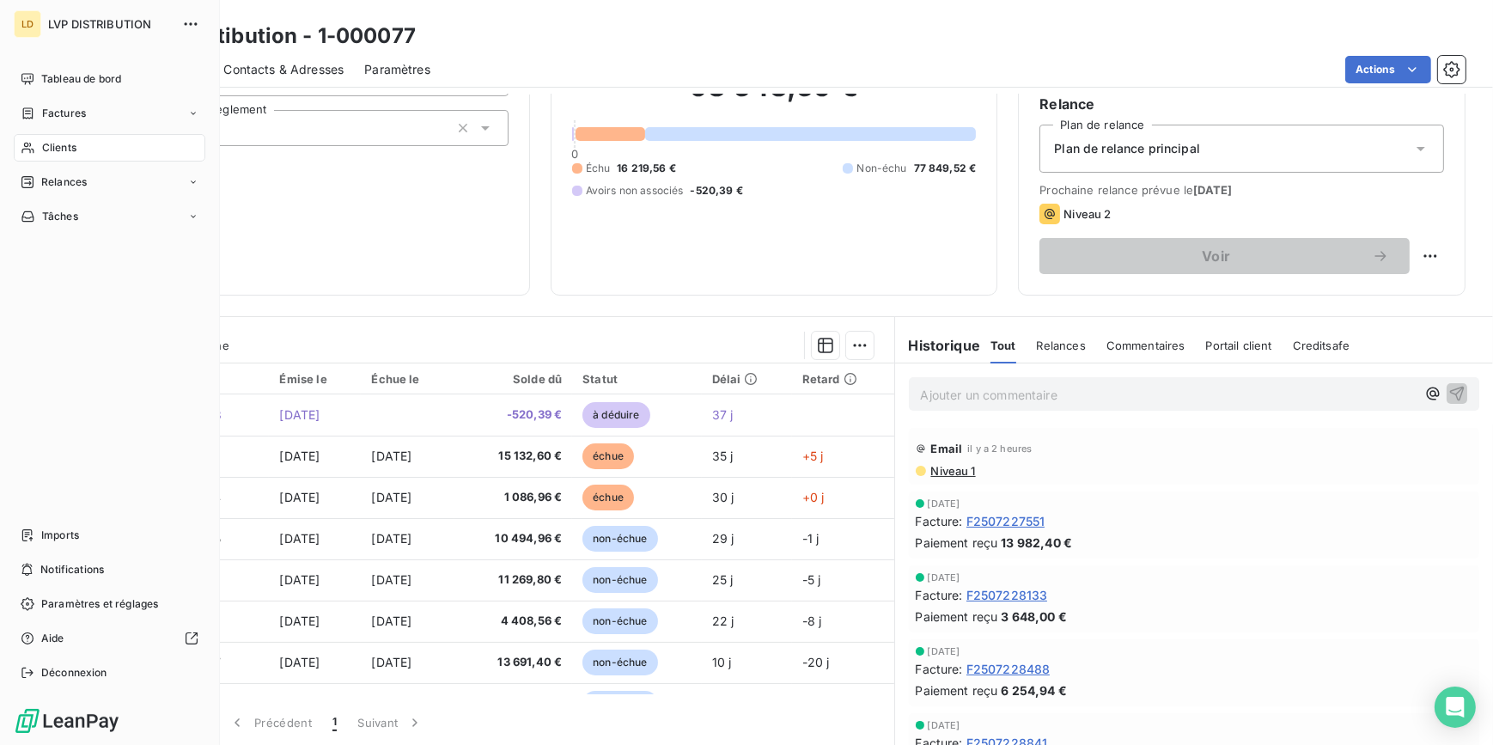
click at [37, 143] on div "Clients" at bounding box center [110, 147] width 192 height 27
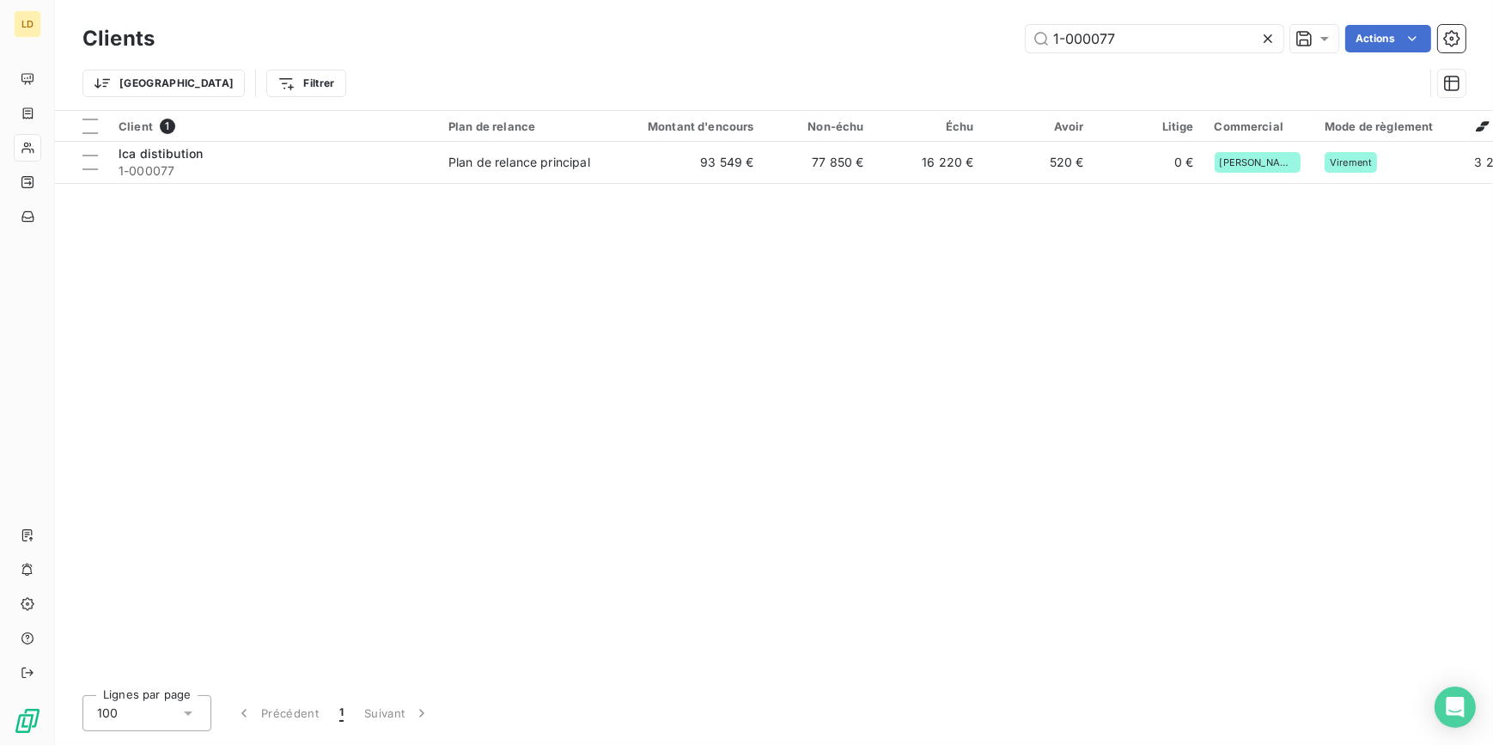
drag, startPoint x: 1197, startPoint y: 52, endPoint x: 893, endPoint y: 30, distance: 304.8
click at [896, 29] on div "1-000077 Actions" at bounding box center [820, 38] width 1290 height 27
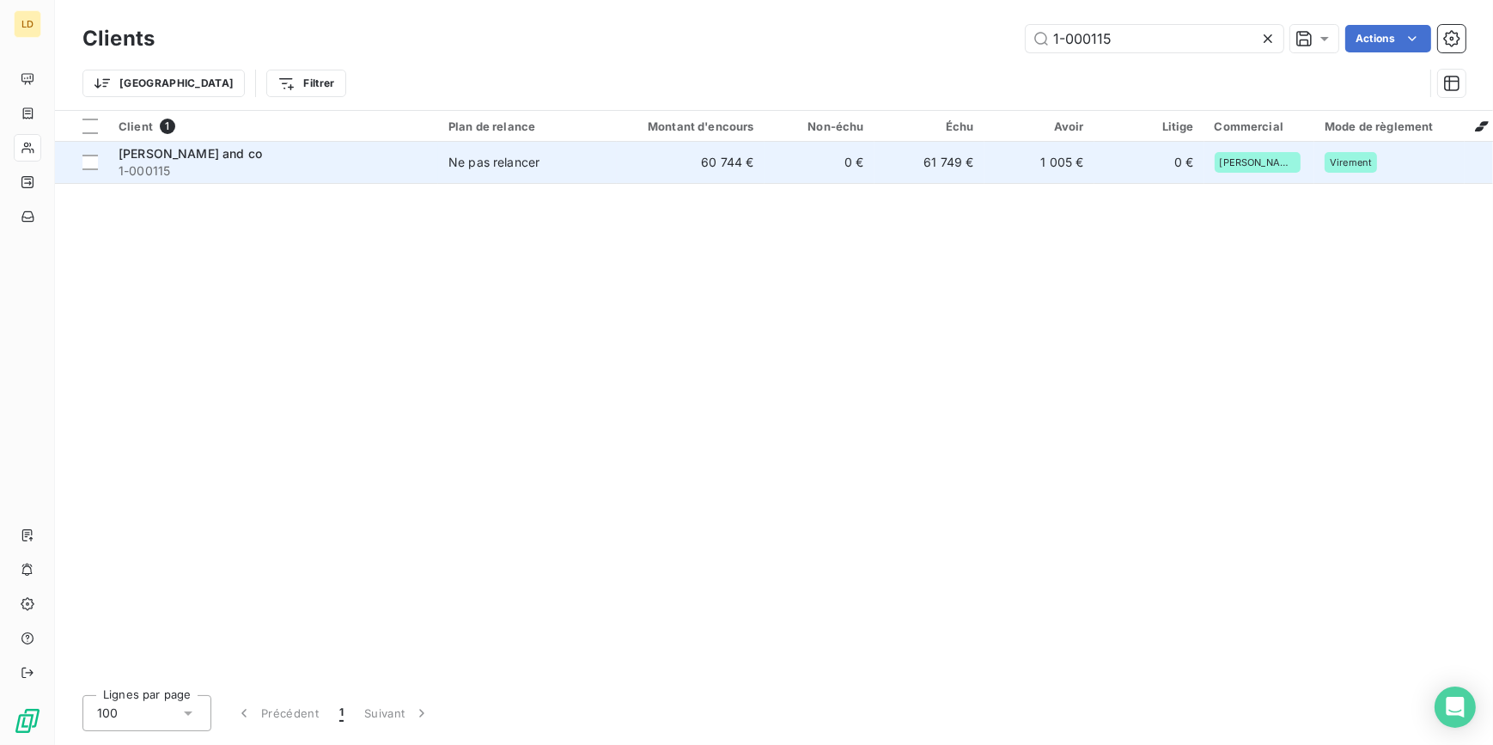
type input "1-000115"
click at [744, 161] on td "60 744 €" at bounding box center [691, 162] width 148 height 41
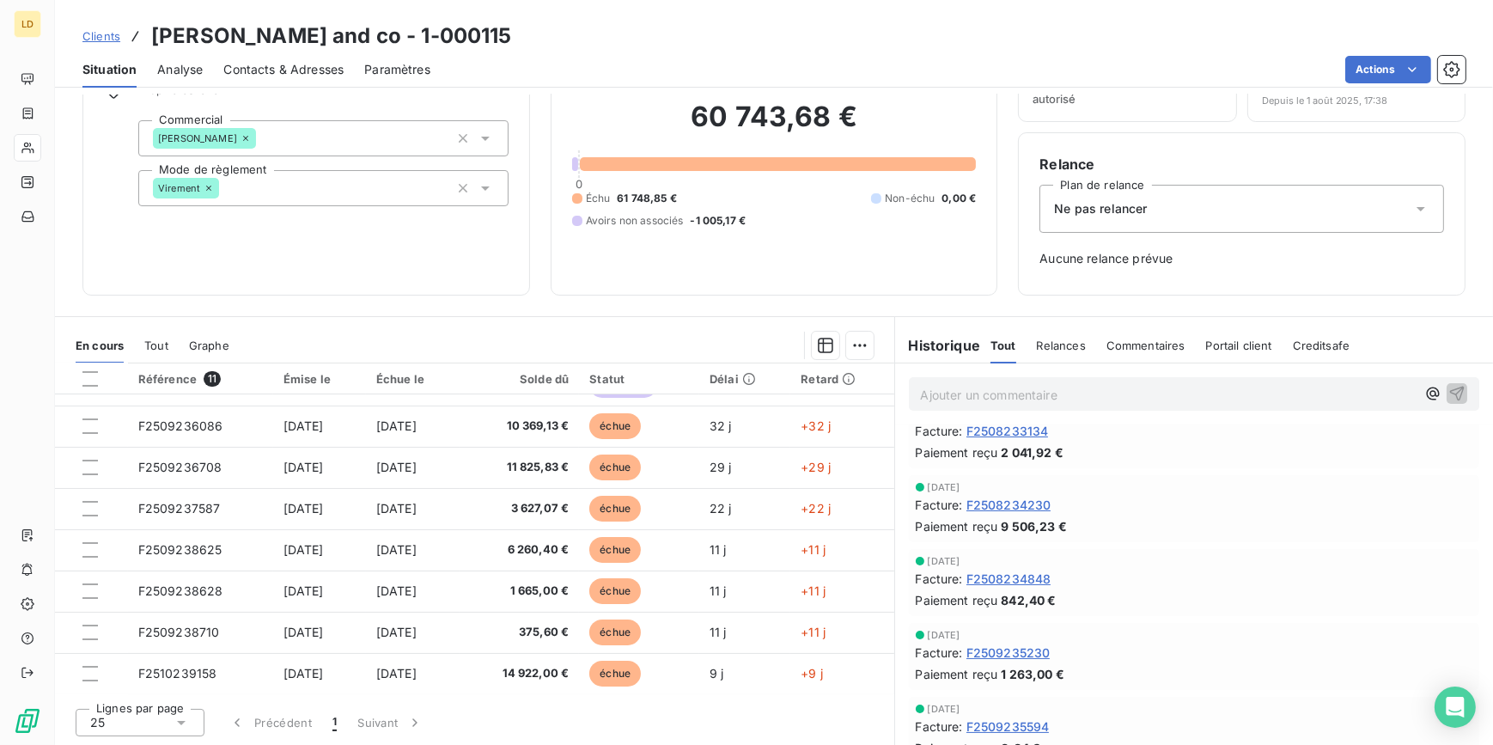
scroll to position [520, 0]
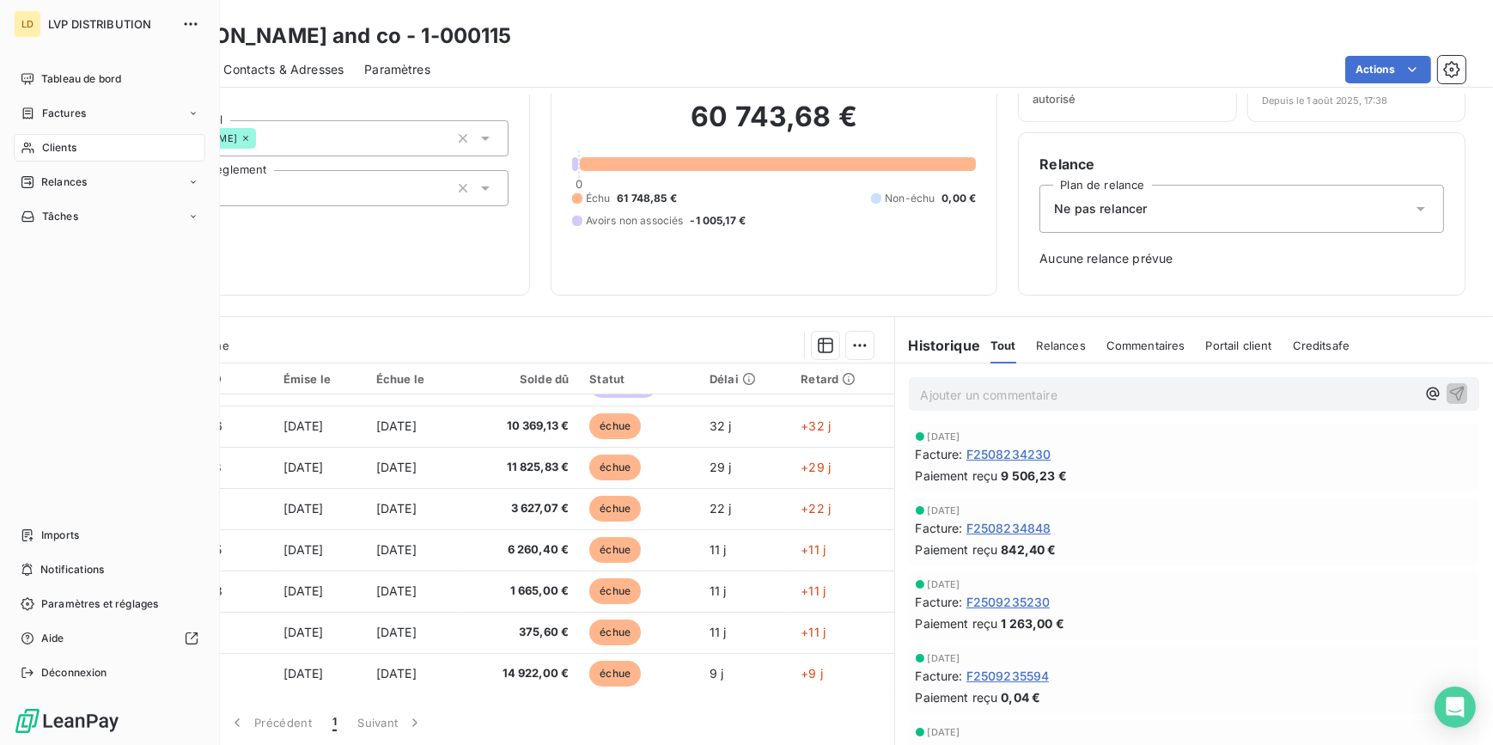
click at [46, 155] on div "Clients" at bounding box center [110, 147] width 192 height 27
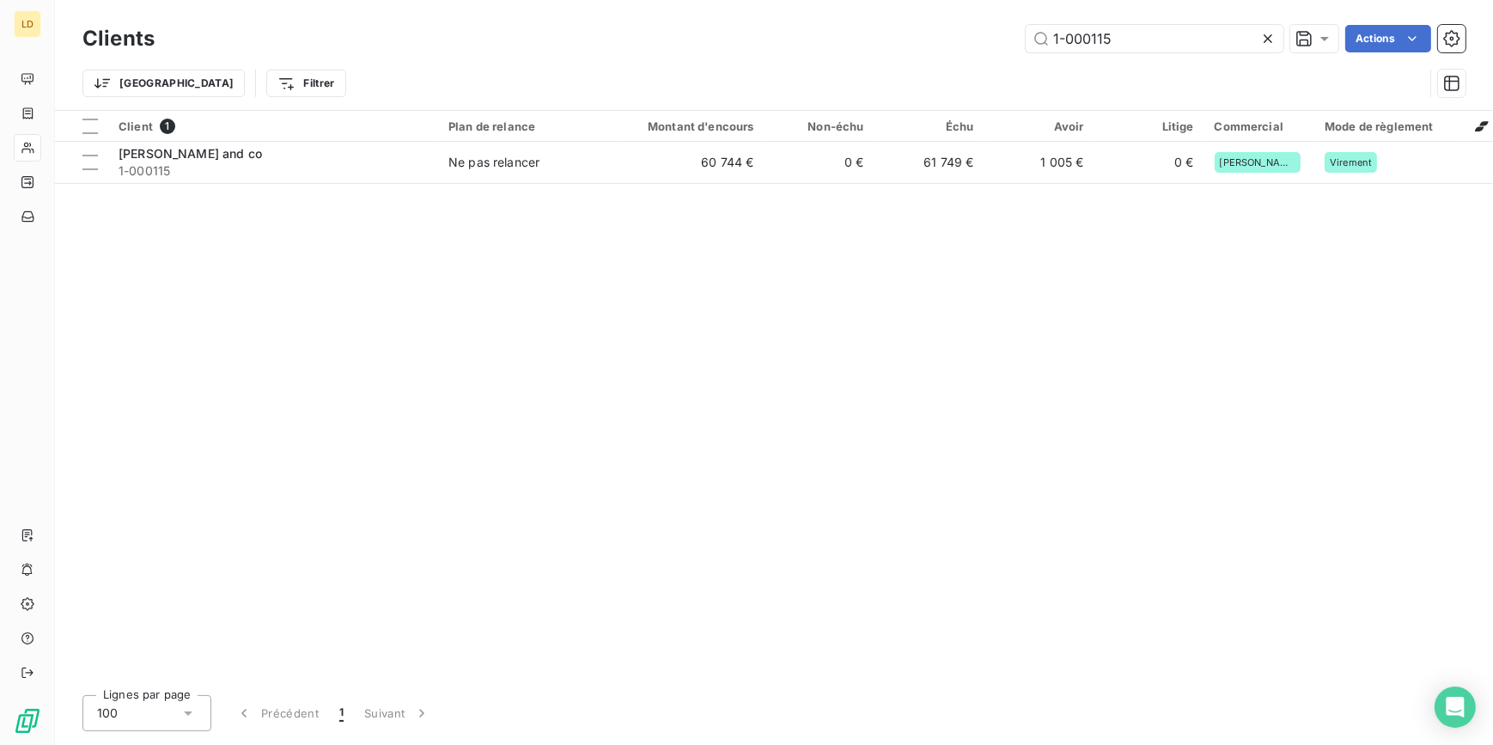
drag, startPoint x: 1147, startPoint y: 35, endPoint x: 901, endPoint y: 48, distance: 246.0
click at [903, 47] on div "1-000115 Actions" at bounding box center [820, 38] width 1290 height 27
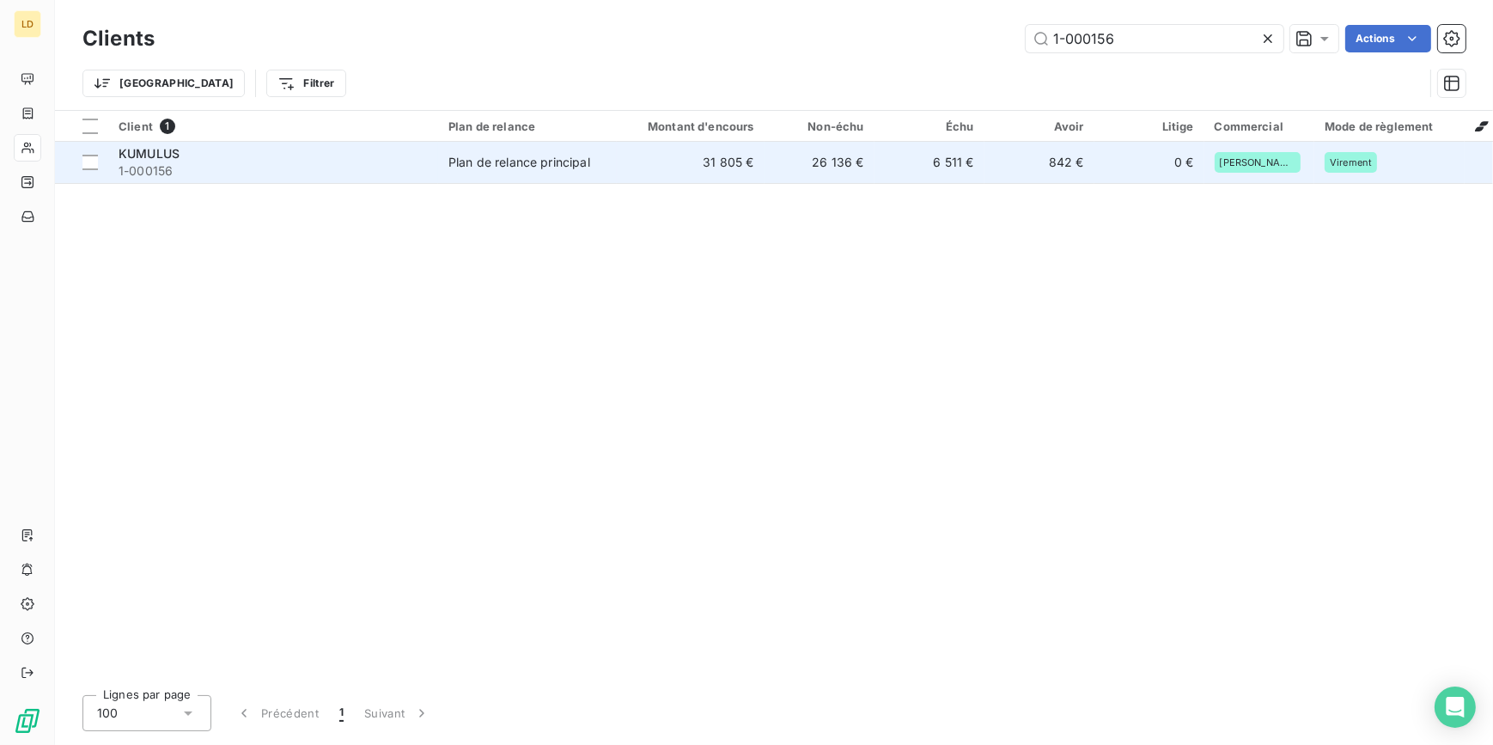
type input "1-000156"
click at [648, 159] on td "31 805 €" at bounding box center [691, 162] width 148 height 41
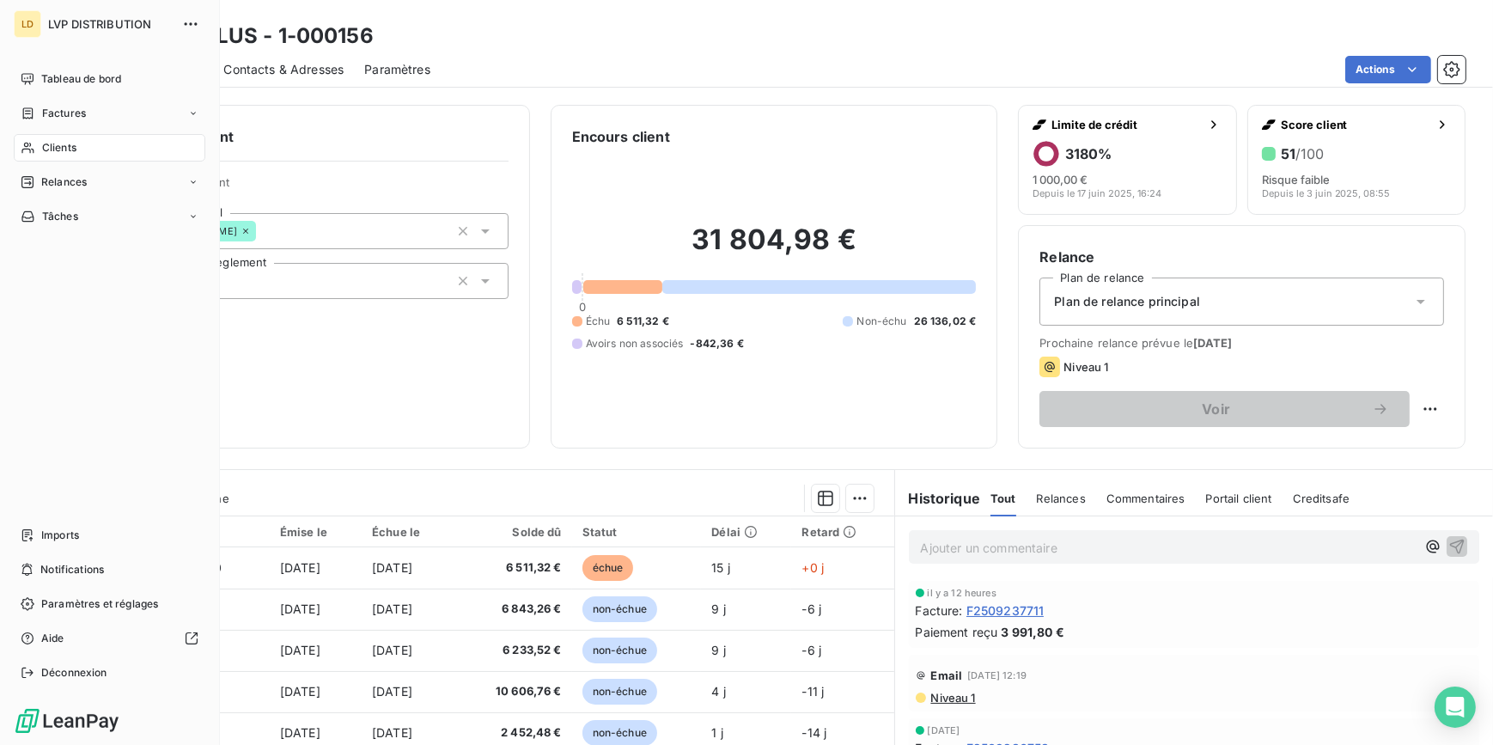
click at [26, 151] on icon at bounding box center [28, 148] width 15 height 14
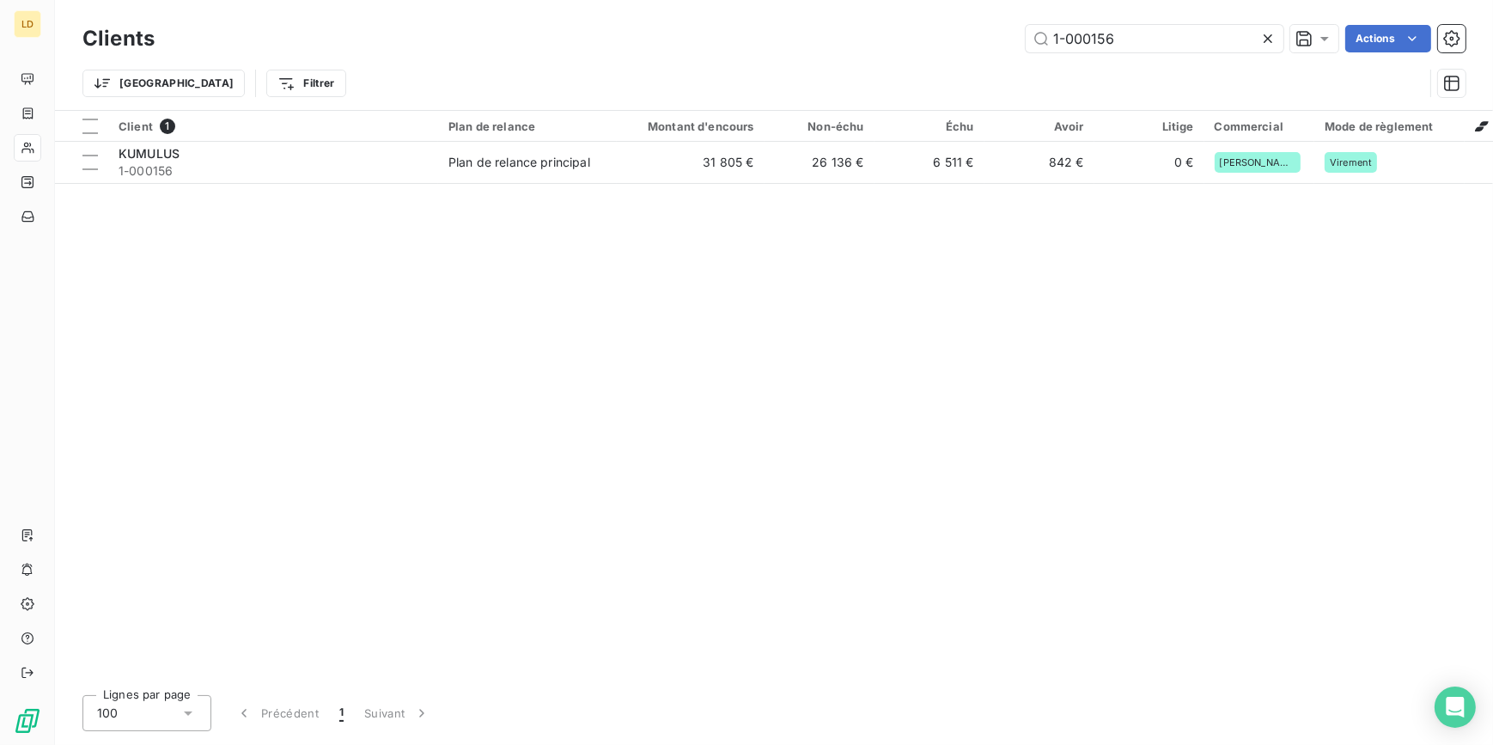
drag, startPoint x: 1145, startPoint y: 38, endPoint x: 888, endPoint y: 33, distance: 256.8
click at [894, 32] on div "1-000156 Actions" at bounding box center [820, 38] width 1290 height 27
type input "1-000173"
click at [623, 155] on td "3 041 €" at bounding box center [691, 162] width 148 height 41
